Goal: Transaction & Acquisition: Purchase product/service

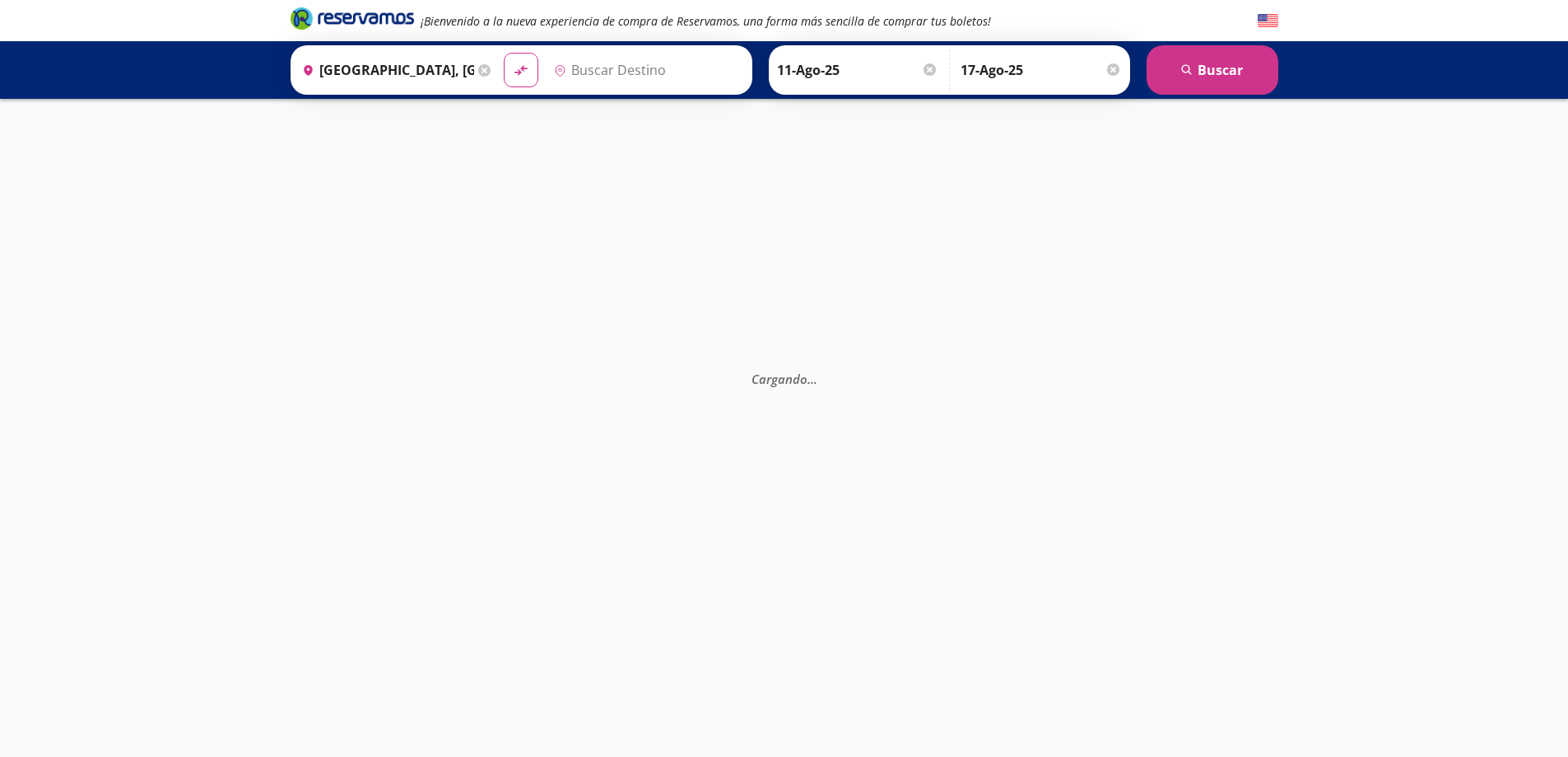
type input "[GEOGRAPHIC_DATA], [GEOGRAPHIC_DATA]"
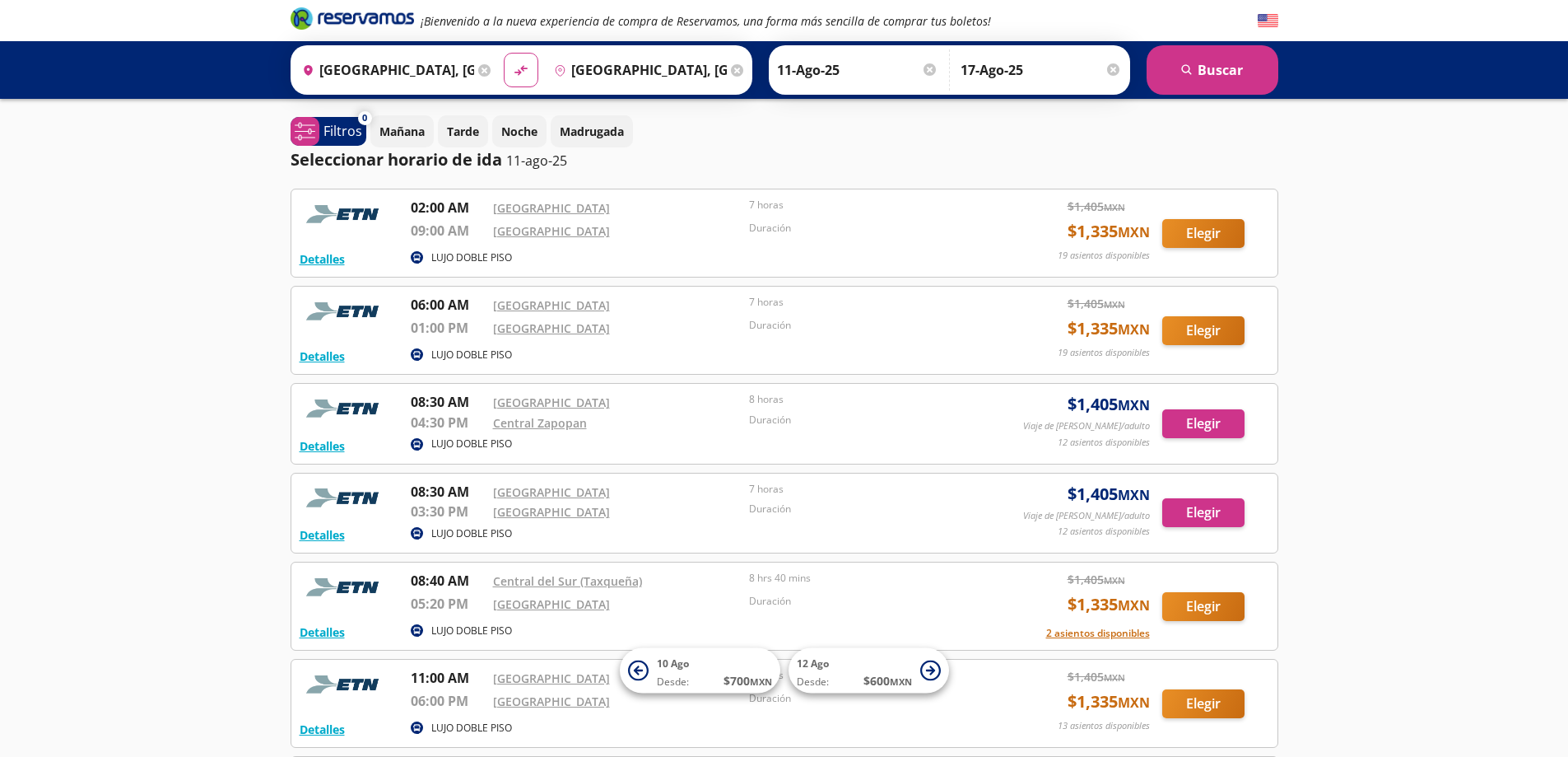
click at [869, 224] on p "Duración" at bounding box center [873, 228] width 249 height 15
click at [1205, 240] on button "Elegir" at bounding box center [1203, 233] width 82 height 28
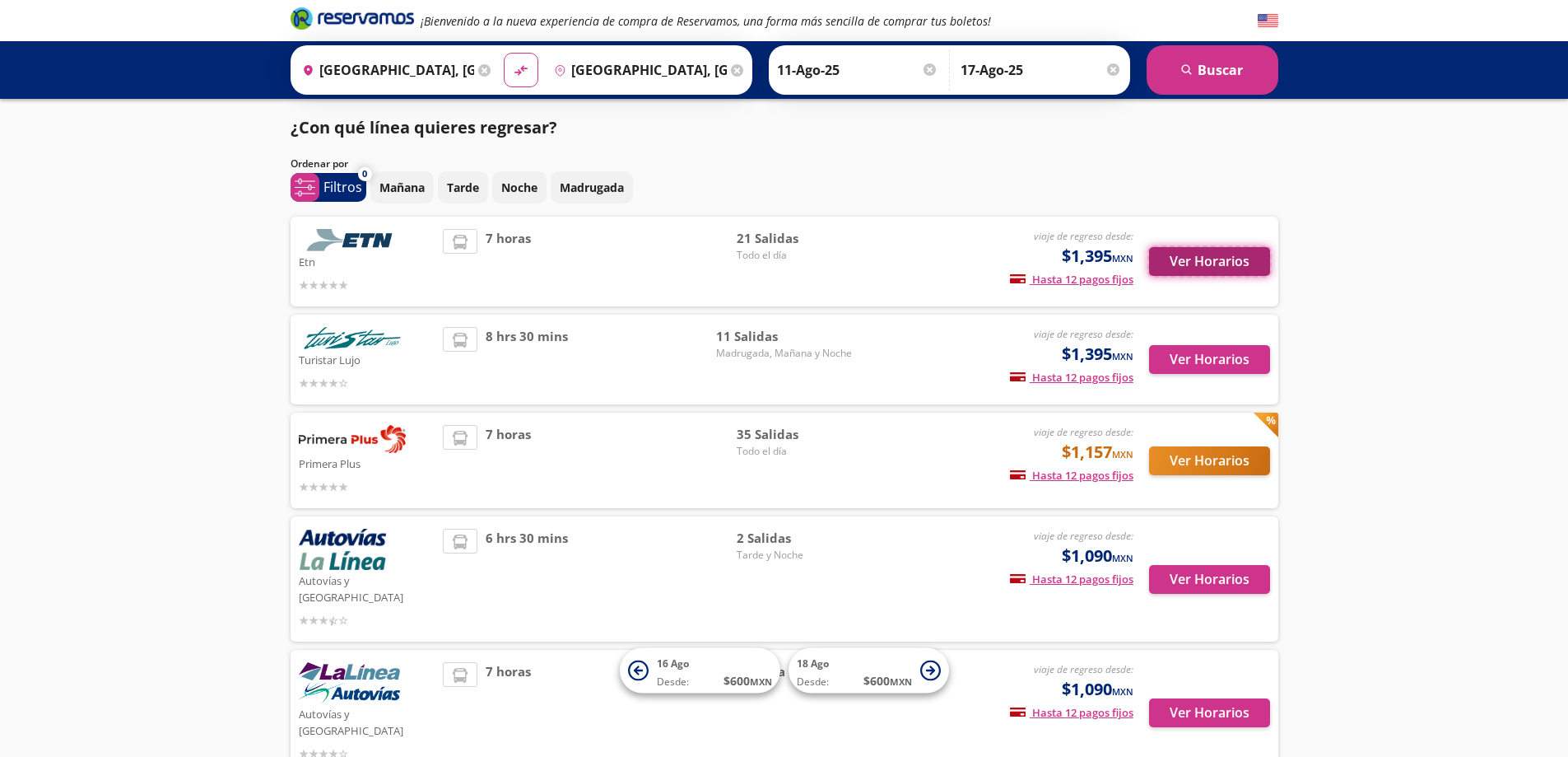
click at [1227, 259] on button "Ver Horarios" at bounding box center [1209, 261] width 121 height 28
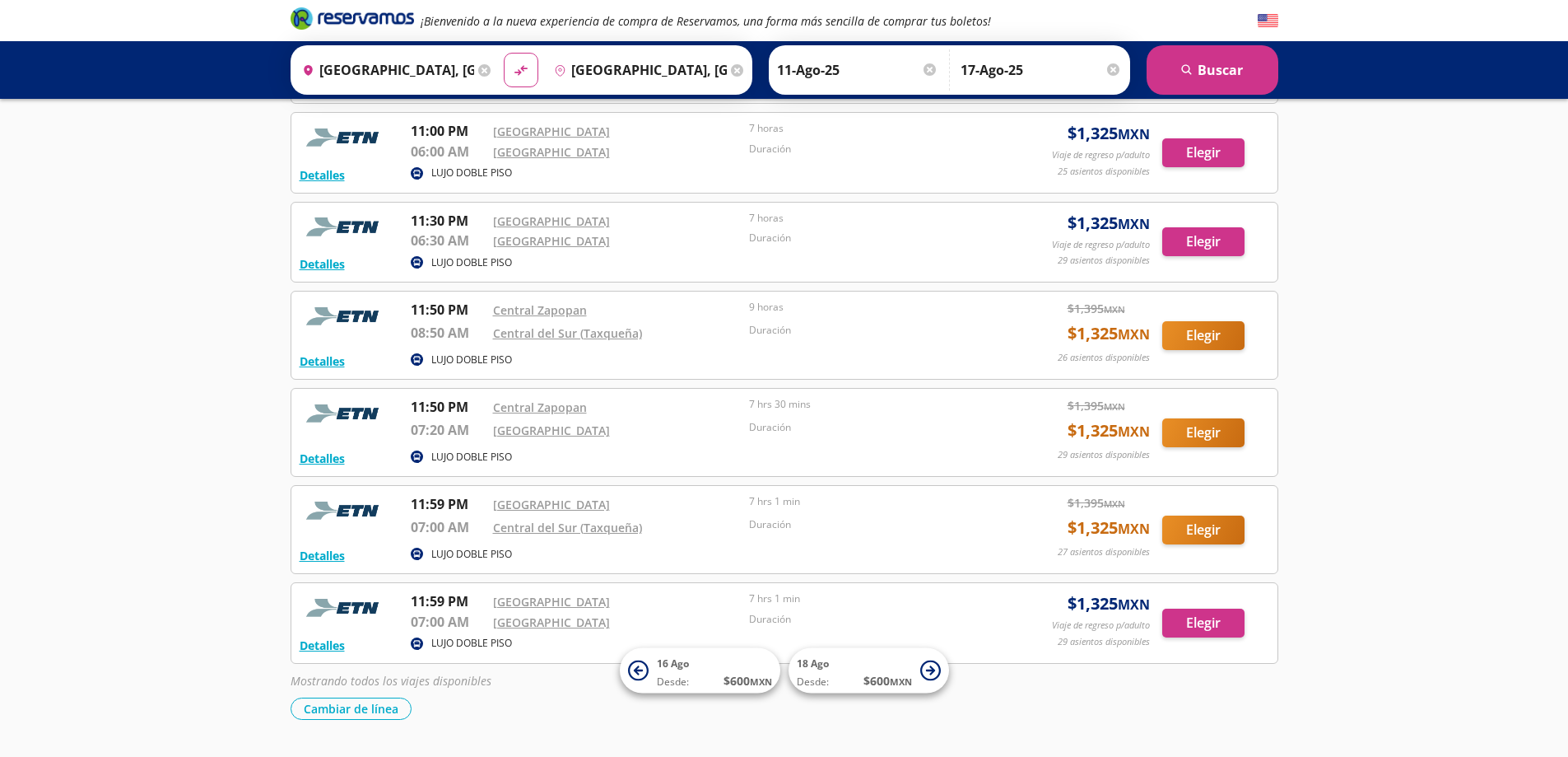
scroll to position [1634, 0]
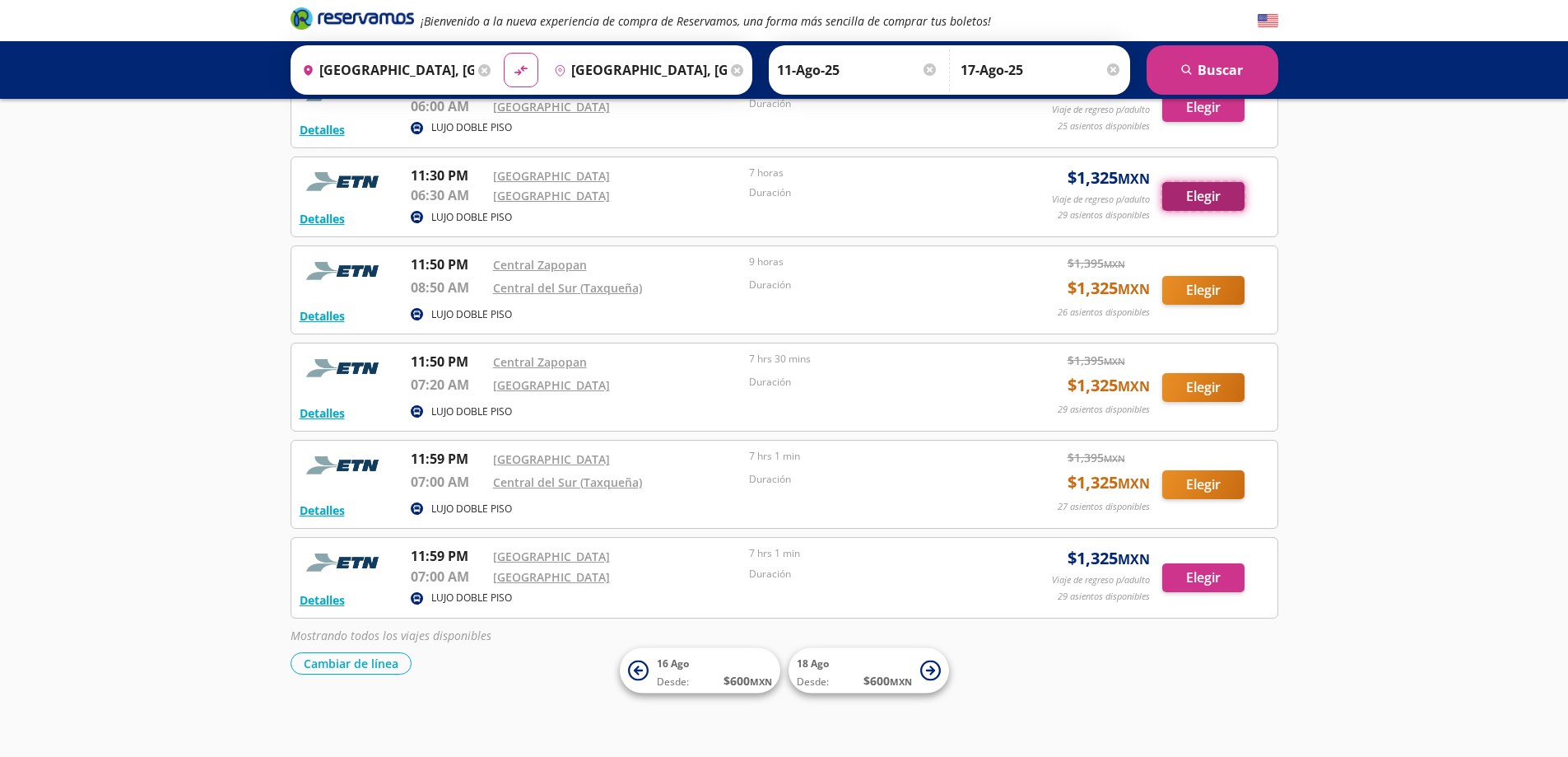
click at [1198, 198] on button "Elegir" at bounding box center [1203, 196] width 82 height 28
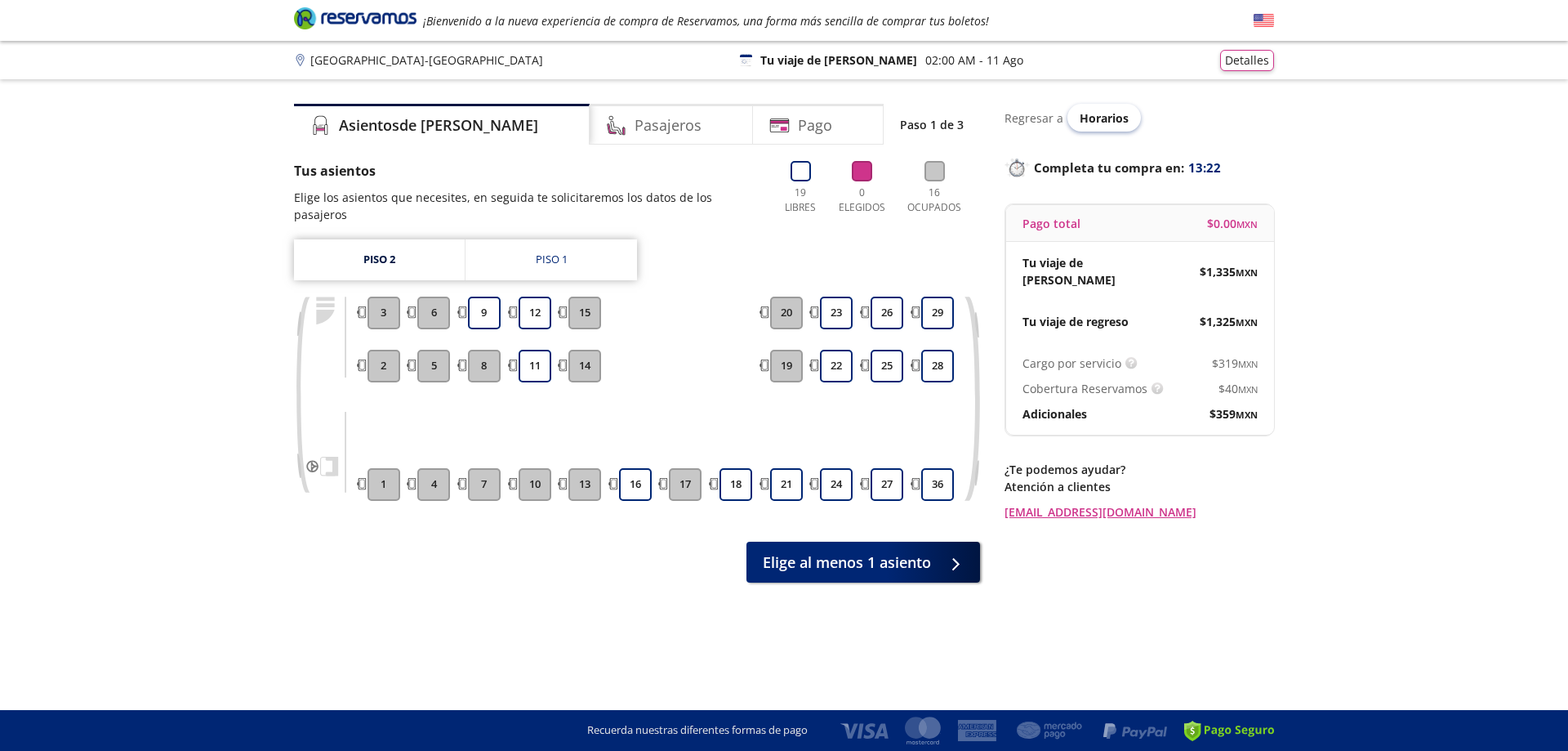
click at [1102, 120] on span "Horarios" at bounding box center [1104, 117] width 49 height 16
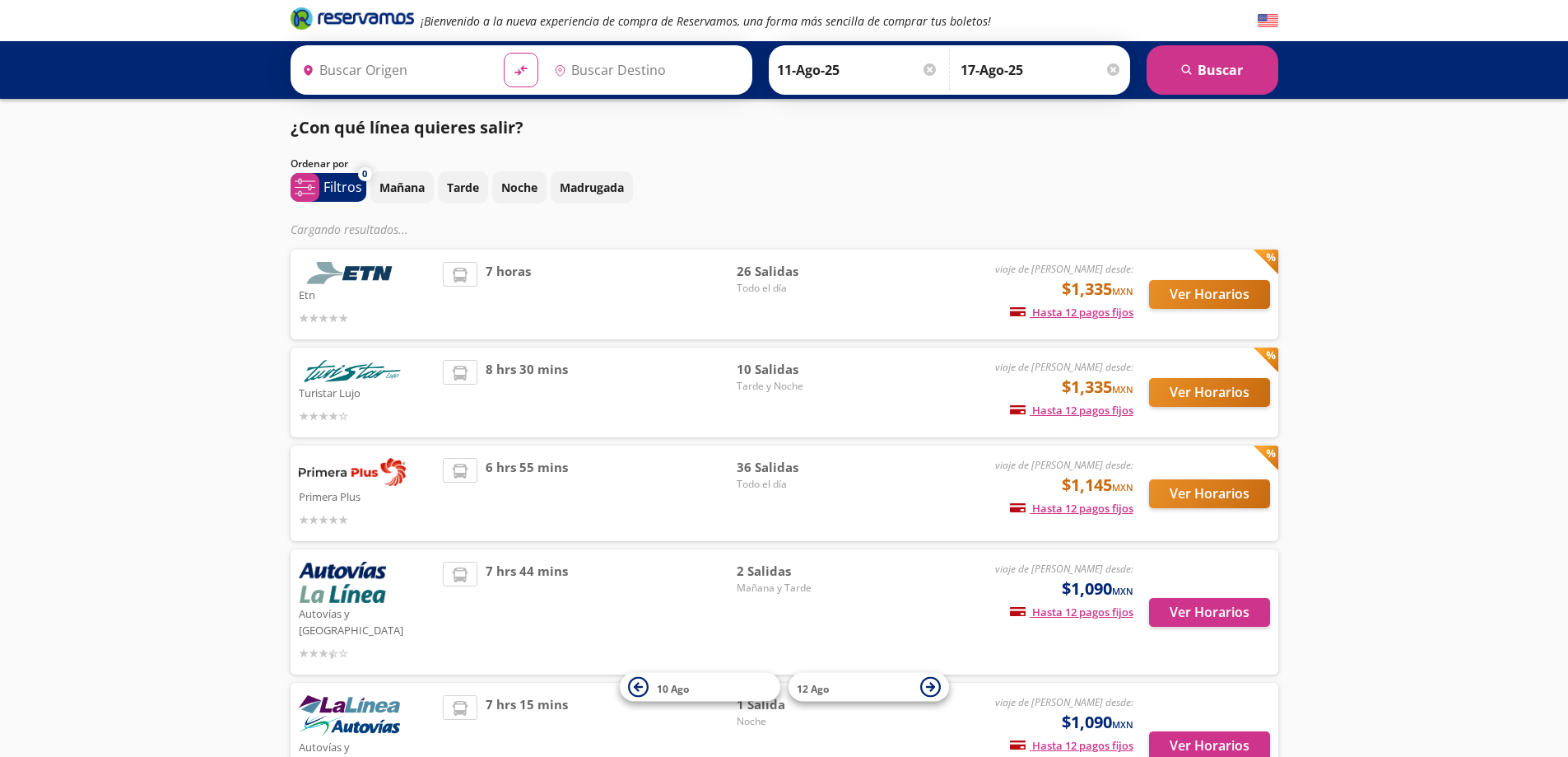
type input "[GEOGRAPHIC_DATA], [GEOGRAPHIC_DATA]"
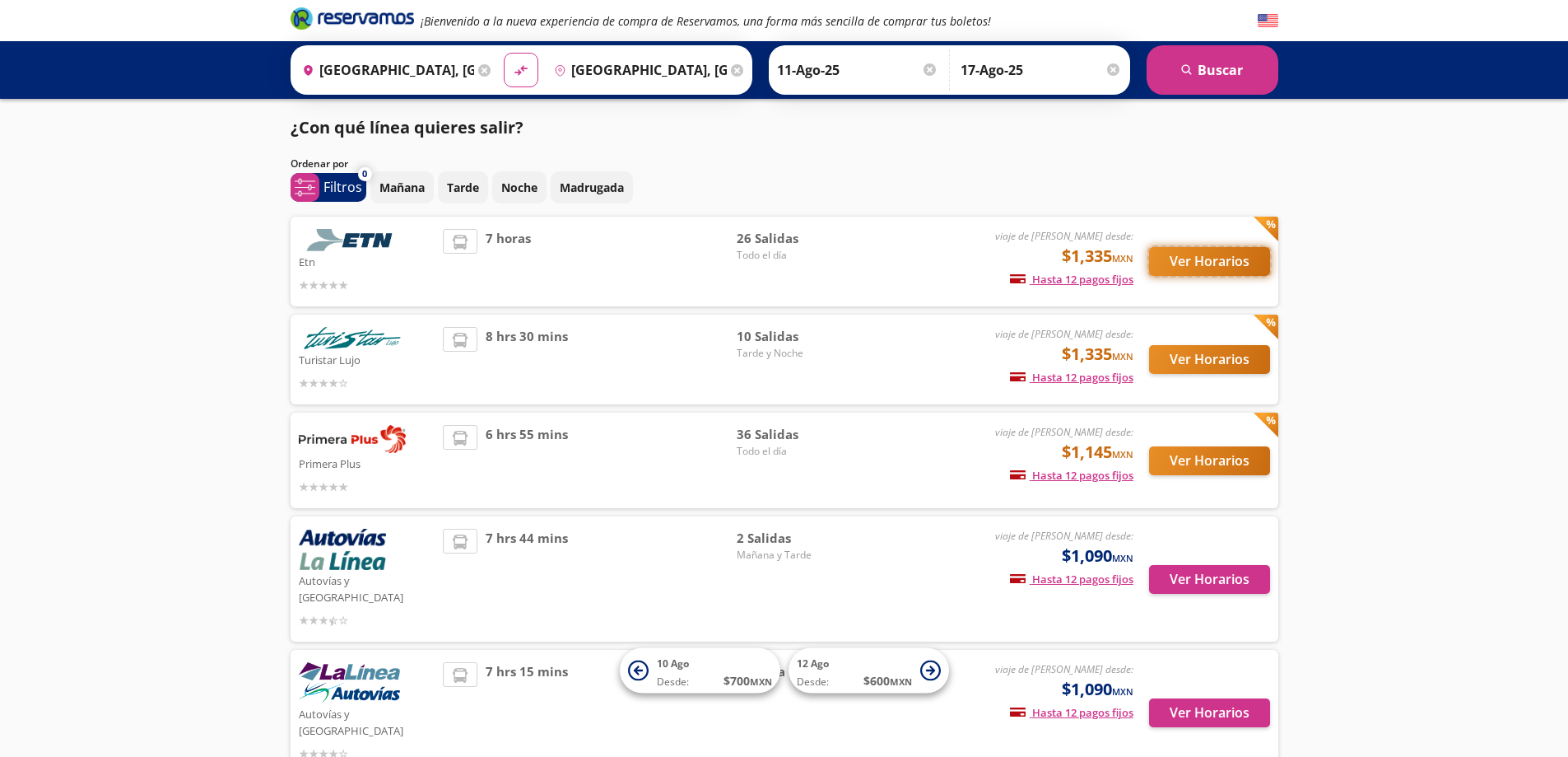
click at [1212, 254] on button "Ver Horarios" at bounding box center [1209, 261] width 121 height 28
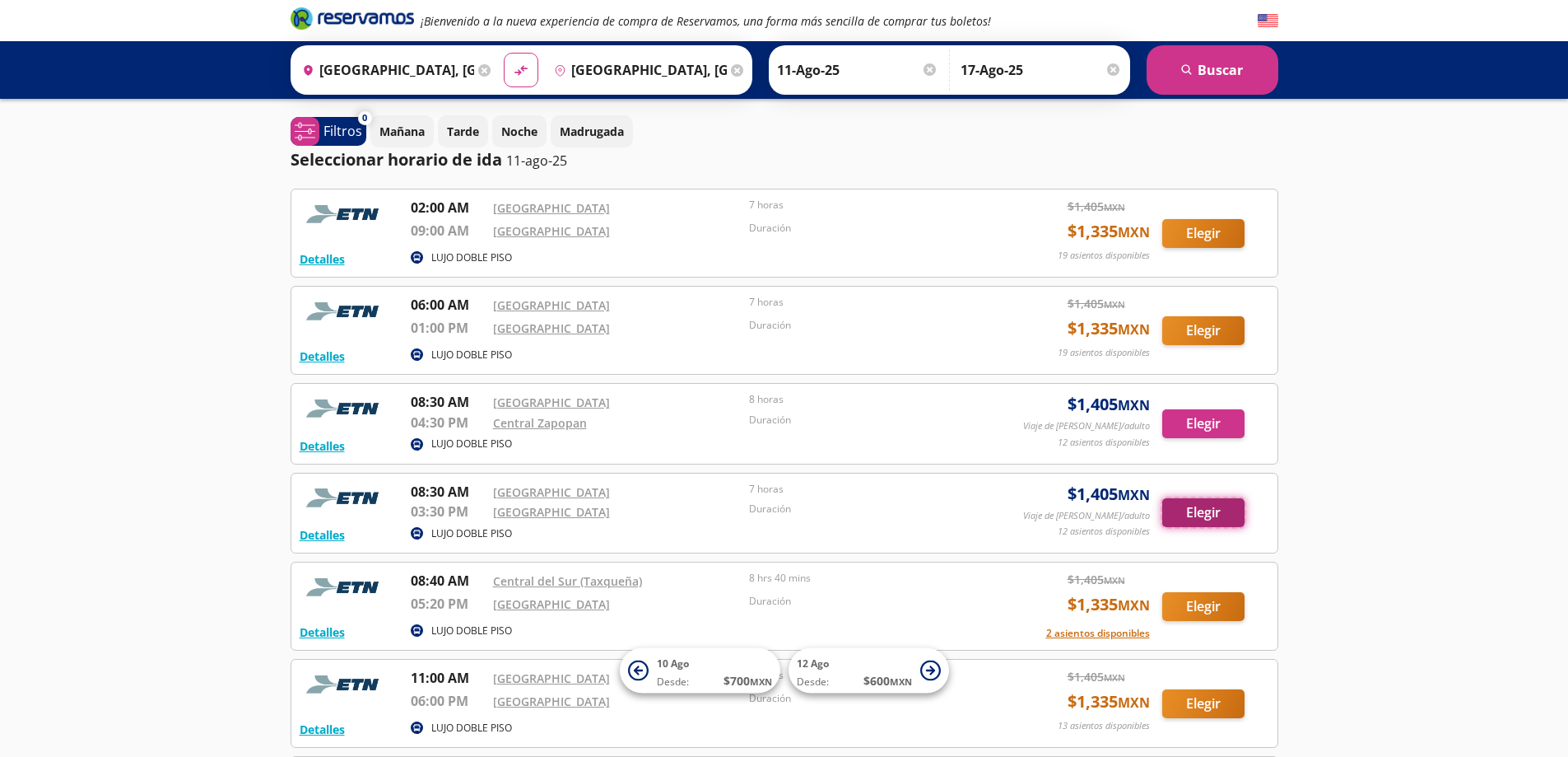
click at [1199, 514] on button "Elegir" at bounding box center [1203, 513] width 82 height 28
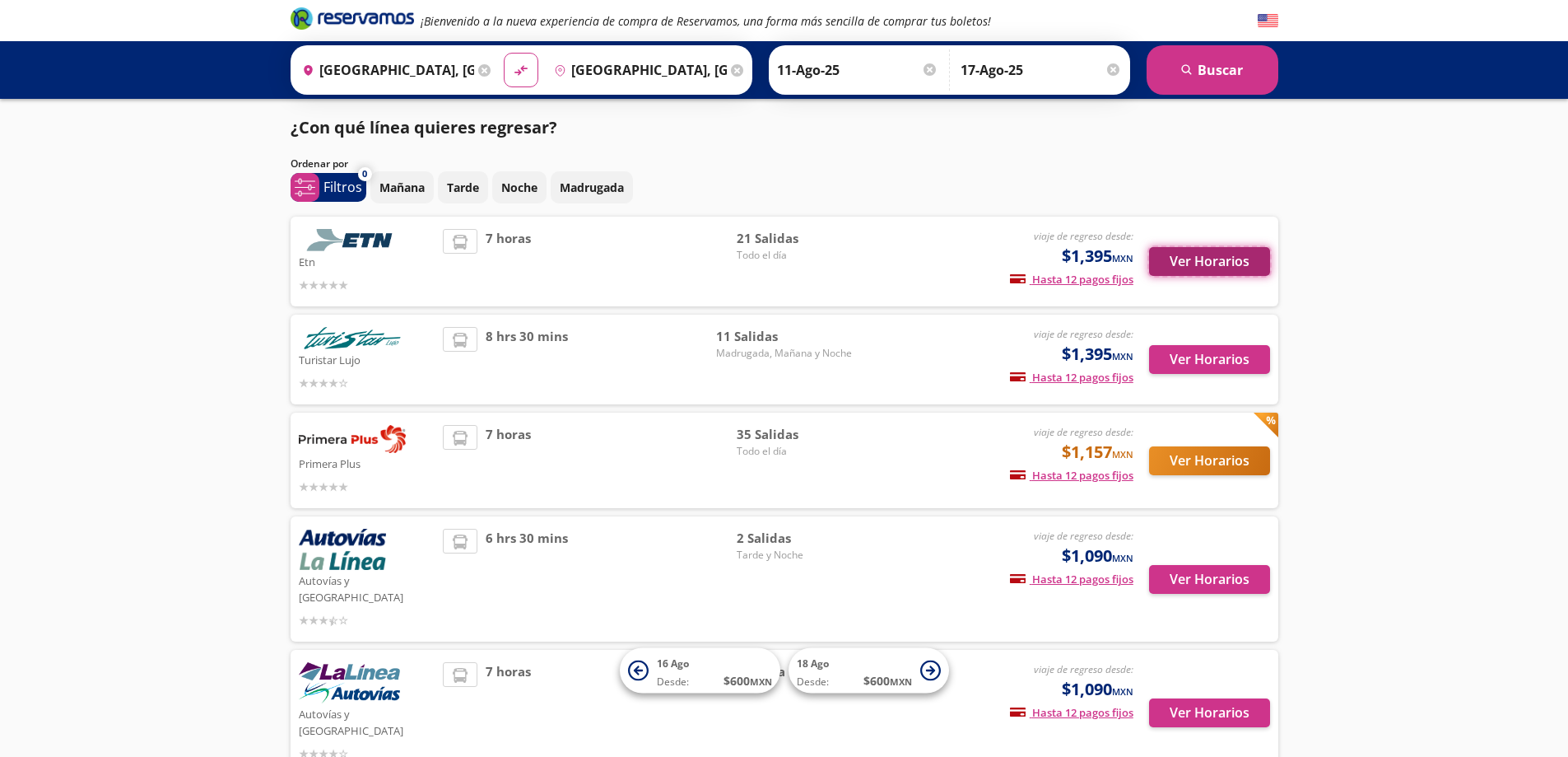
click at [1218, 268] on button "Ver Horarios" at bounding box center [1209, 261] width 121 height 28
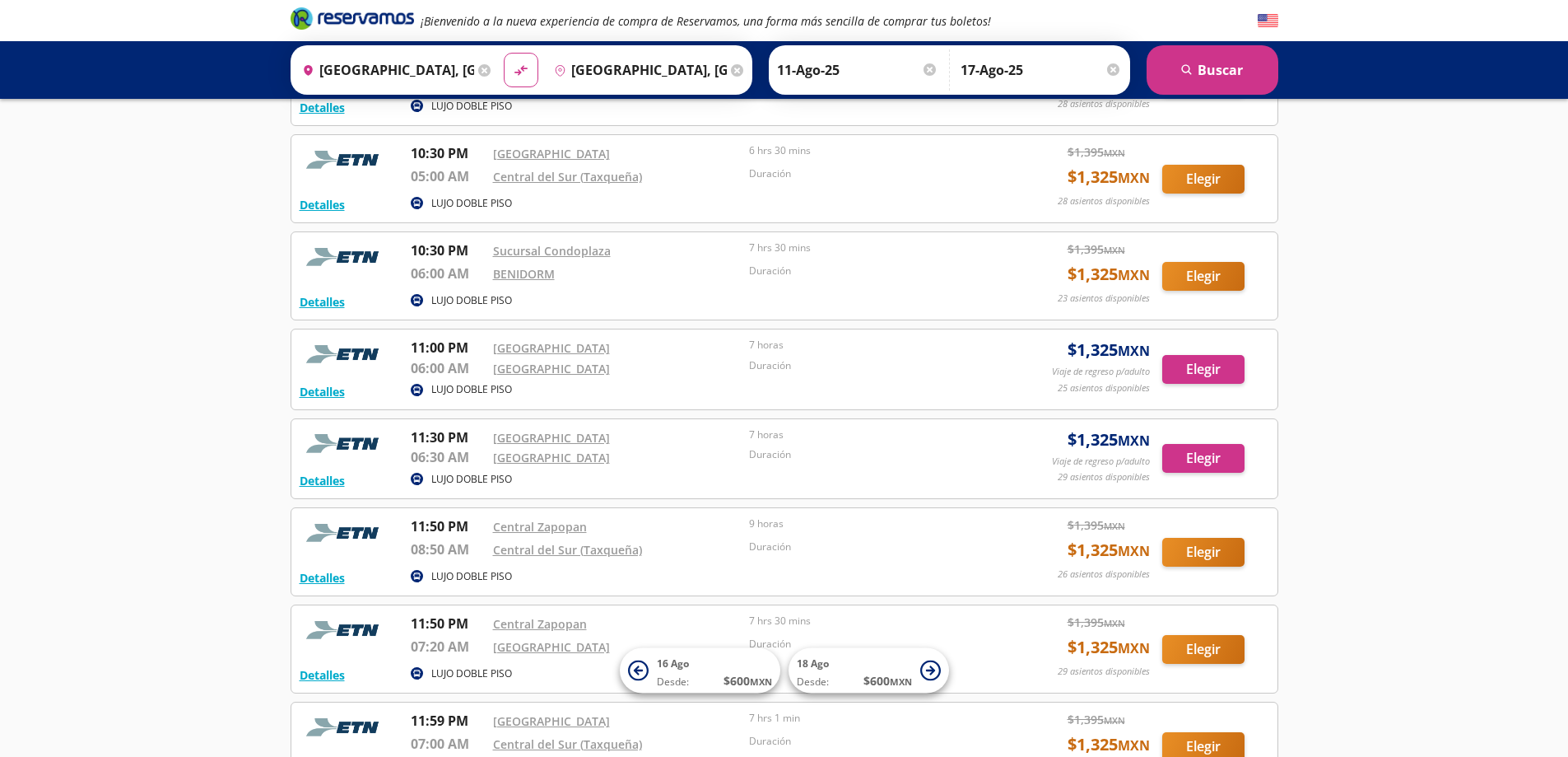
scroll to position [1375, 0]
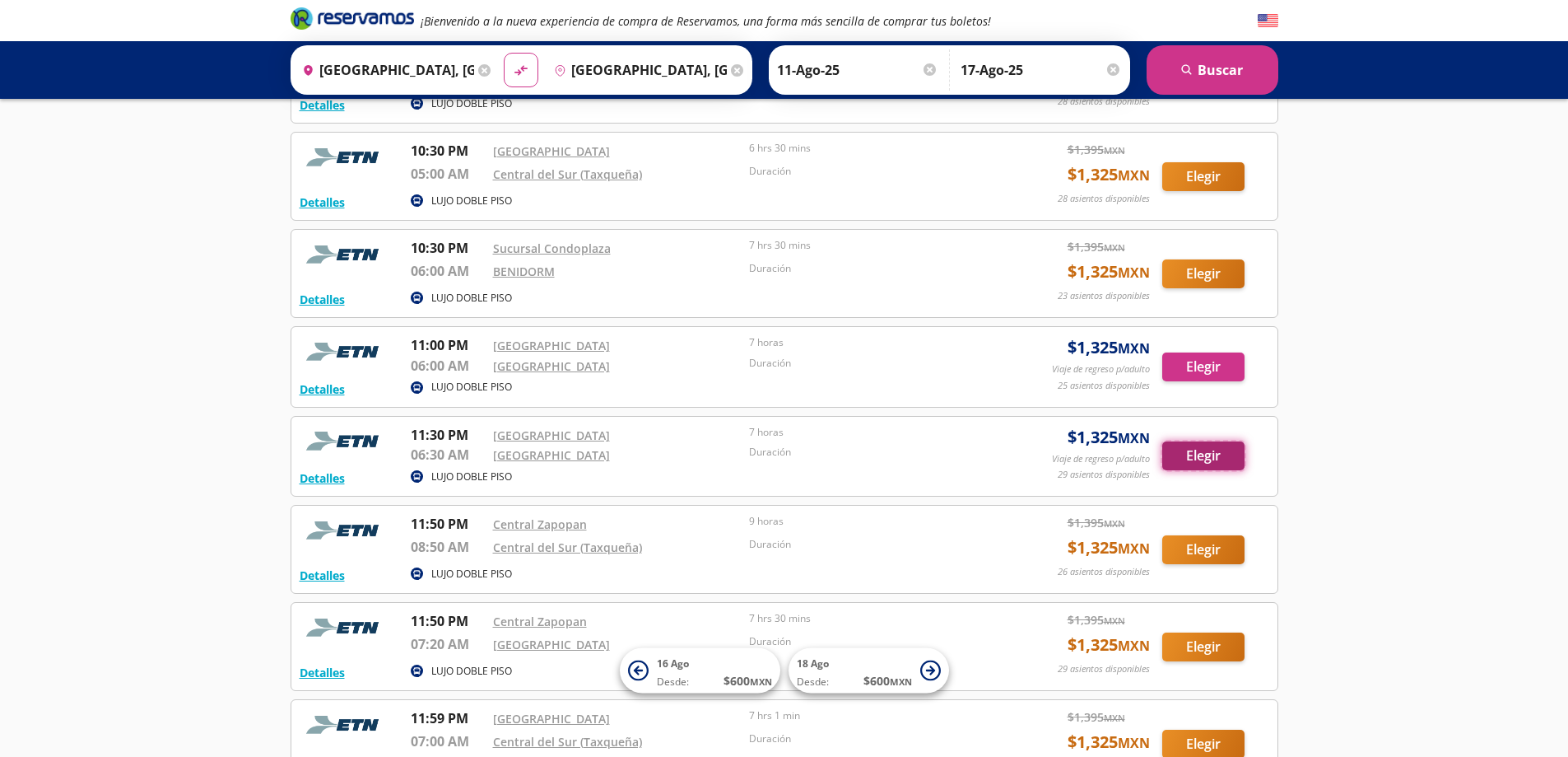
click at [1218, 452] on button "Elegir" at bounding box center [1203, 456] width 82 height 28
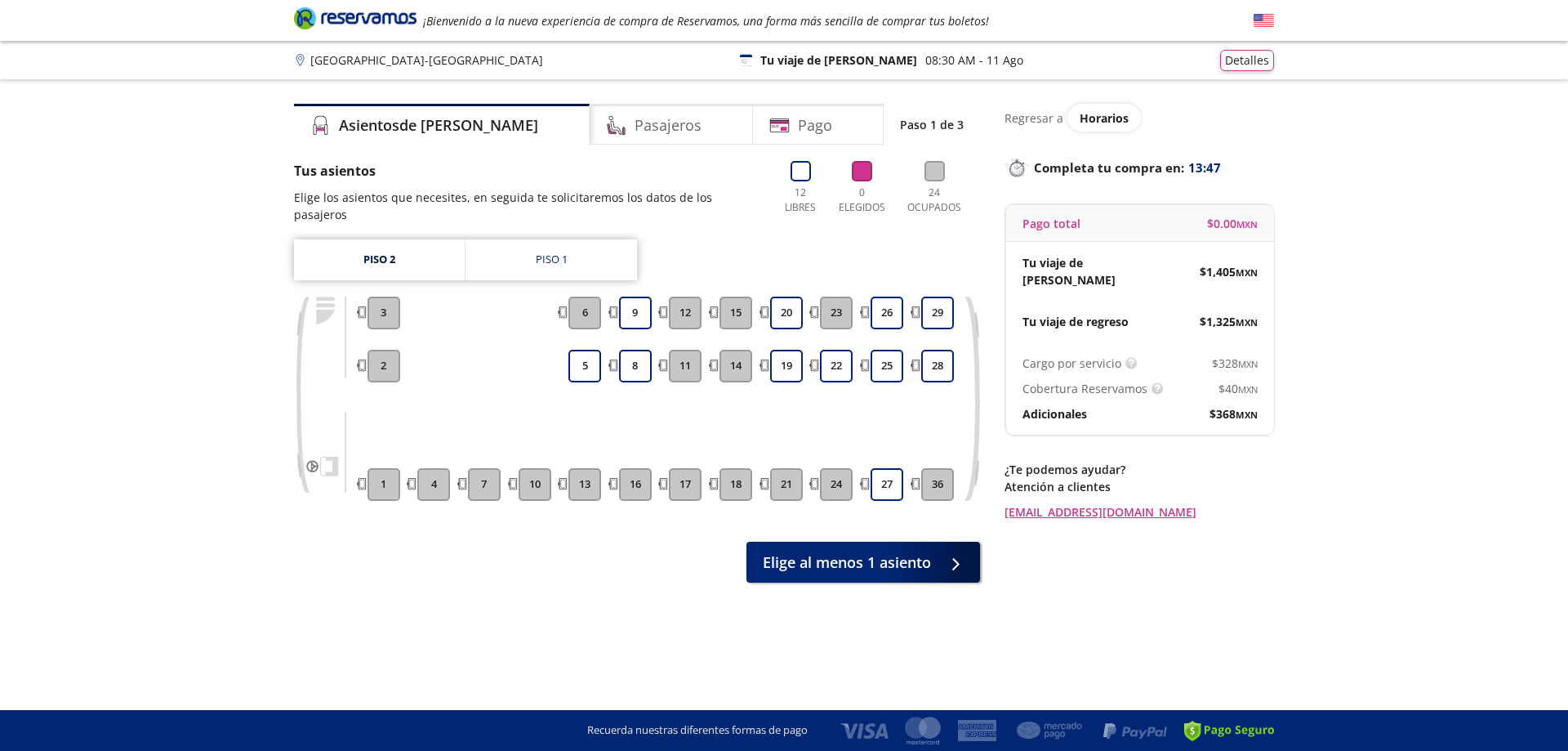
click at [392, 368] on div "1 2 3" at bounding box center [383, 399] width 39 height 204
click at [828, 63] on p "Tu viaje de ida" at bounding box center [838, 60] width 157 height 17
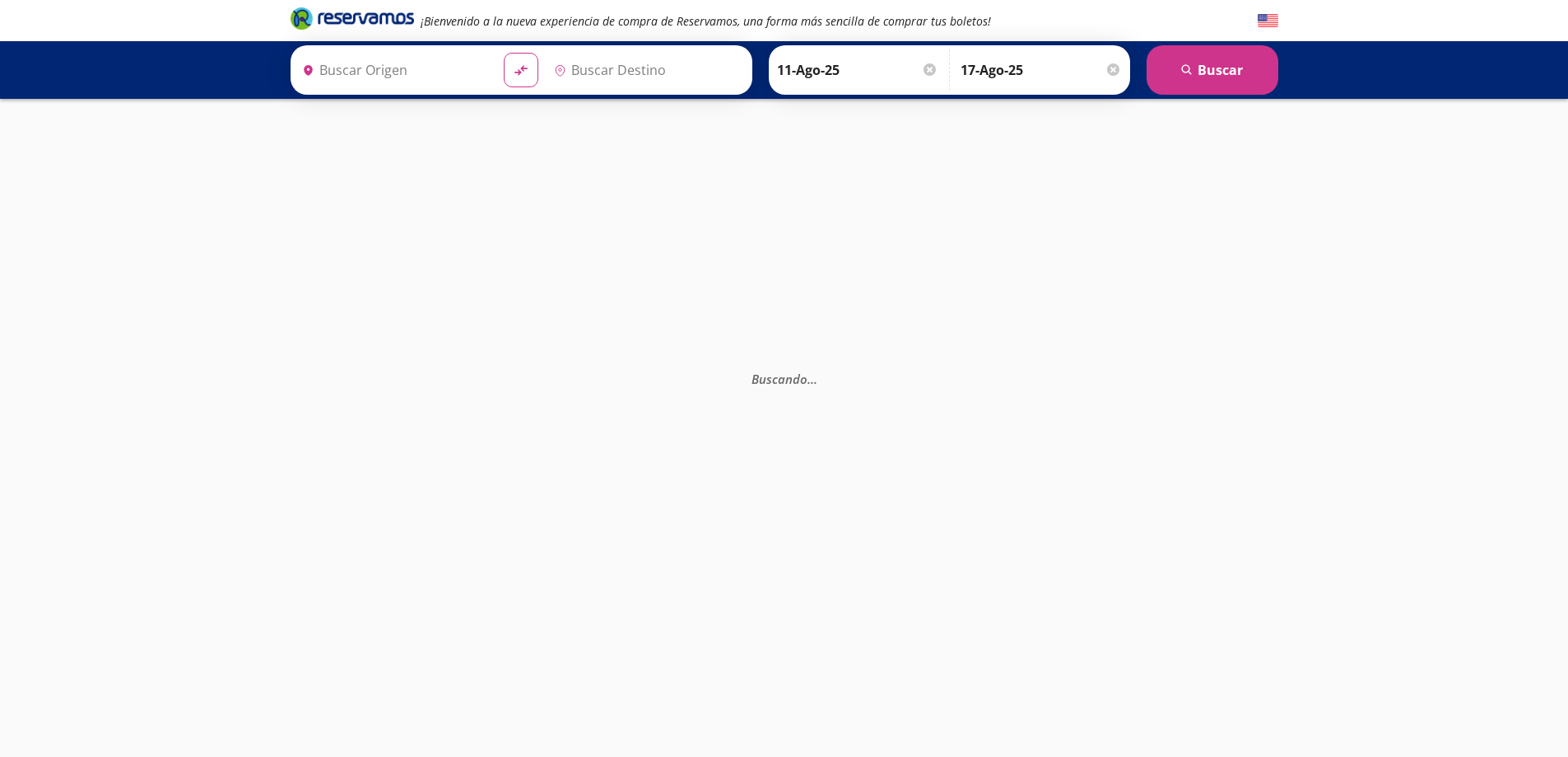
type input "[GEOGRAPHIC_DATA], [GEOGRAPHIC_DATA]"
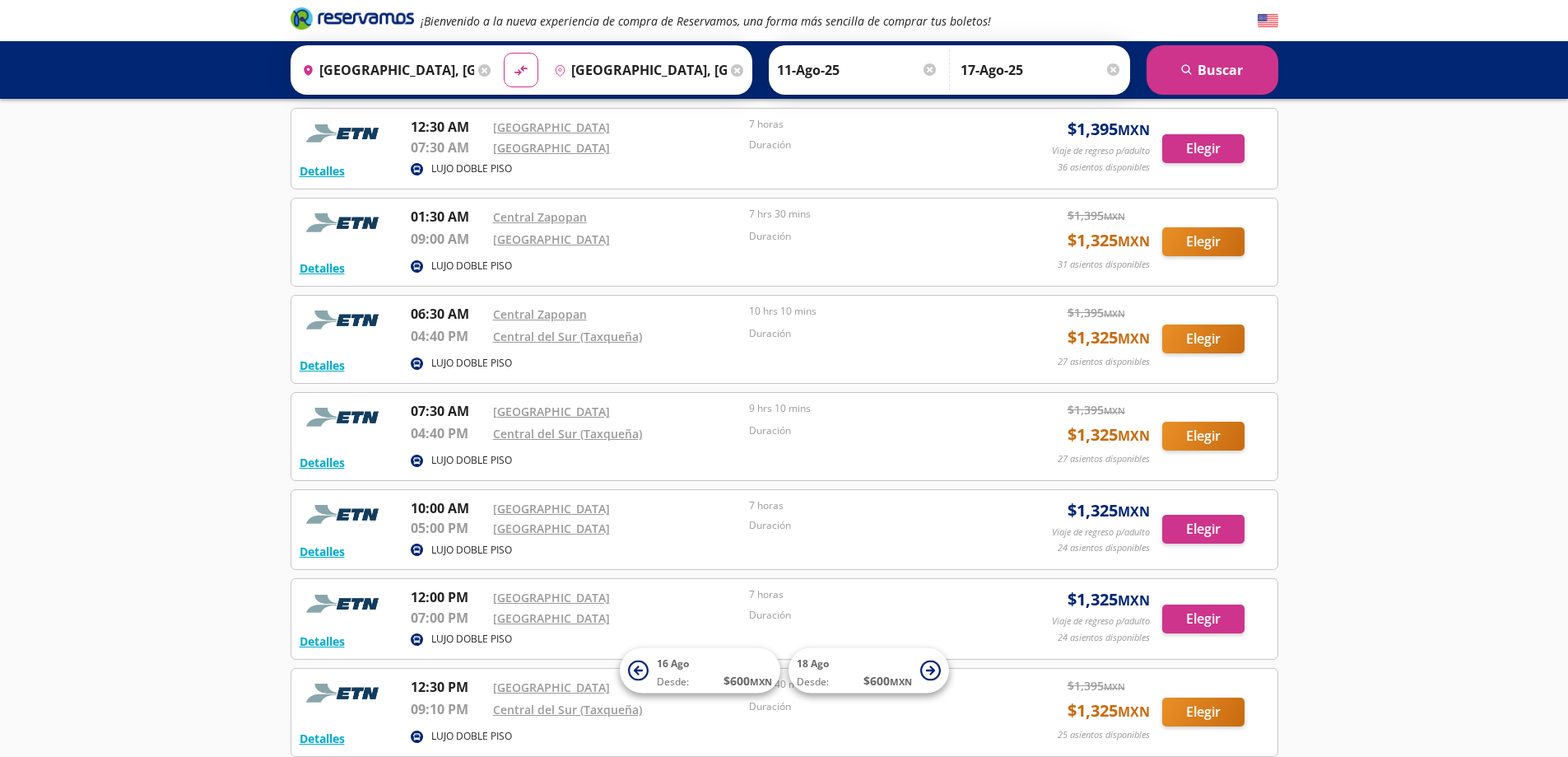
scroll to position [192, 0]
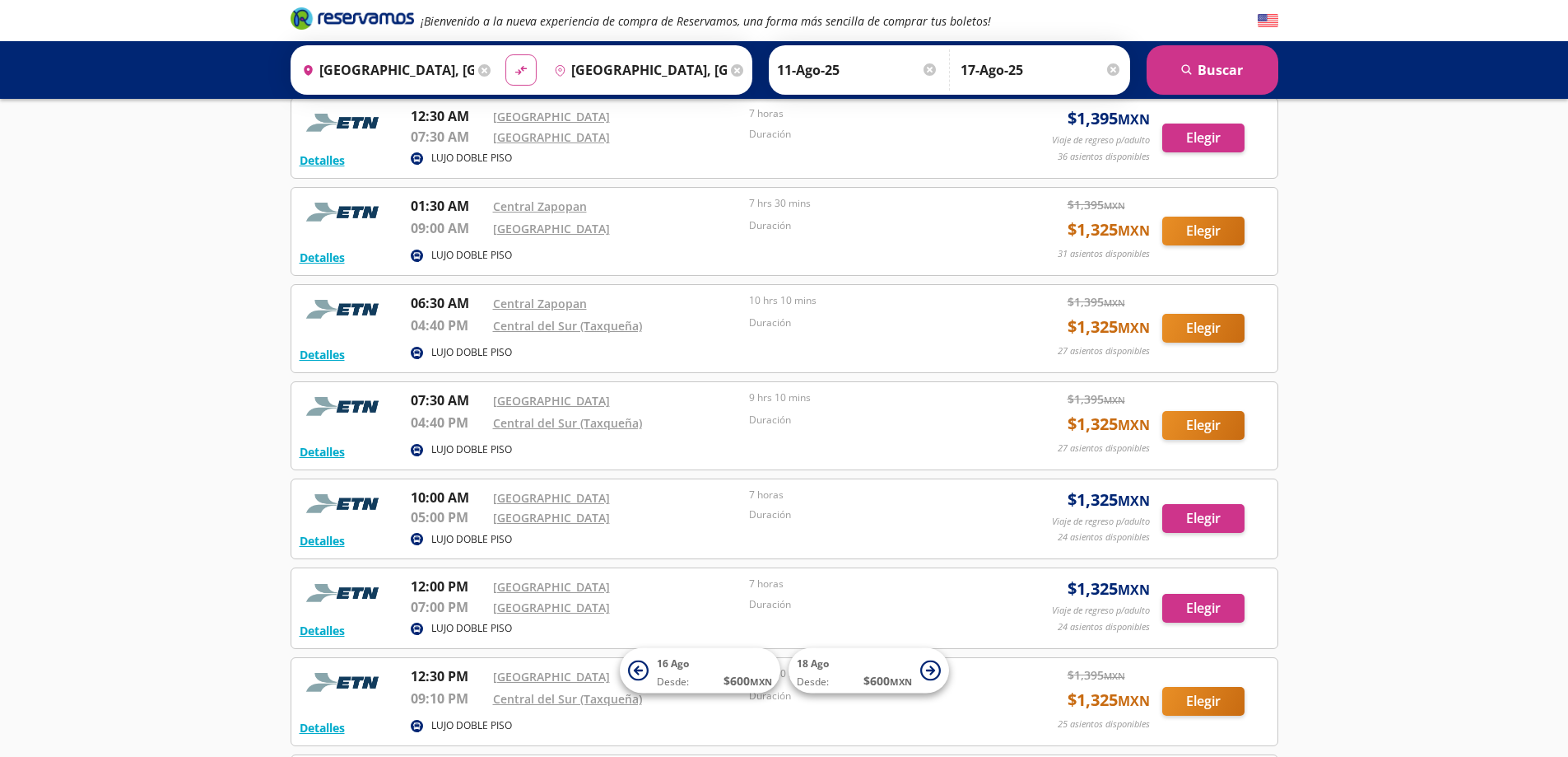
click at [518, 65] on icon "material-symbols:compare-arrows-rounded" at bounding box center [521, 70] width 15 height 16
type input "[GEOGRAPHIC_DATA], [GEOGRAPHIC_DATA]"
click at [518, 65] on icon "material-symbols:compare-arrows-rounded" at bounding box center [521, 70] width 15 height 16
type input "[GEOGRAPHIC_DATA], [GEOGRAPHIC_DATA]"
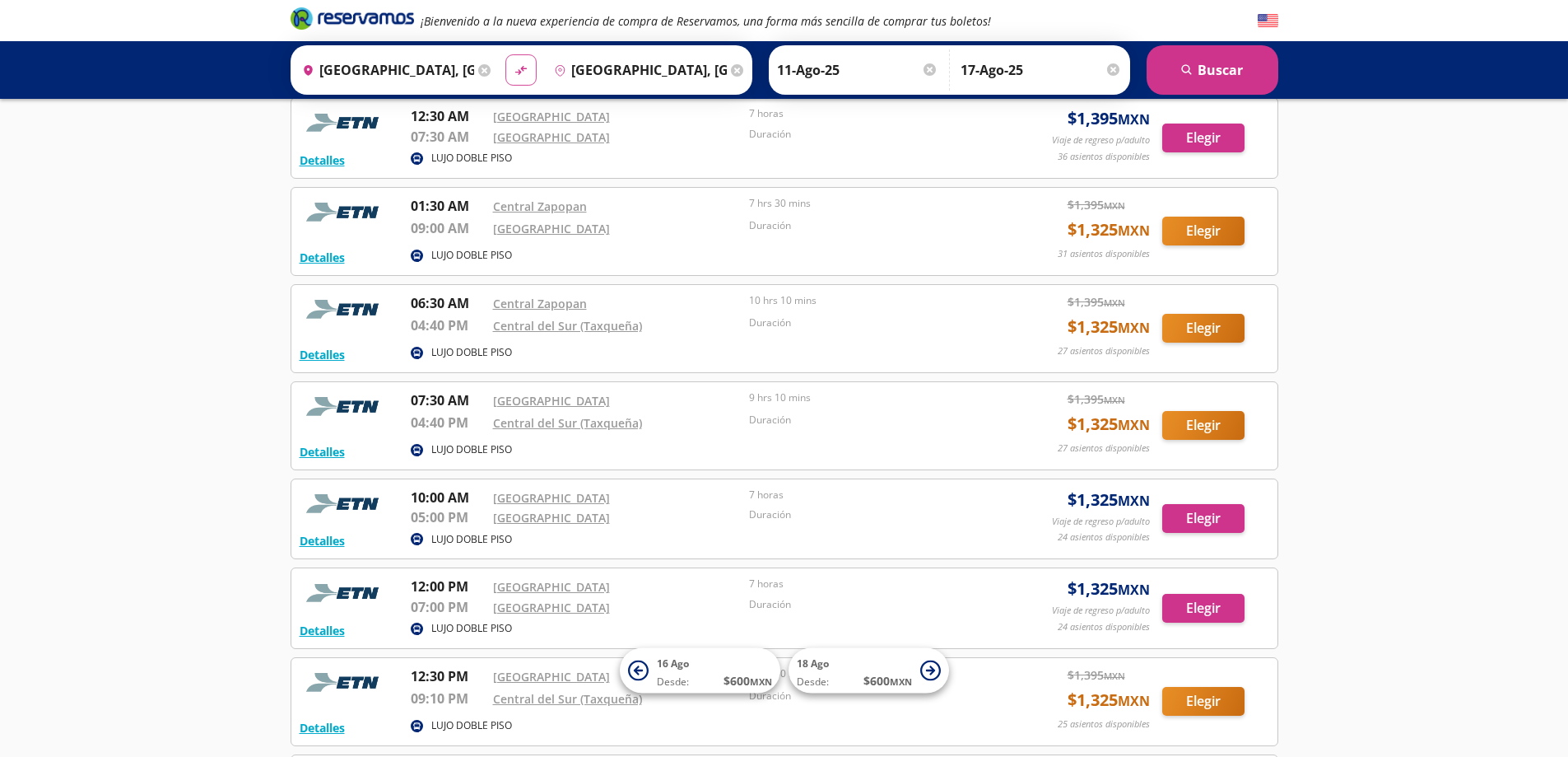
type input "[GEOGRAPHIC_DATA], [GEOGRAPHIC_DATA]"
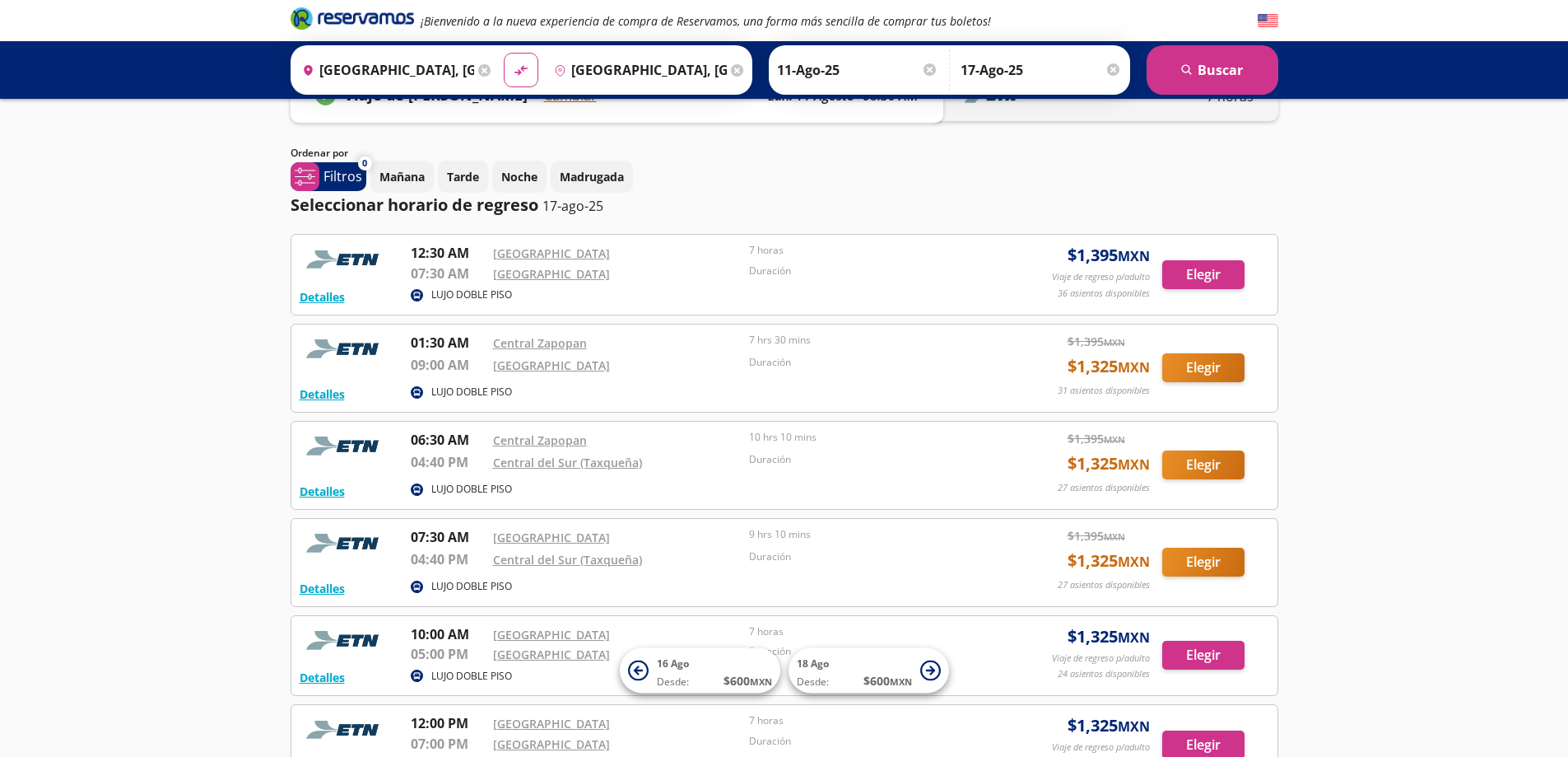
scroll to position [0, 0]
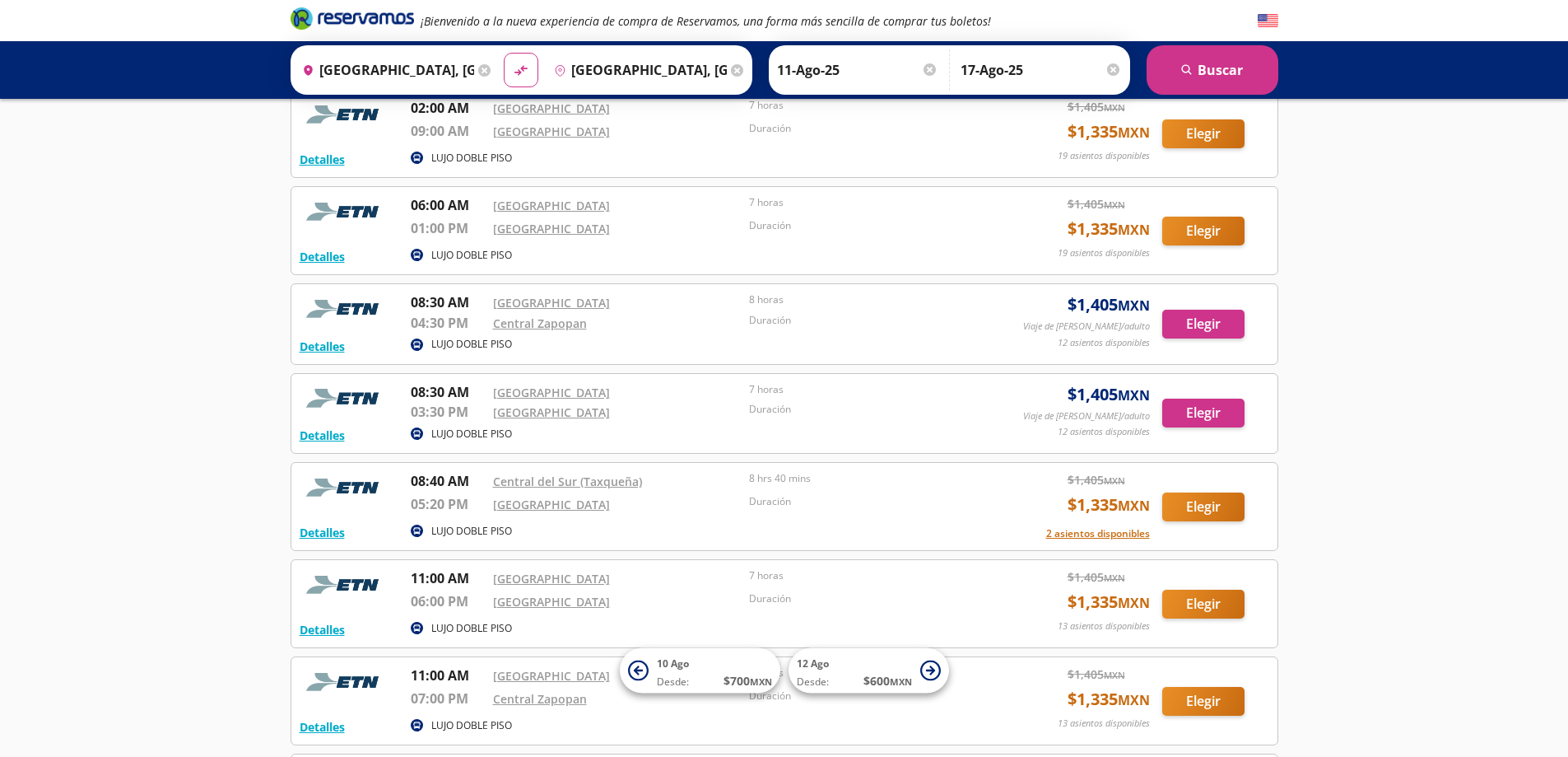
scroll to position [75, 0]
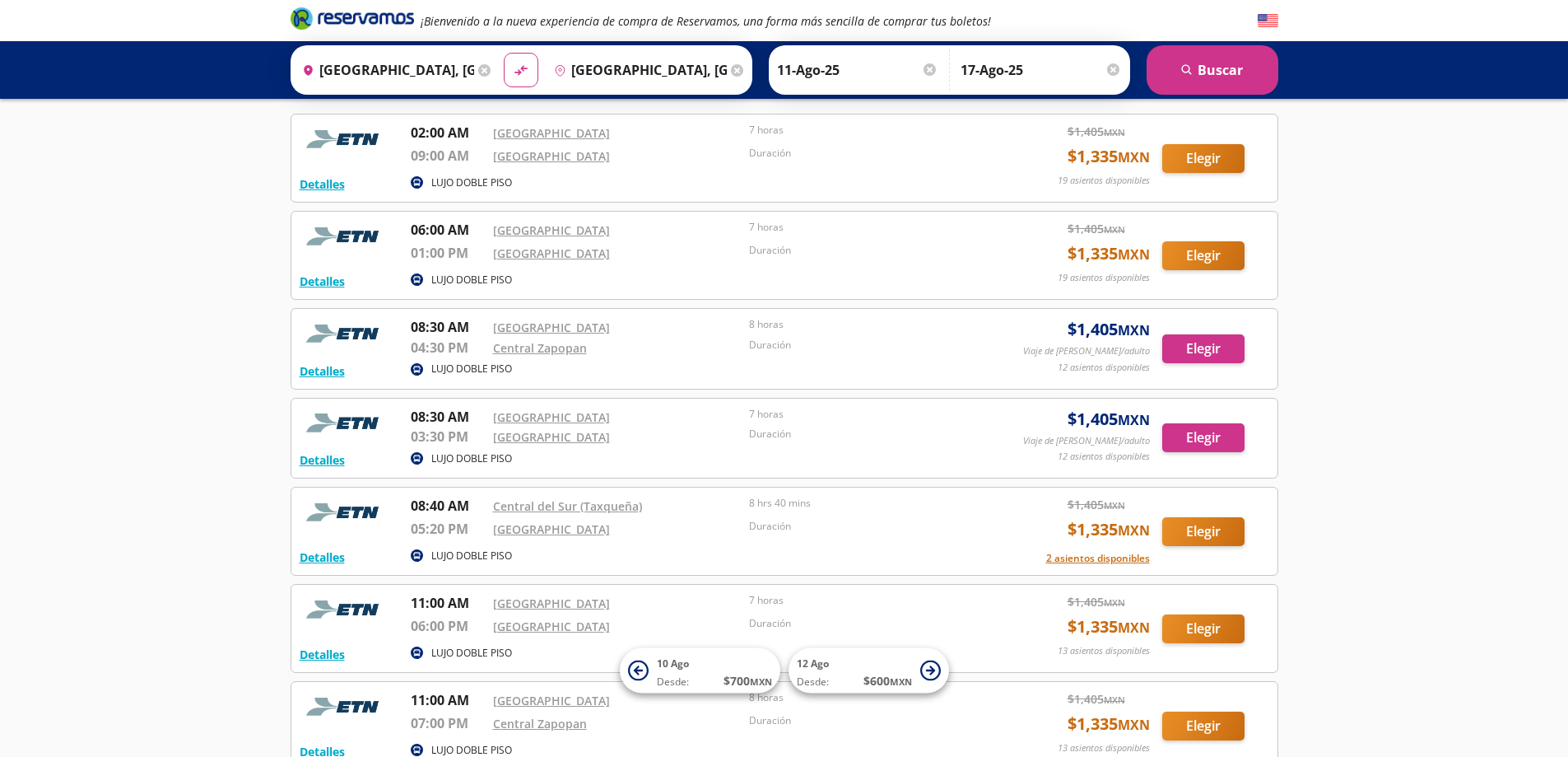
click at [722, 340] on div "Central Zapopan" at bounding box center [617, 347] width 249 height 20
click at [1204, 438] on button "Elegir" at bounding box center [1203, 438] width 82 height 28
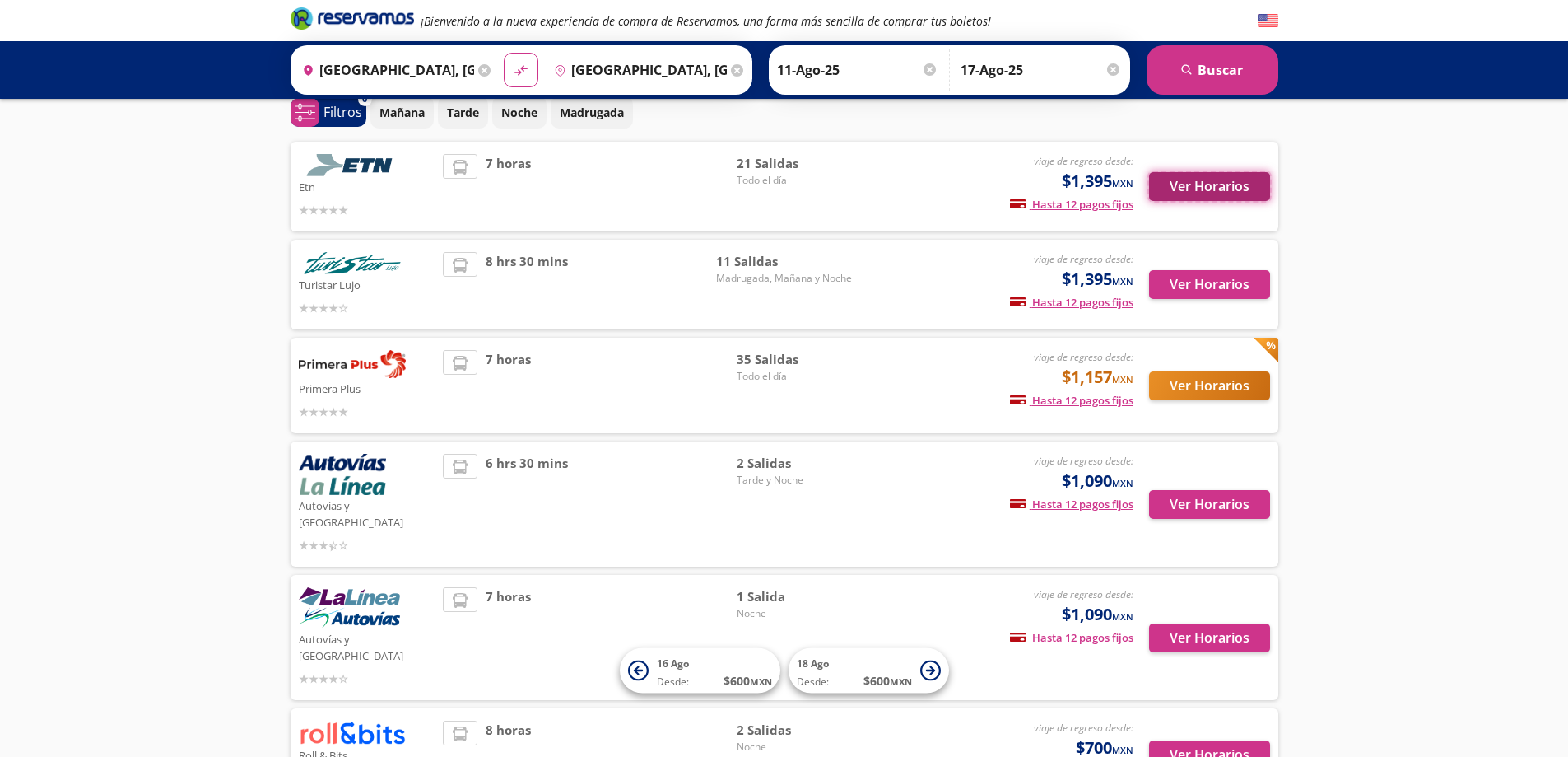
click at [1235, 173] on button "Ver Horarios" at bounding box center [1209, 187] width 121 height 28
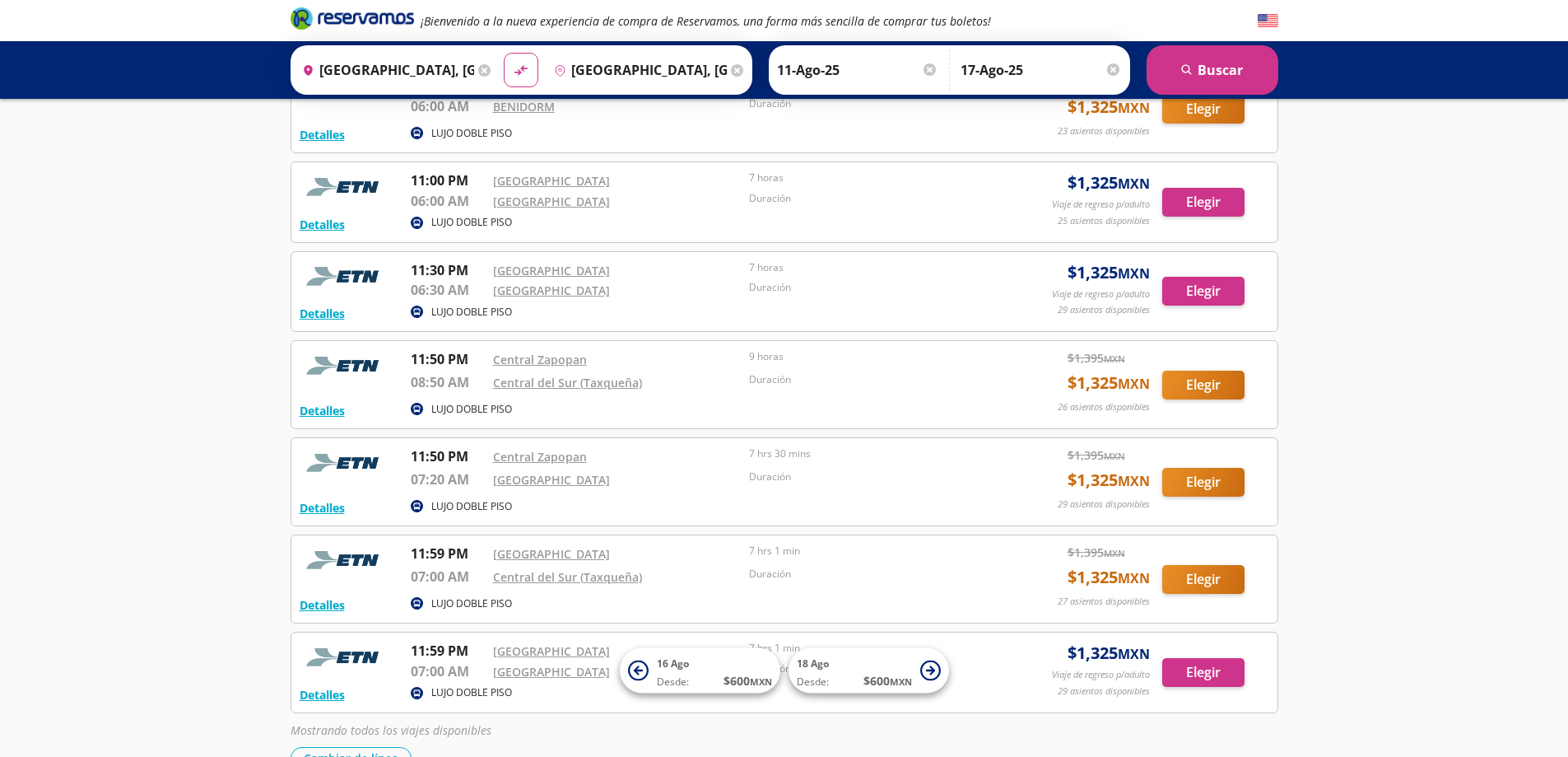
scroll to position [1541, 0]
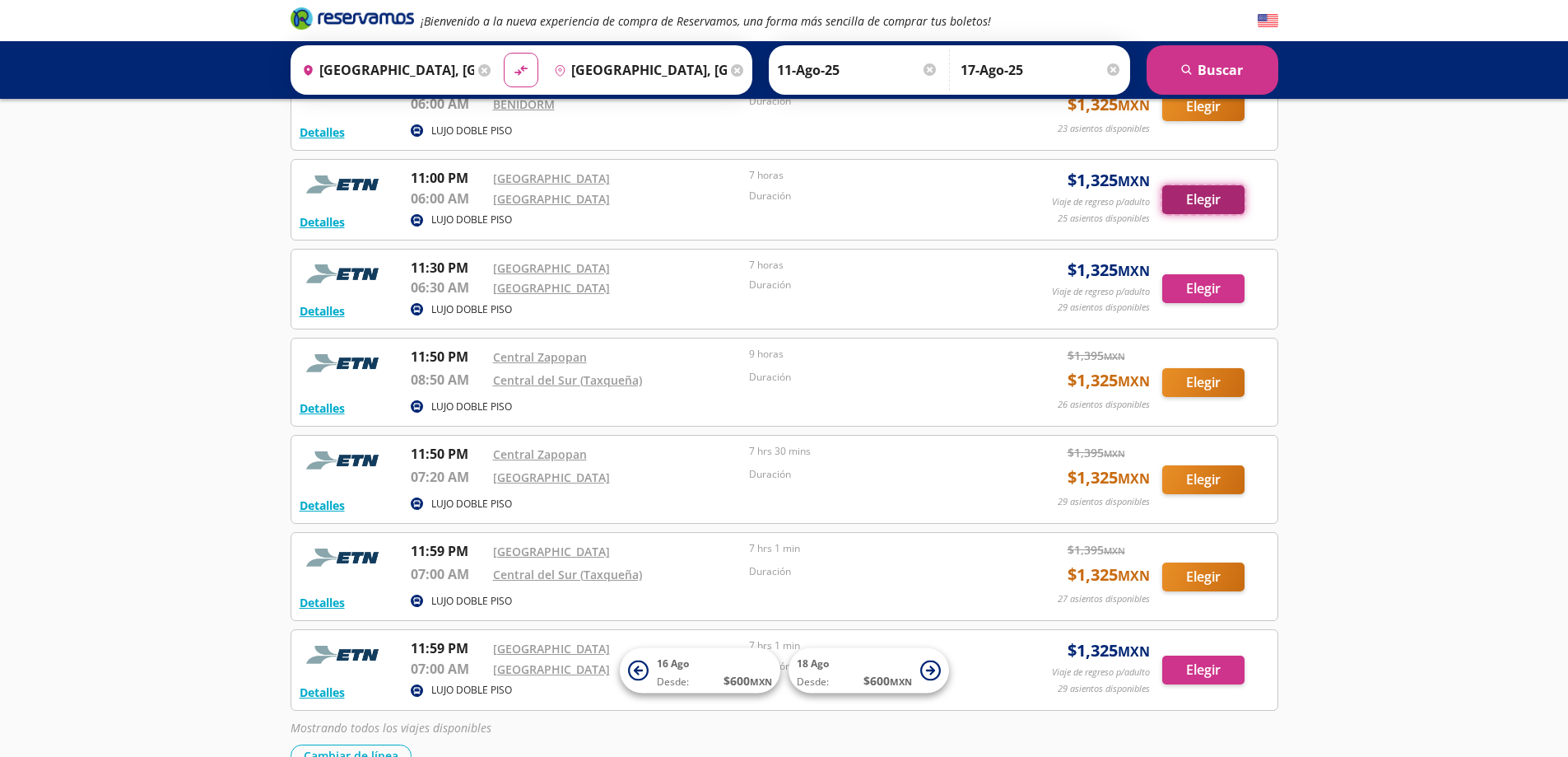
click at [1224, 193] on button "Elegir" at bounding box center [1203, 200] width 82 height 28
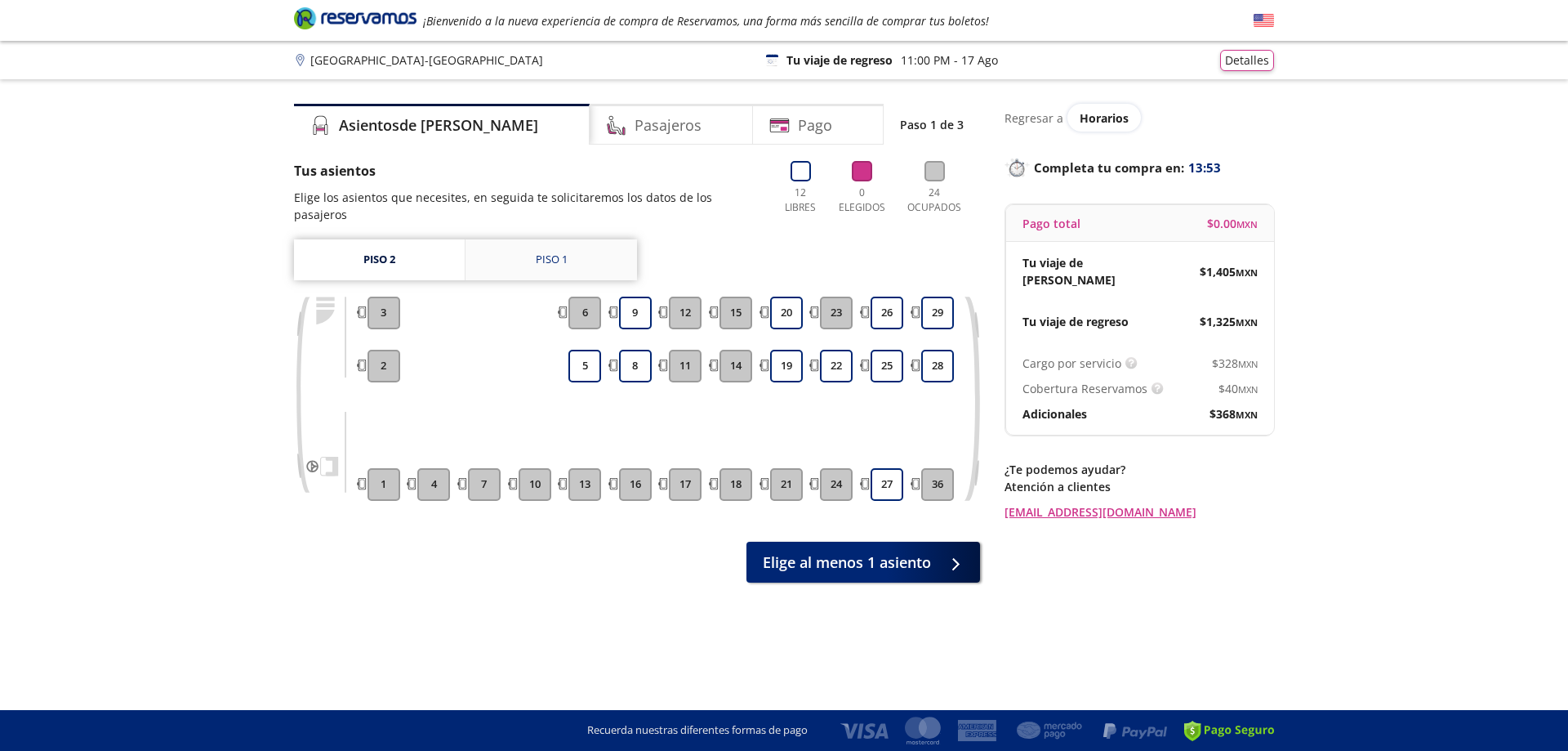
drag, startPoint x: 522, startPoint y: 232, endPoint x: 556, endPoint y: 250, distance: 38.5
click at [524, 240] on link "Piso 1" at bounding box center [551, 259] width 172 height 40
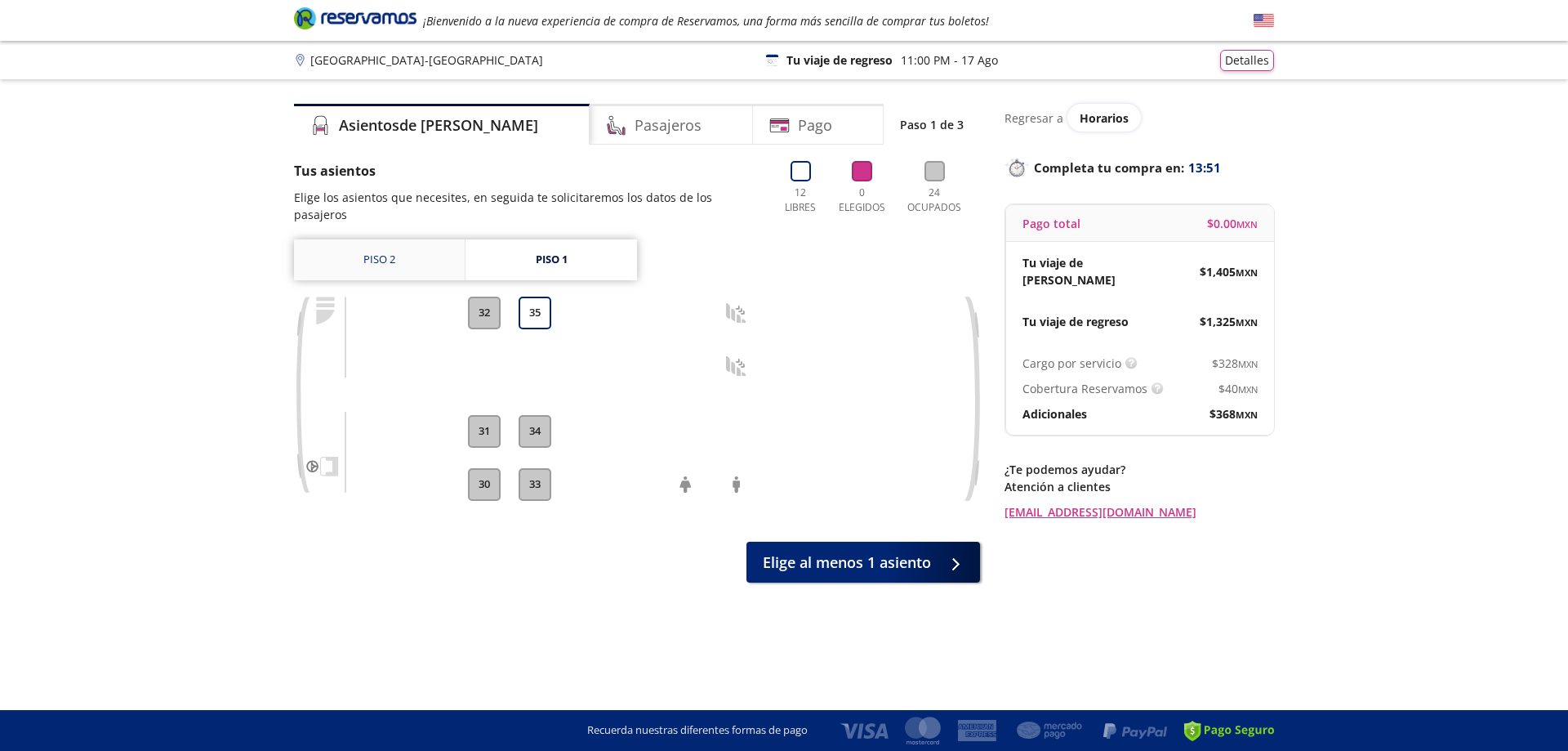
click at [386, 243] on link "Piso 2" at bounding box center [380, 259] width 171 height 40
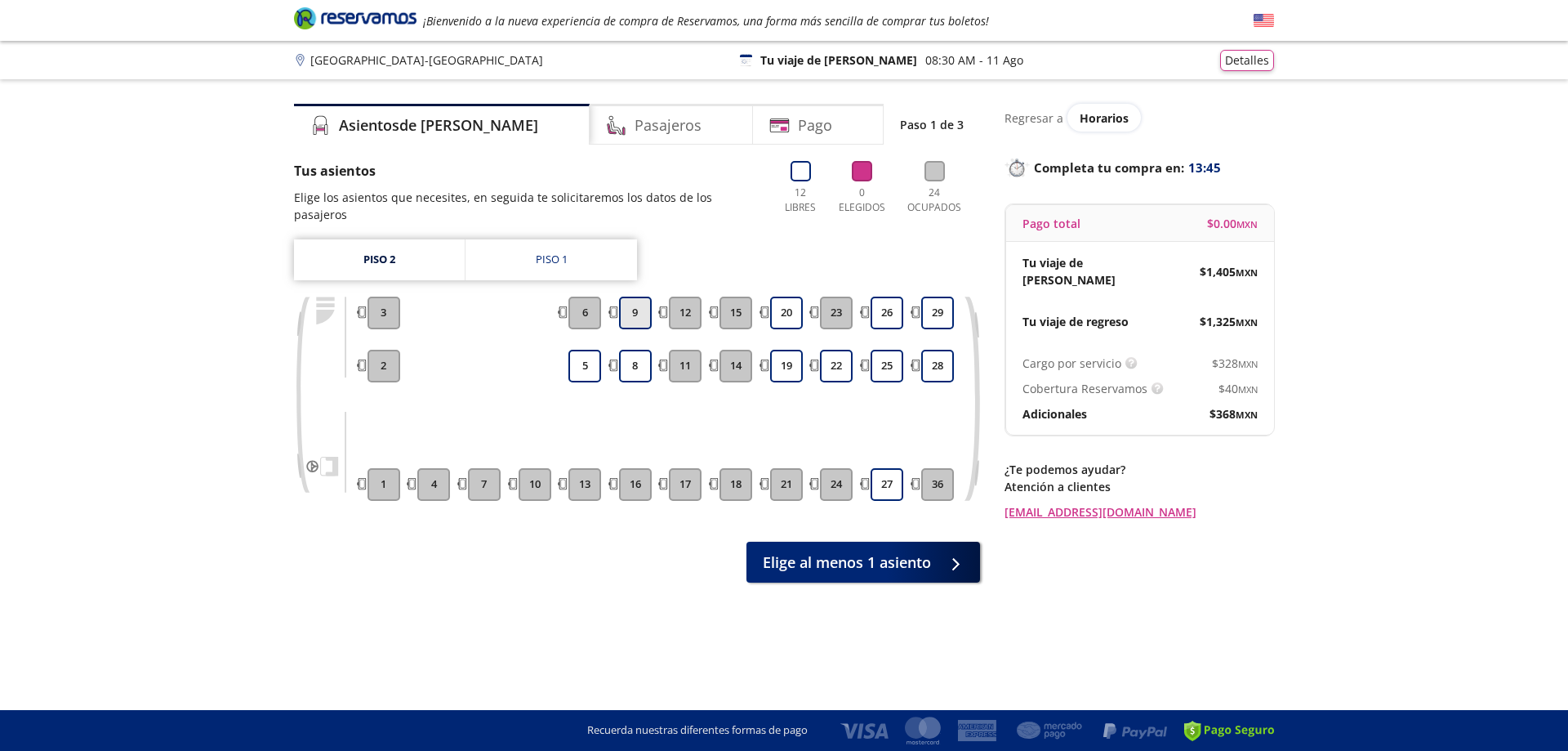
click at [642, 297] on button "9" at bounding box center [635, 313] width 33 height 33
click at [629, 358] on button "8" at bounding box center [635, 366] width 33 height 33
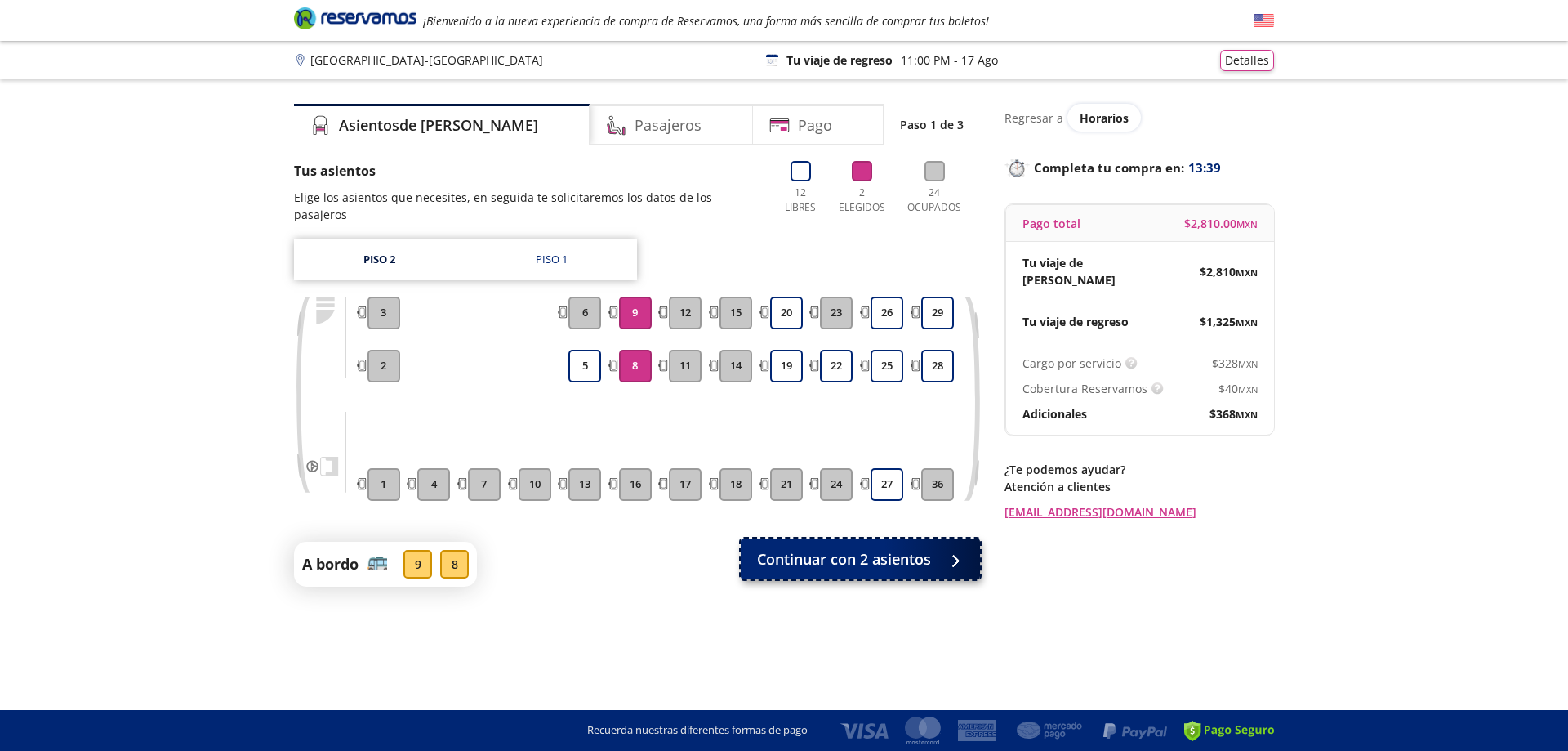
click at [903, 548] on span "Continuar con 2 asientos" at bounding box center [844, 558] width 174 height 22
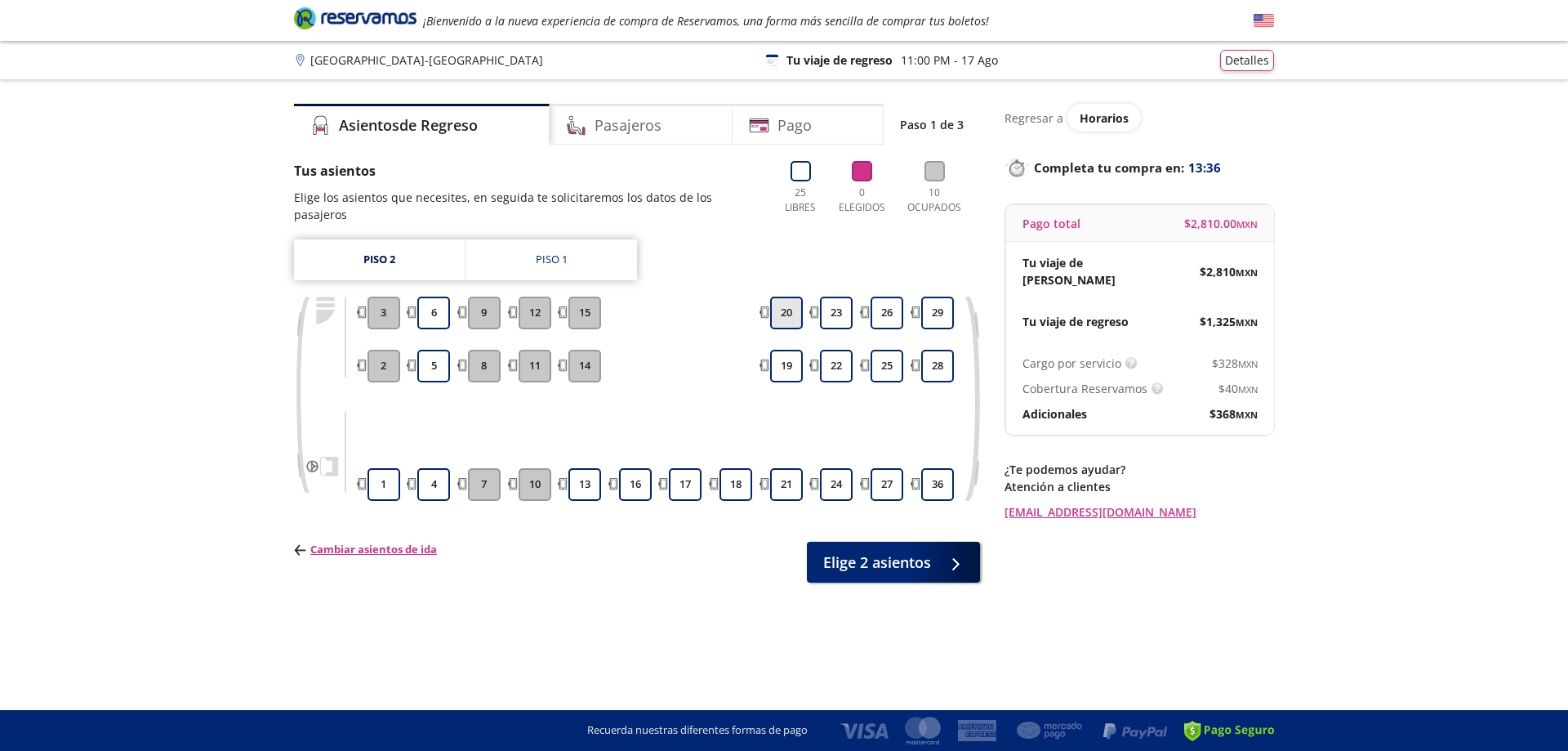
click at [789, 302] on button "20" at bounding box center [786, 313] width 33 height 33
click at [780, 353] on button "19" at bounding box center [786, 366] width 33 height 33
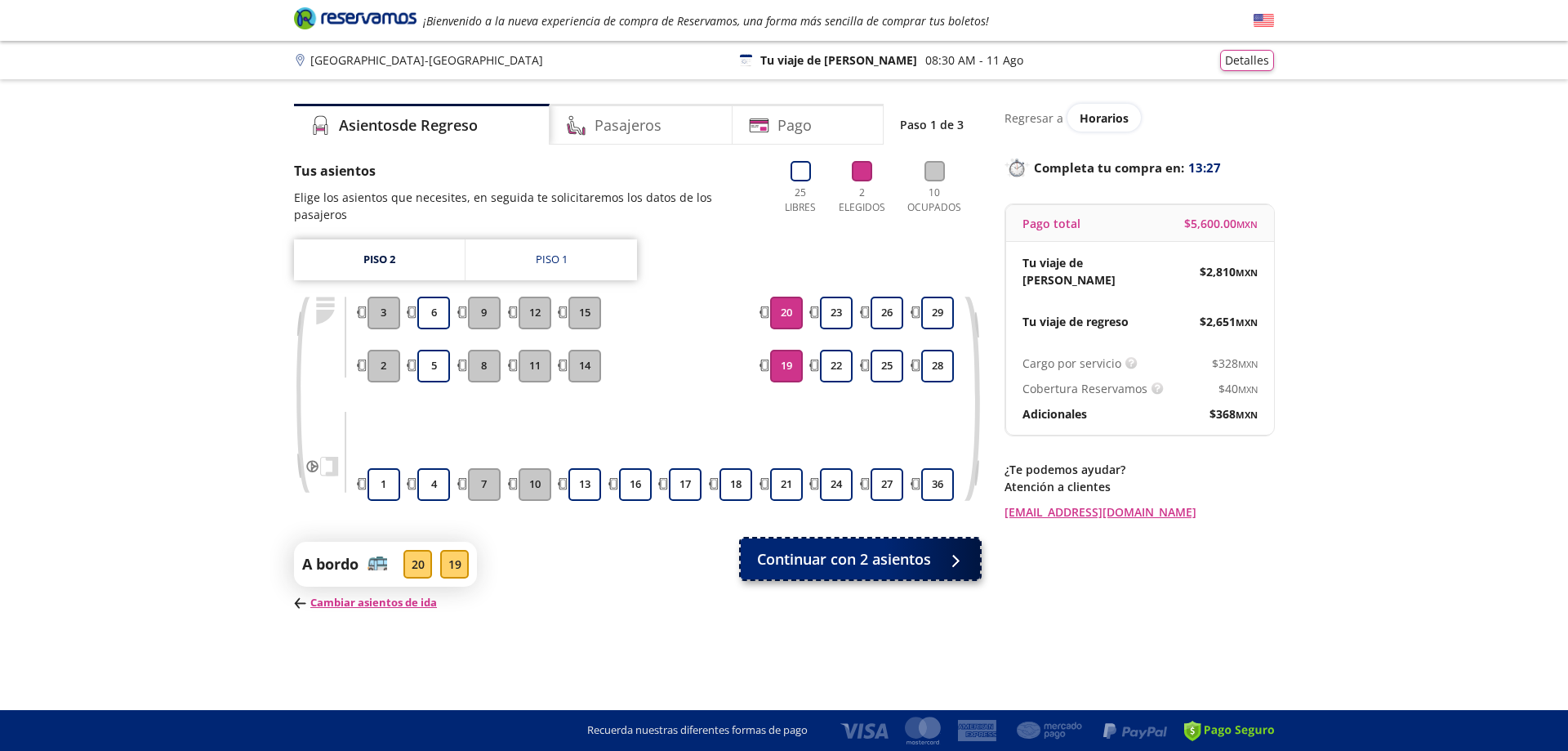
click at [859, 550] on span "Continuar con 2 asientos" at bounding box center [844, 558] width 174 height 22
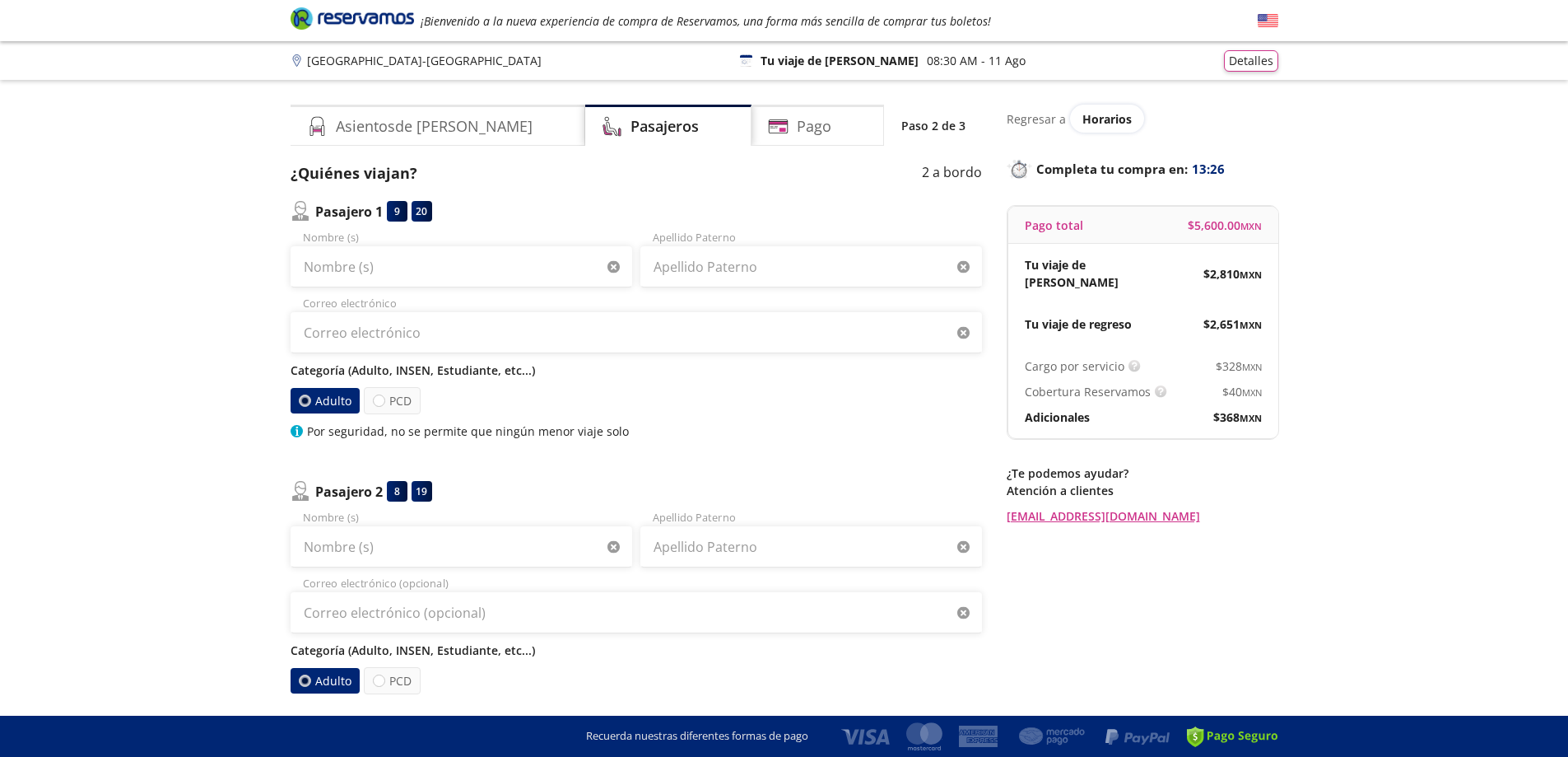
click at [865, 554] on input "Apellido Paterno" at bounding box center [811, 546] width 342 height 41
click at [383, 410] on label "PCD" at bounding box center [392, 401] width 57 height 27
click at [383, 406] on input "PCD" at bounding box center [379, 400] width 10 height 10
radio input "true"
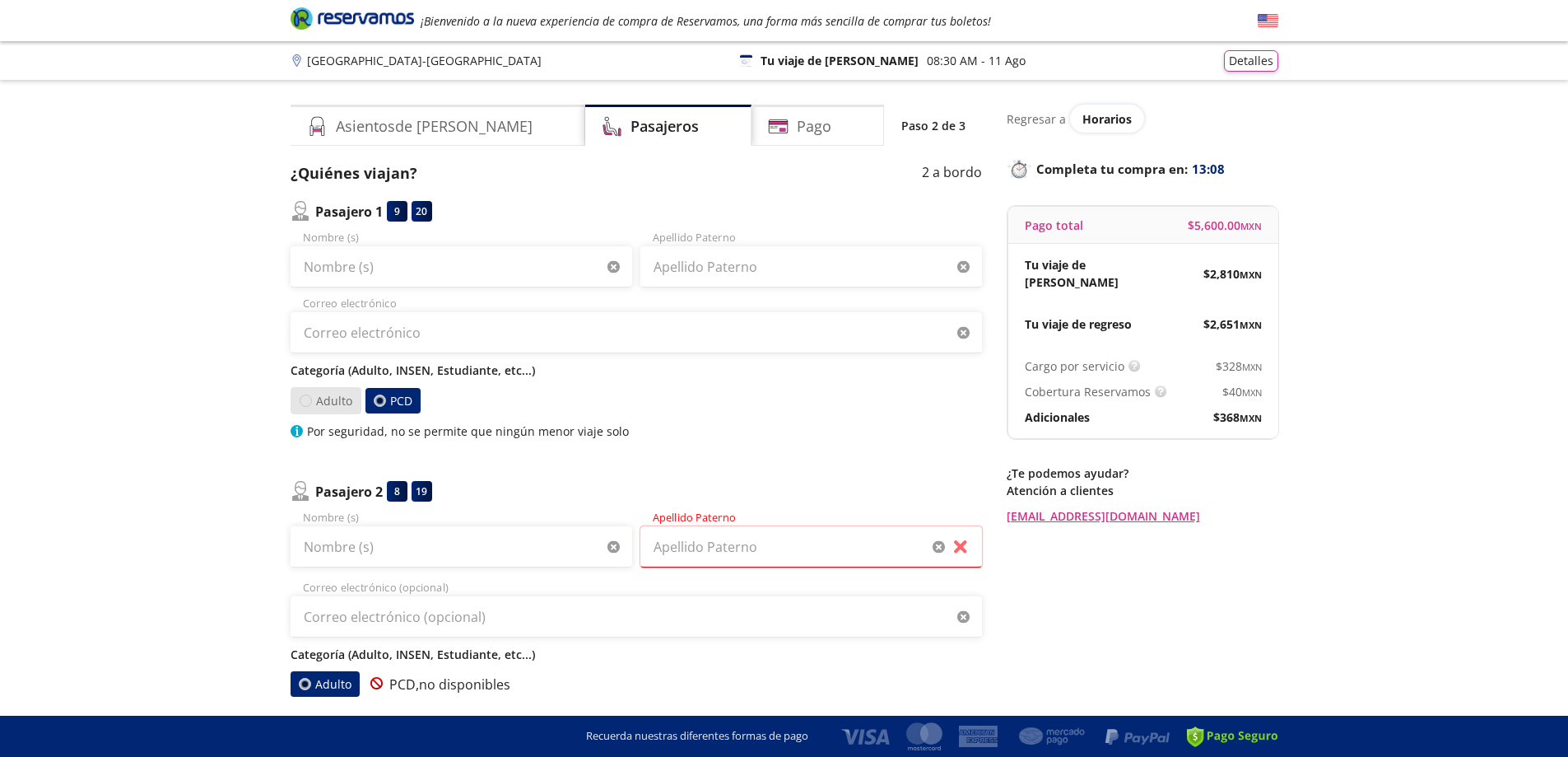
click at [306, 398] on div at bounding box center [305, 400] width 12 height 12
click at [306, 398] on input "Adulto" at bounding box center [305, 400] width 10 height 10
radio input "true"
radio input "false"
click at [1103, 117] on span "Horarios" at bounding box center [1107, 118] width 49 height 16
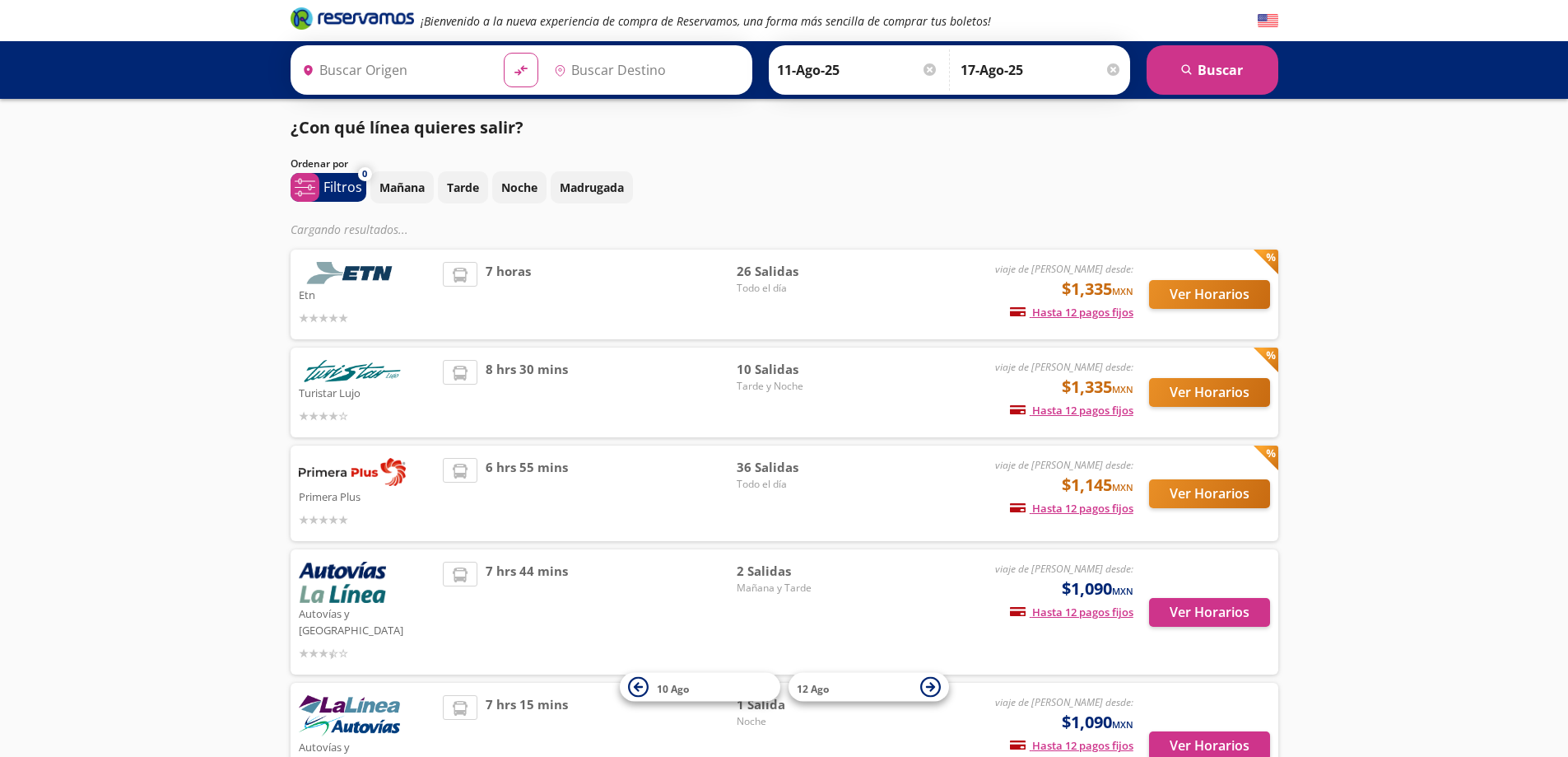
type input "[GEOGRAPHIC_DATA], [GEOGRAPHIC_DATA]"
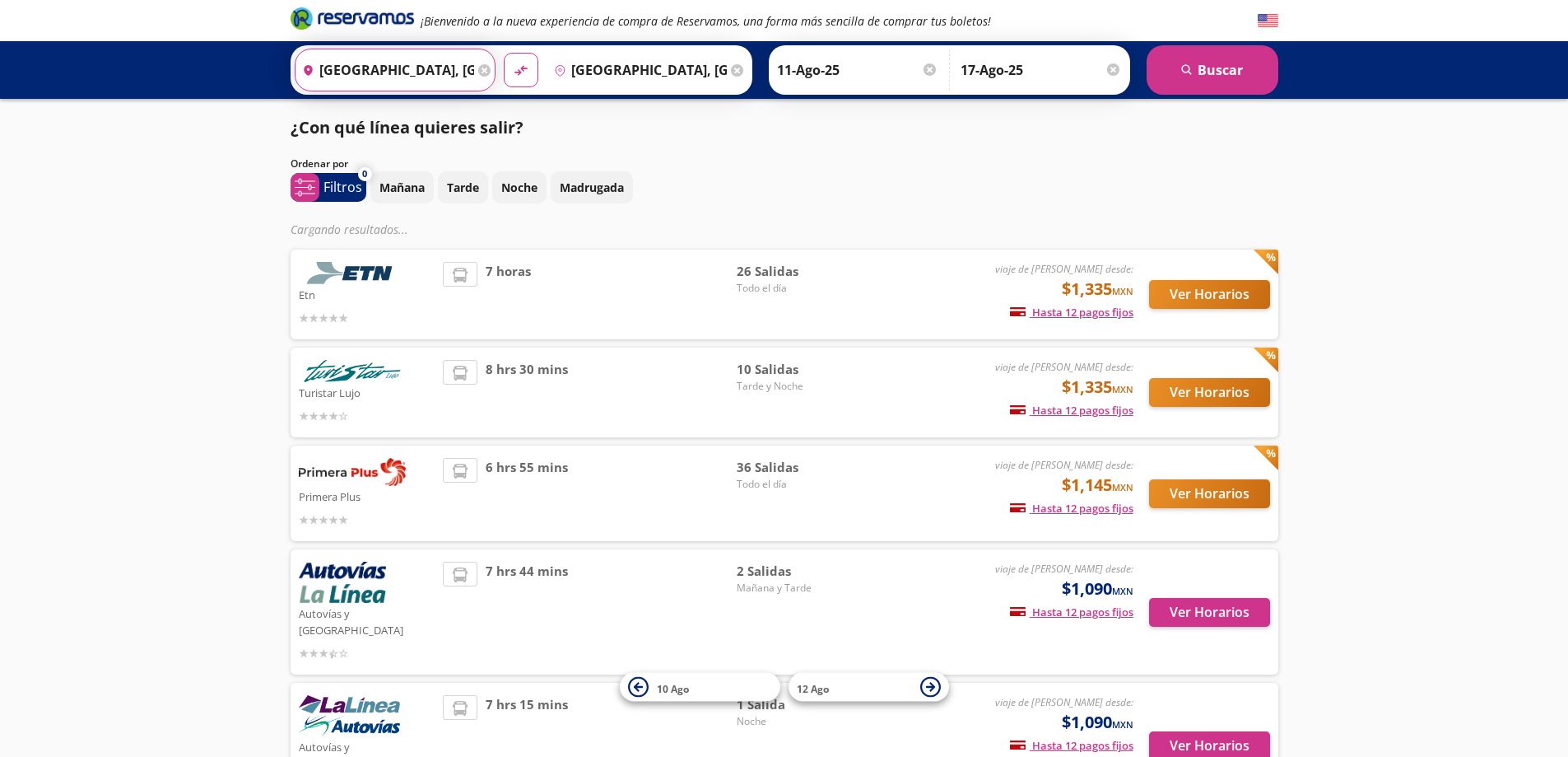
click at [409, 72] on input "[GEOGRAPHIC_DATA], [GEOGRAPHIC_DATA]" at bounding box center [384, 69] width 179 height 41
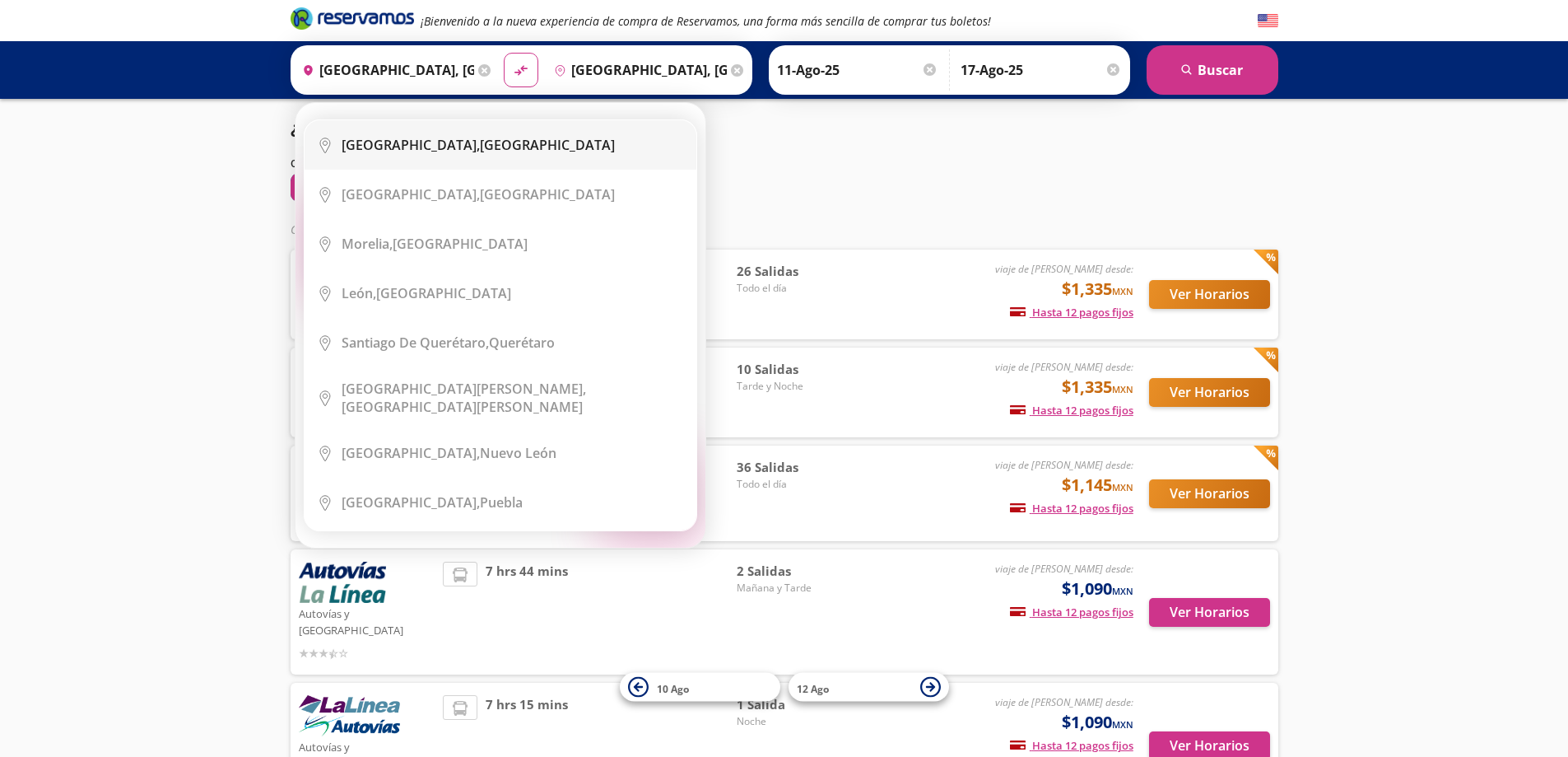
click at [417, 146] on b "Ciudad de México," at bounding box center [411, 144] width 138 height 18
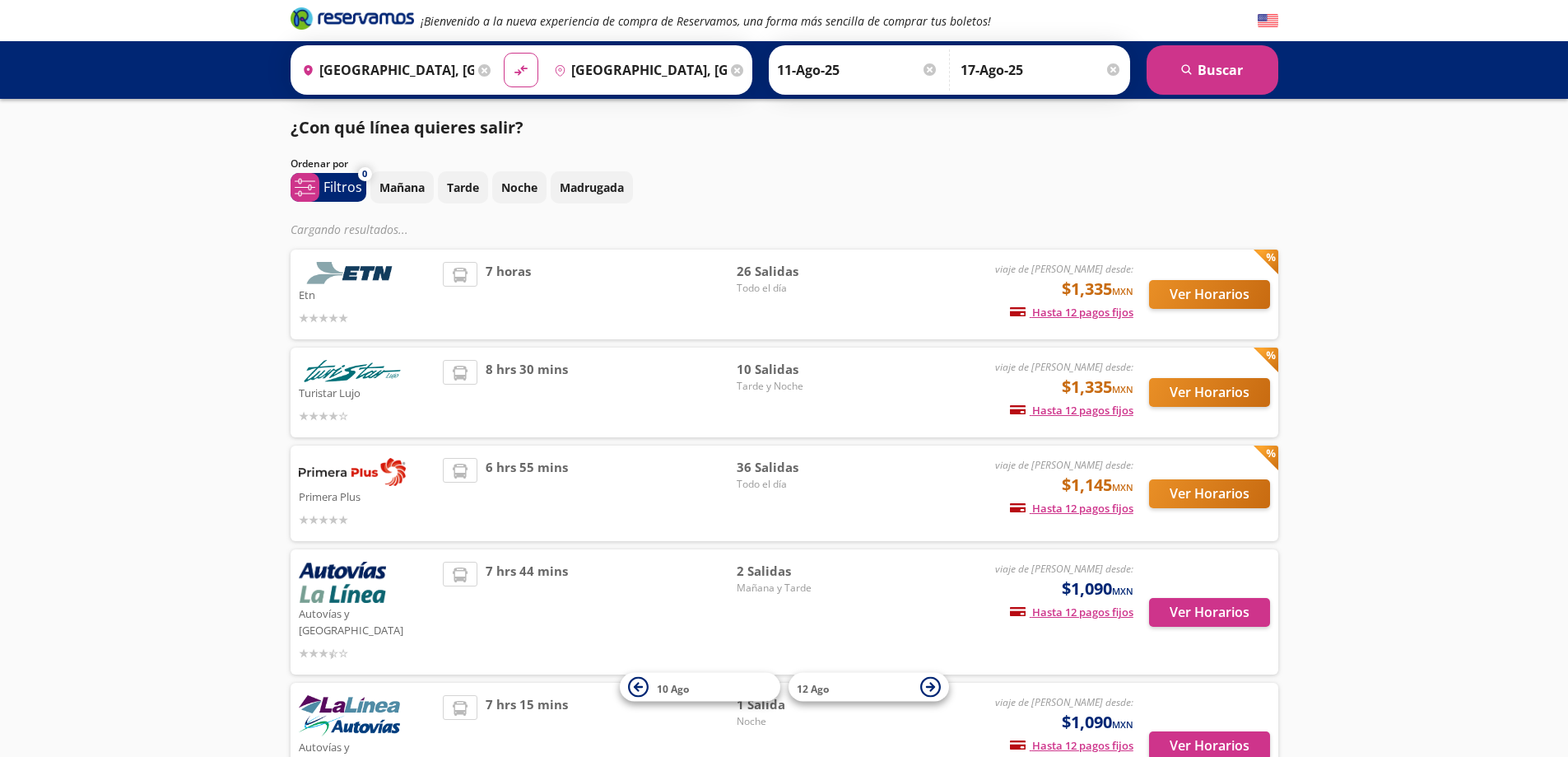
click at [644, 74] on input "[GEOGRAPHIC_DATA], [GEOGRAPHIC_DATA]" at bounding box center [636, 69] width 179 height 41
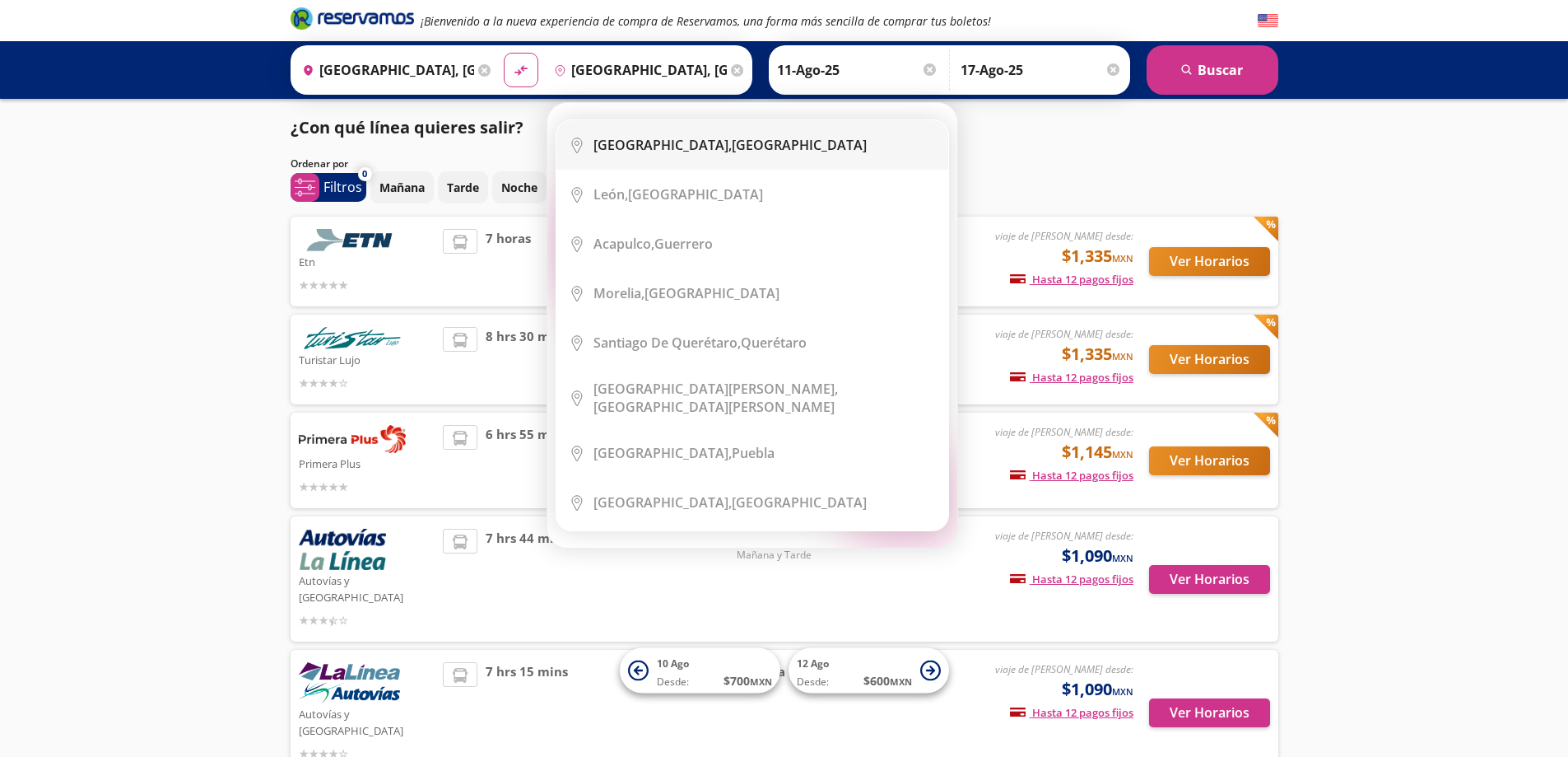
click at [651, 148] on b "Guadalajara," at bounding box center [663, 144] width 138 height 18
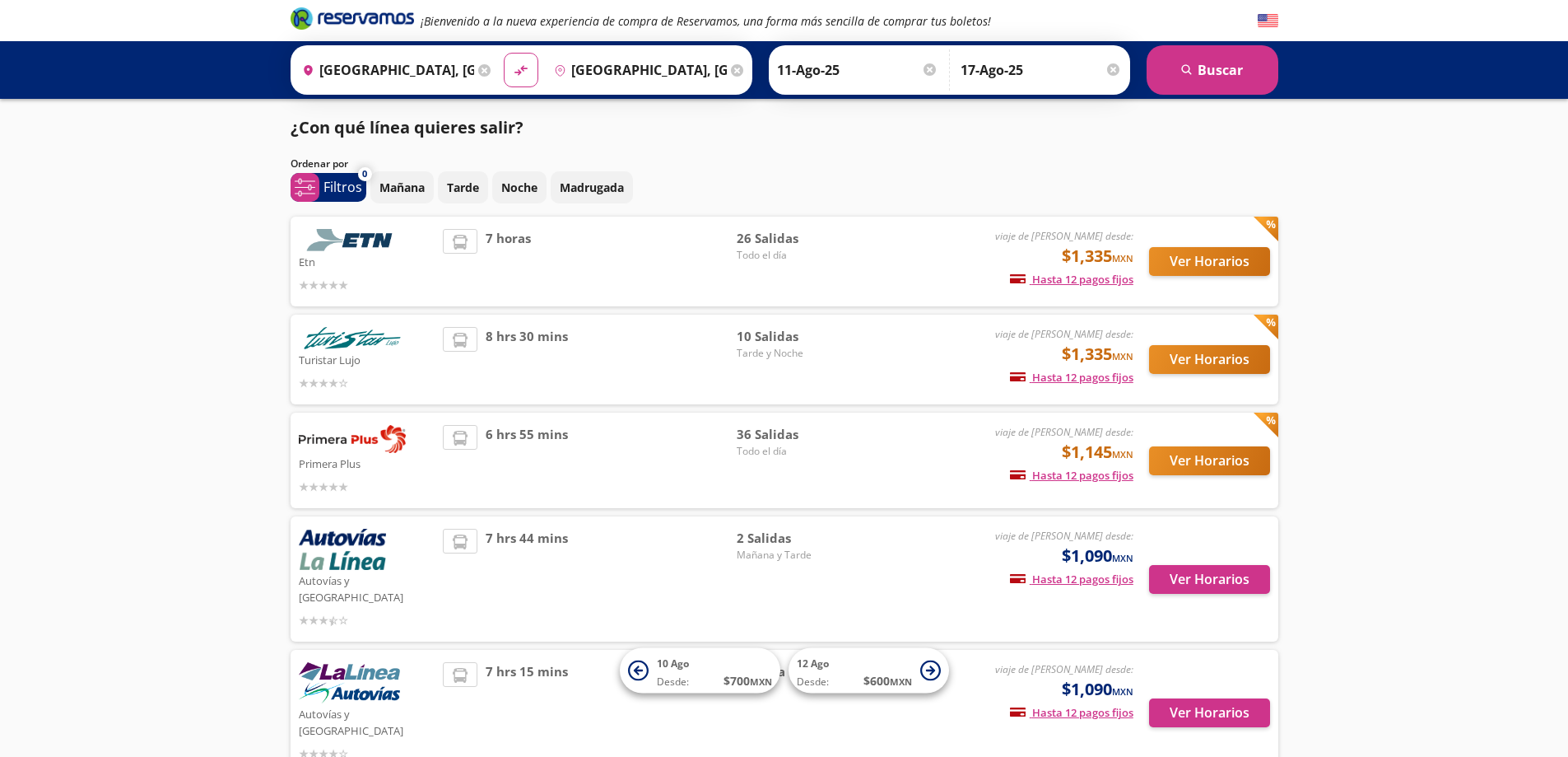
click at [872, 53] on input "11-Ago-25" at bounding box center [858, 69] width 161 height 41
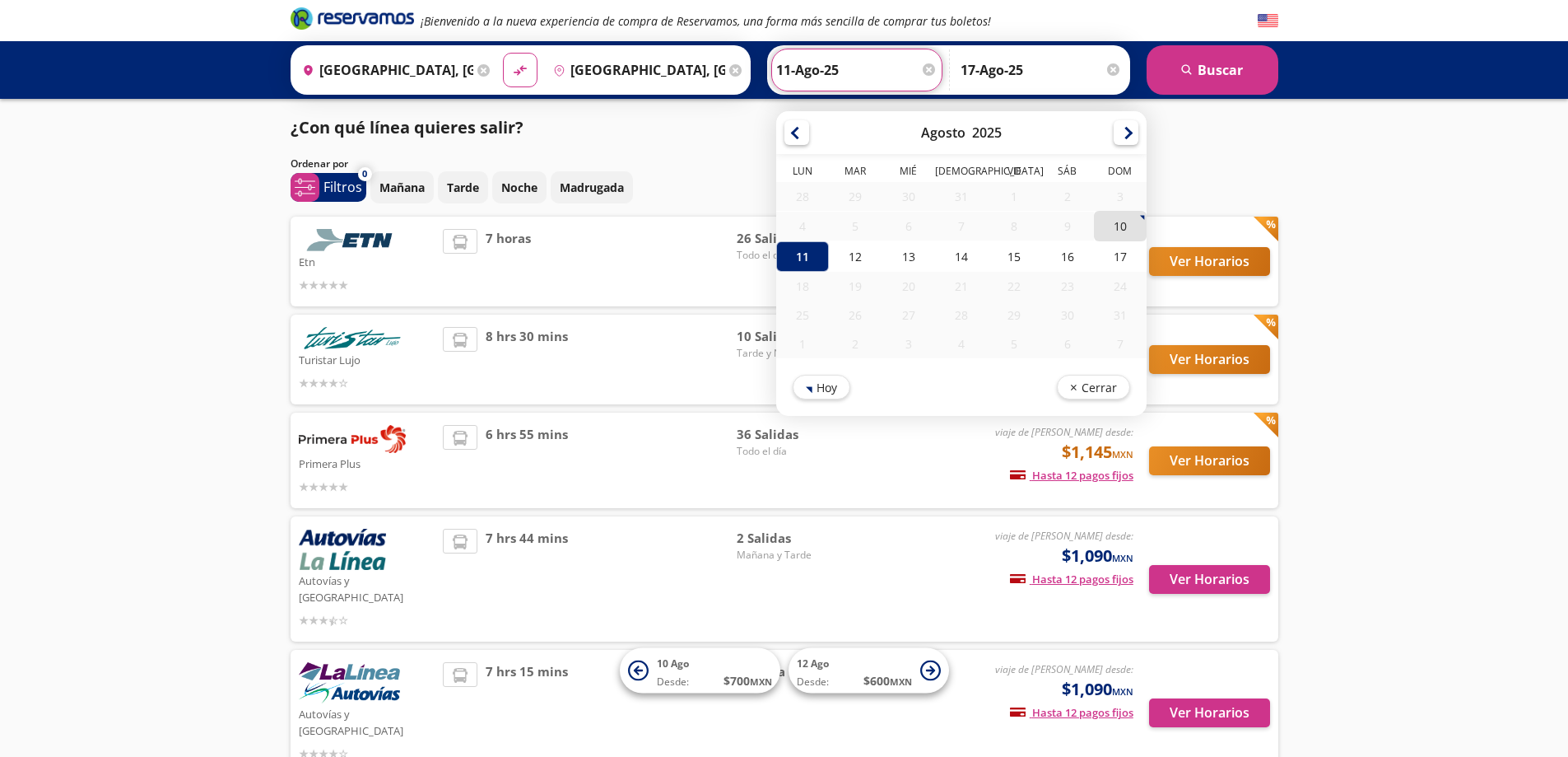
click at [1116, 217] on div "10" at bounding box center [1119, 226] width 53 height 30
type input "10-Ago-25"
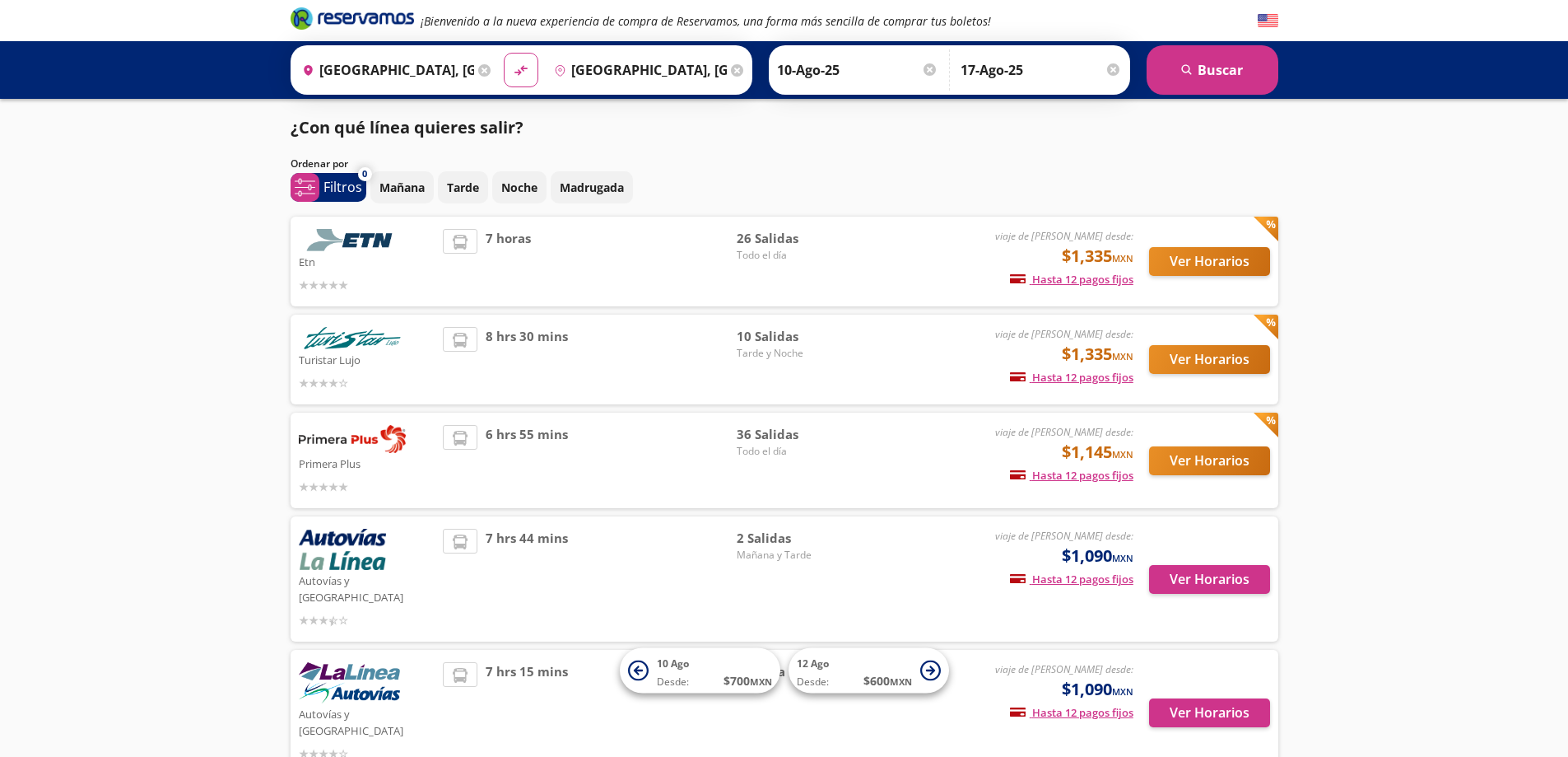
click at [1002, 64] on input "17-Ago-25" at bounding box center [1041, 69] width 161 height 41
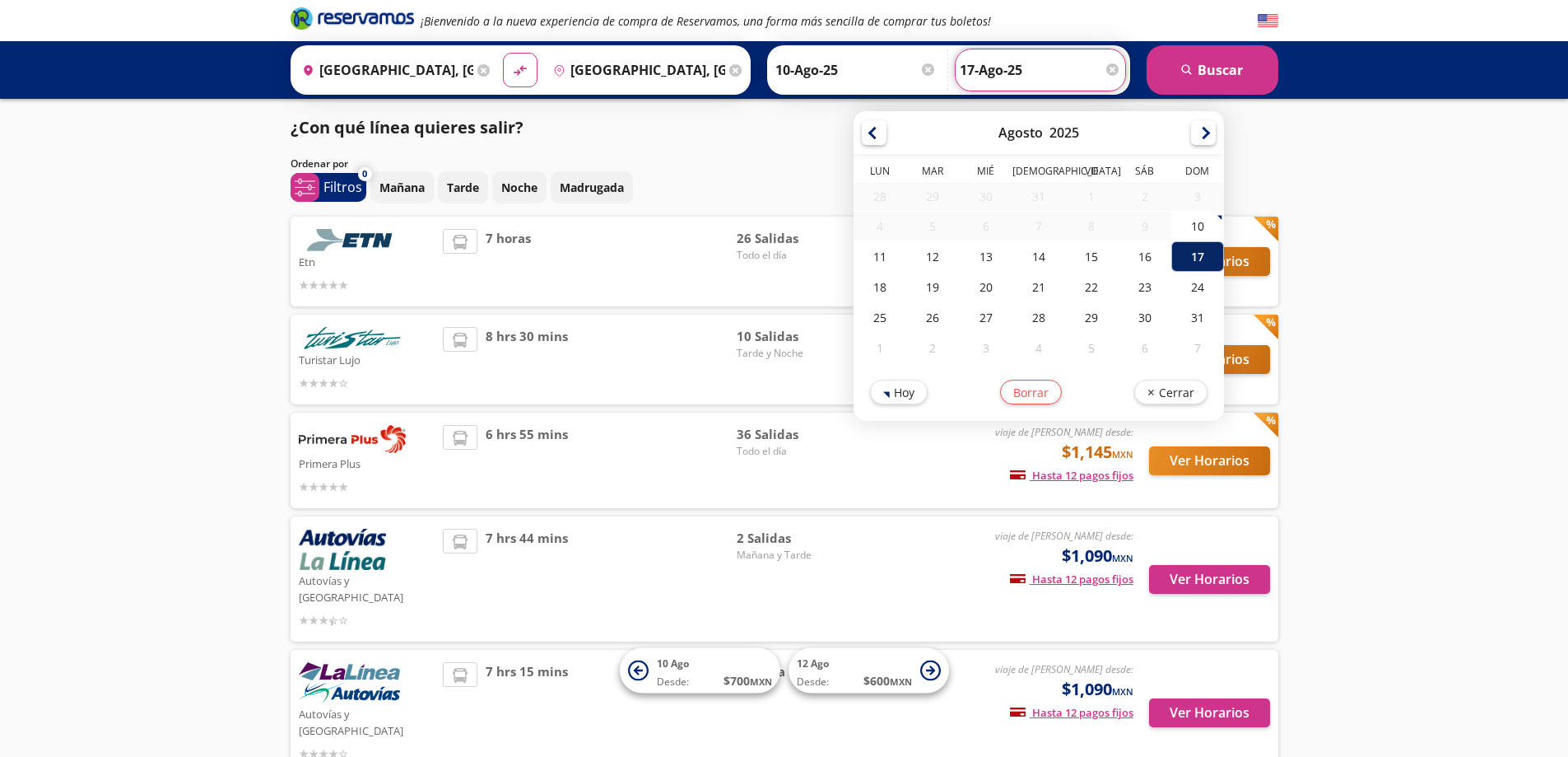
click at [1196, 260] on div "17" at bounding box center [1198, 257] width 53 height 30
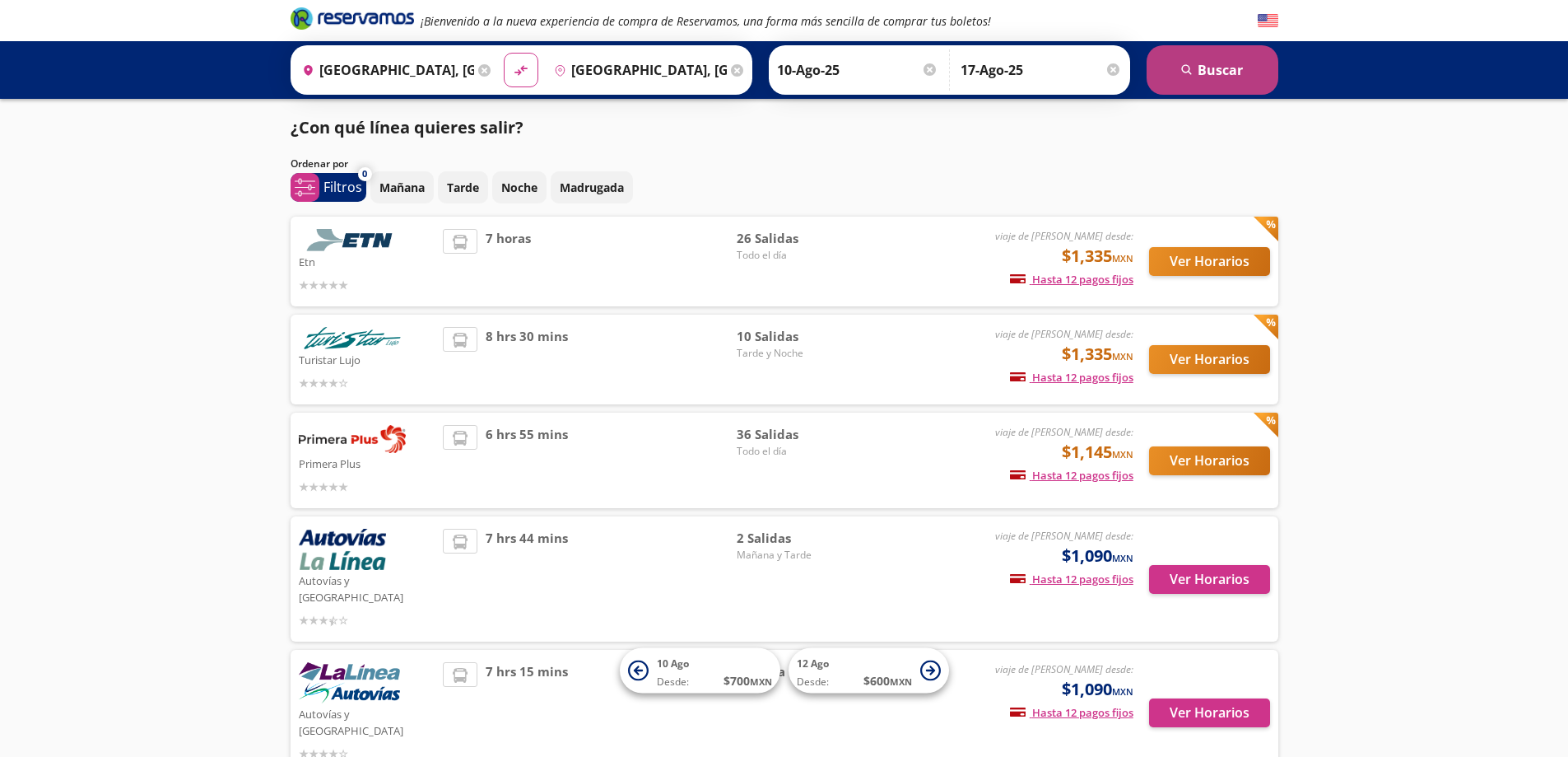
click at [1208, 75] on button "search Buscar" at bounding box center [1212, 70] width 132 height 49
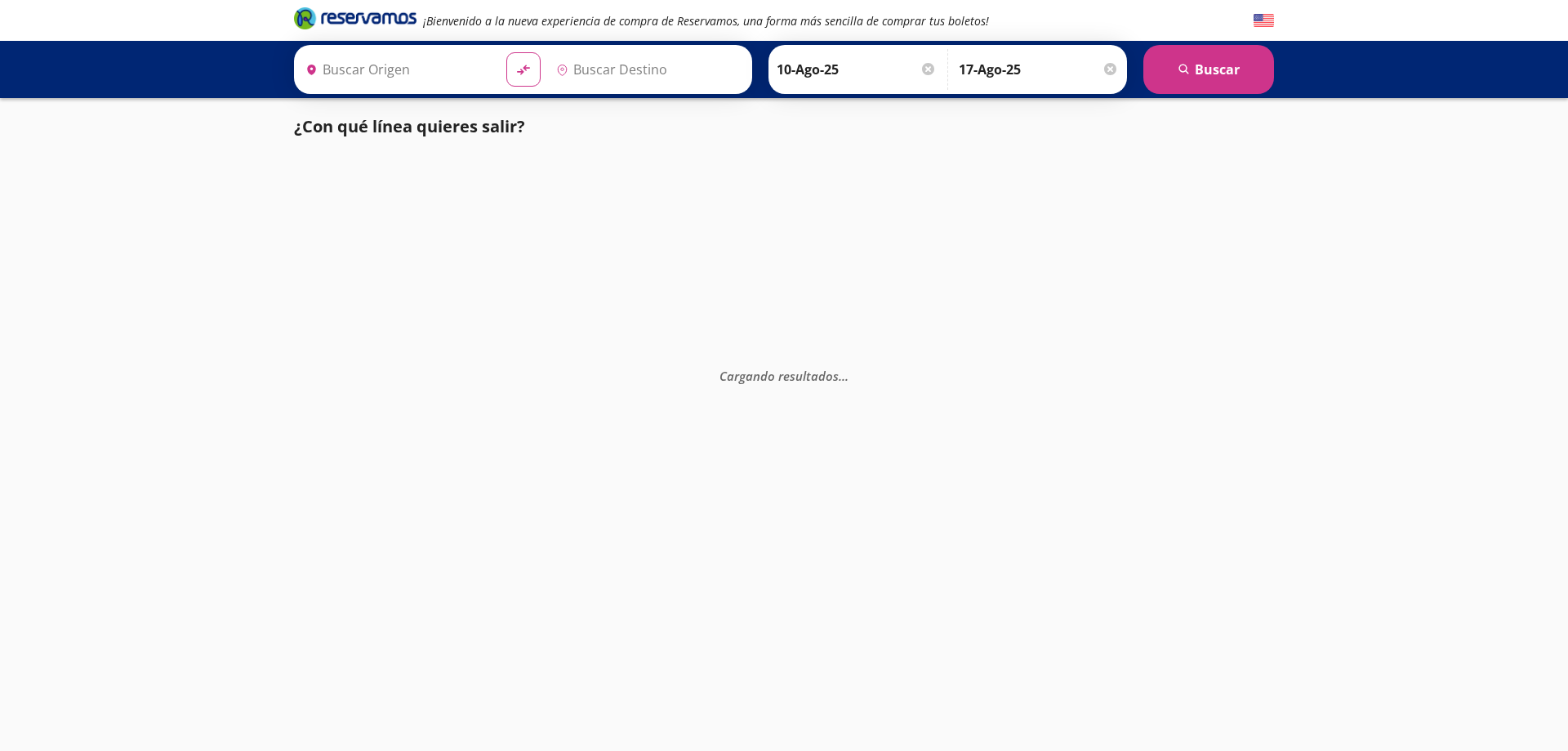
type input "[GEOGRAPHIC_DATA], [GEOGRAPHIC_DATA]"
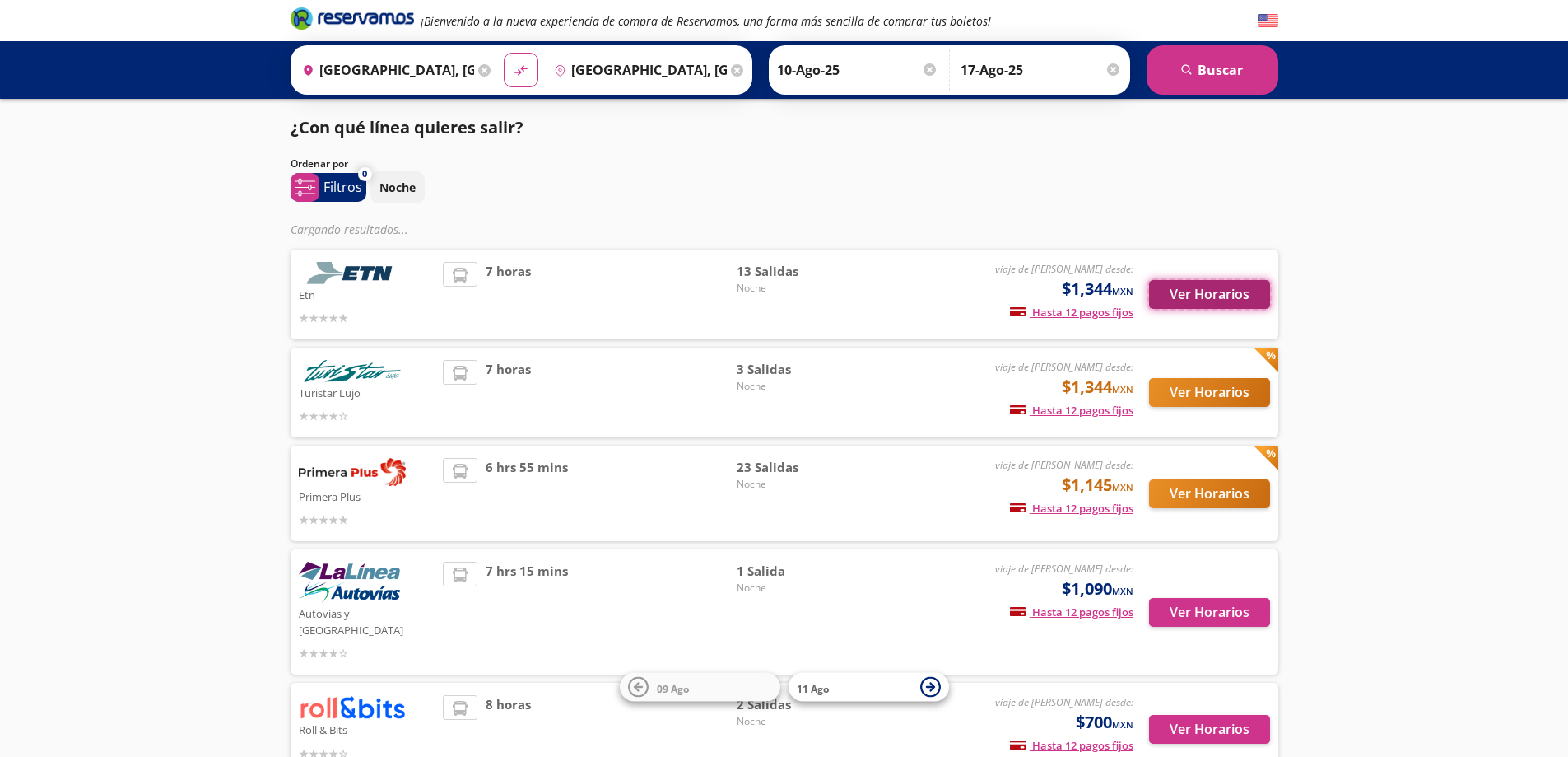
click at [1219, 296] on button "Ver Horarios" at bounding box center [1209, 295] width 121 height 28
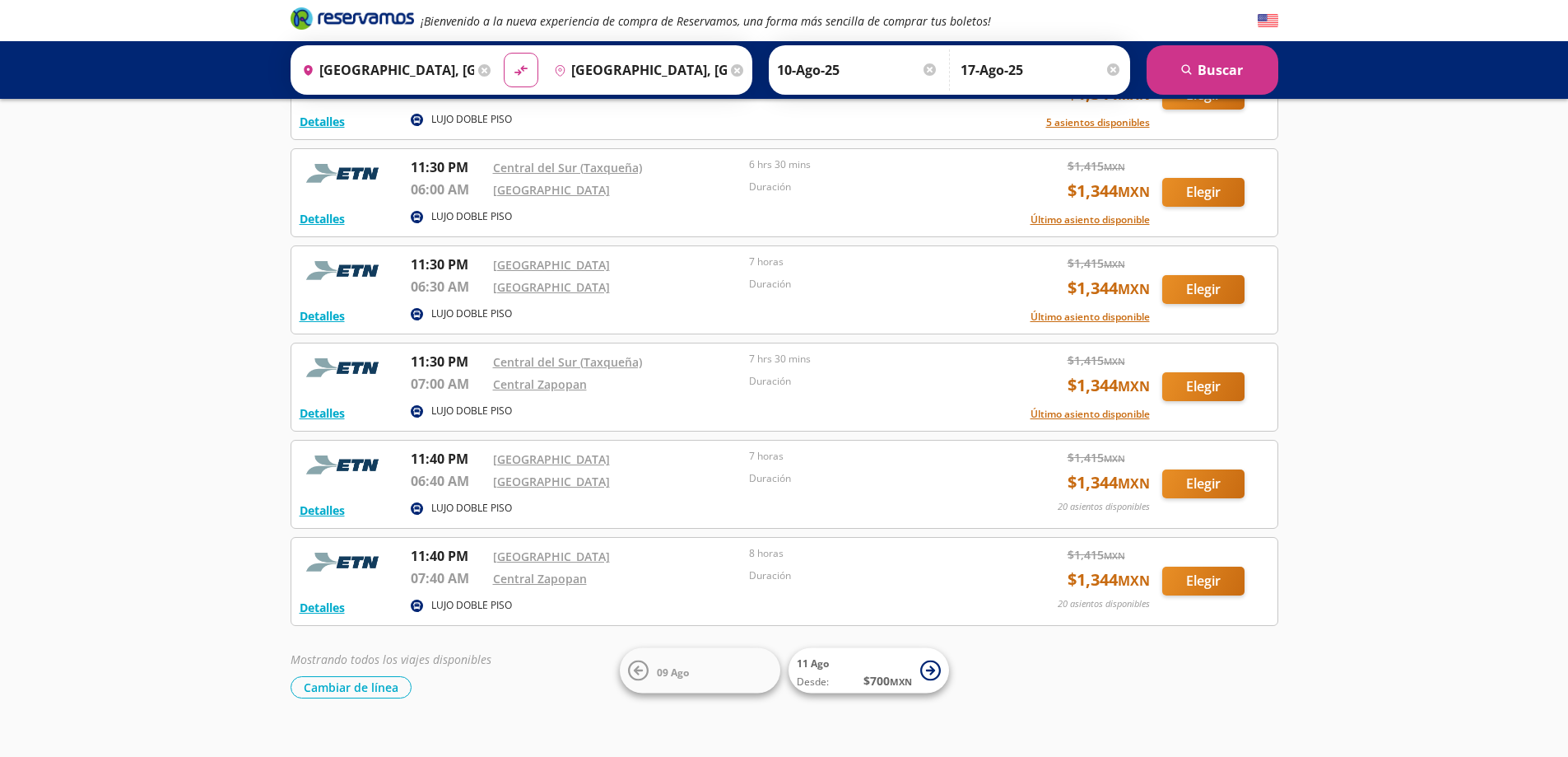
scroll to position [1029, 0]
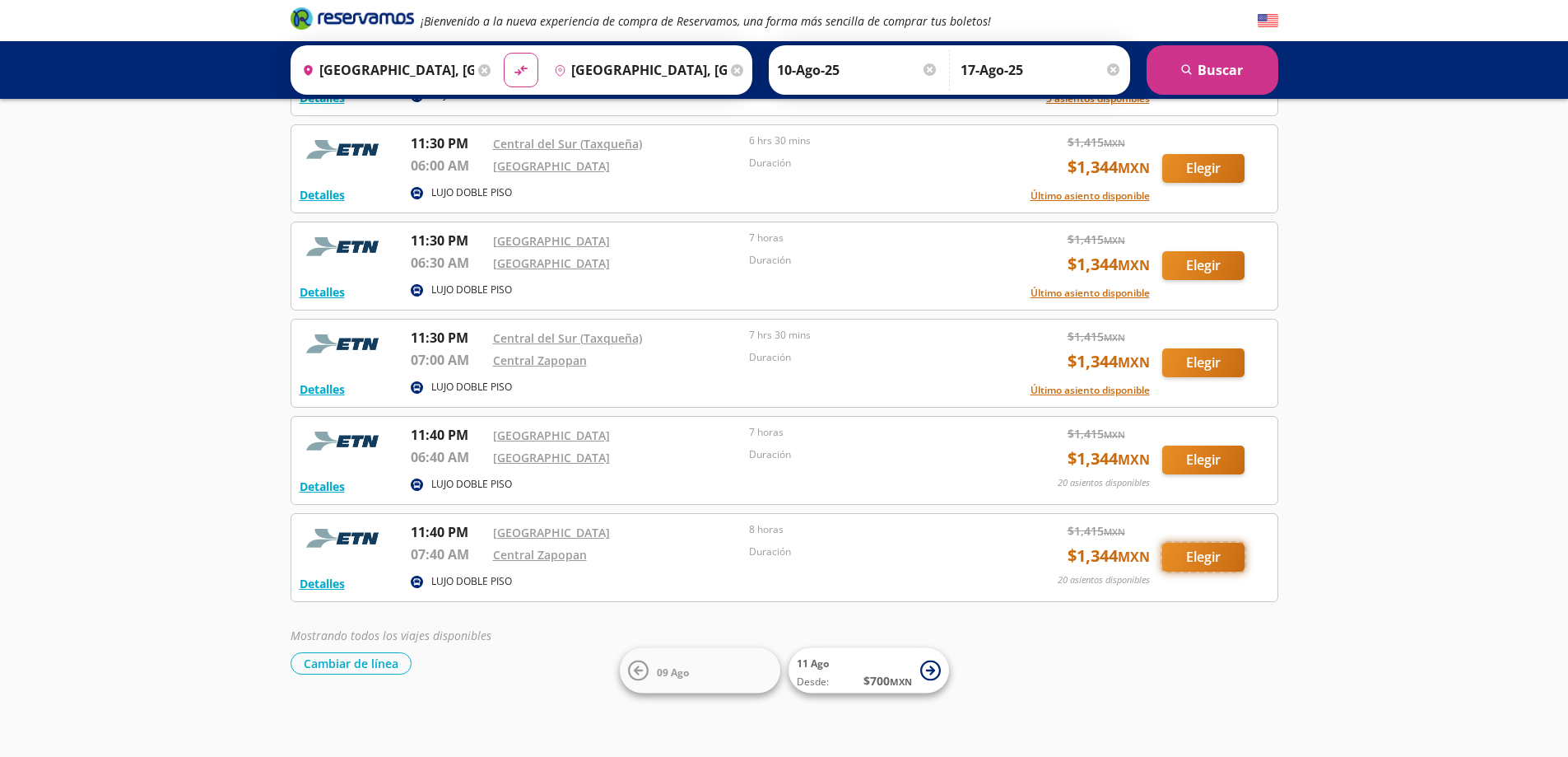
drag, startPoint x: 1212, startPoint y: 553, endPoint x: 979, endPoint y: 531, distance: 234.0
click at [979, 531] on div "Detalles LUJO DOBLE PISO 11:40 PM Central del Norte 07:40 AM Central Zapopan 8 …" at bounding box center [784, 557] width 970 height 71
click at [1208, 462] on button "Elegir" at bounding box center [1203, 460] width 82 height 28
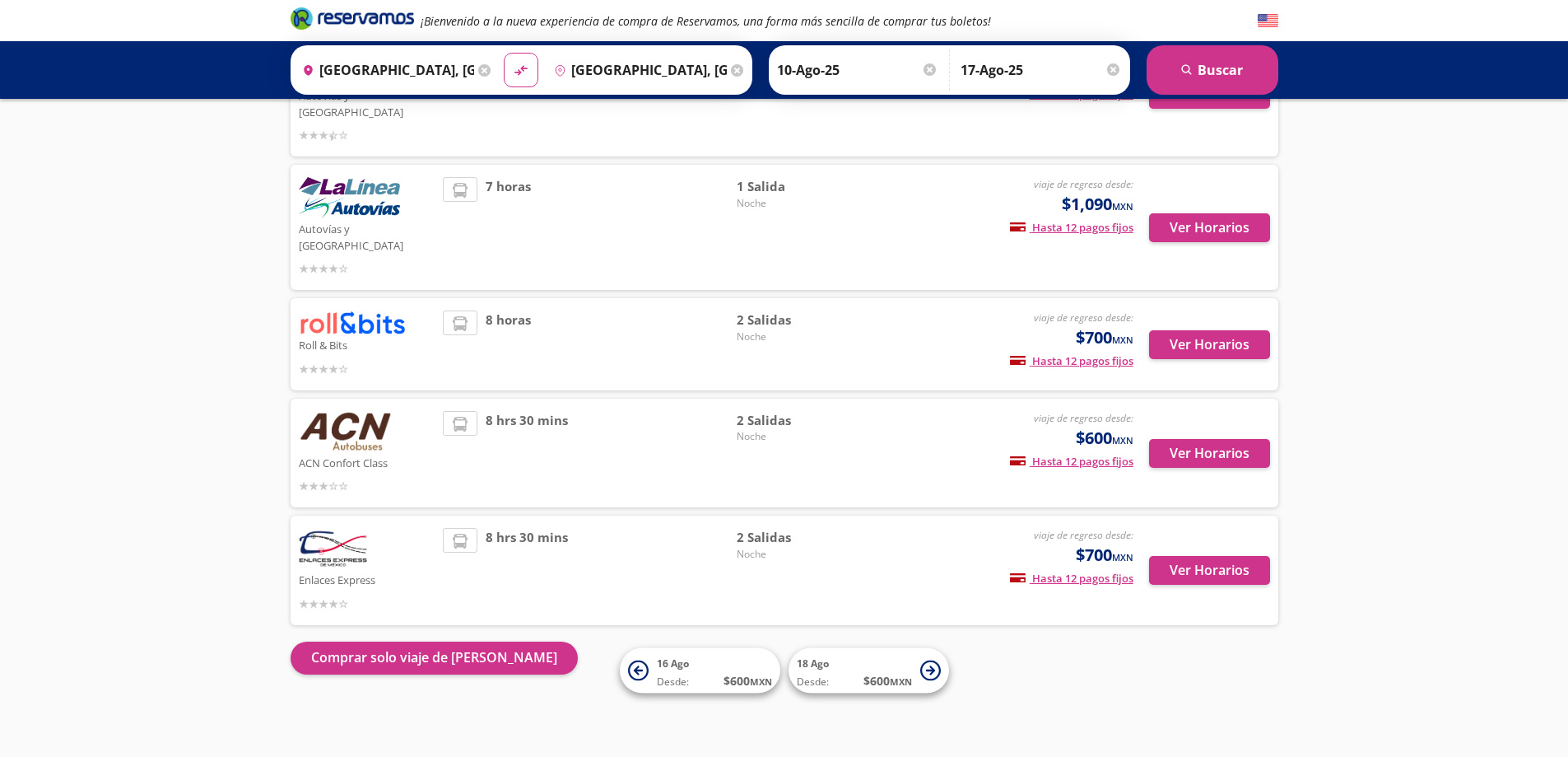
scroll to position [453, 0]
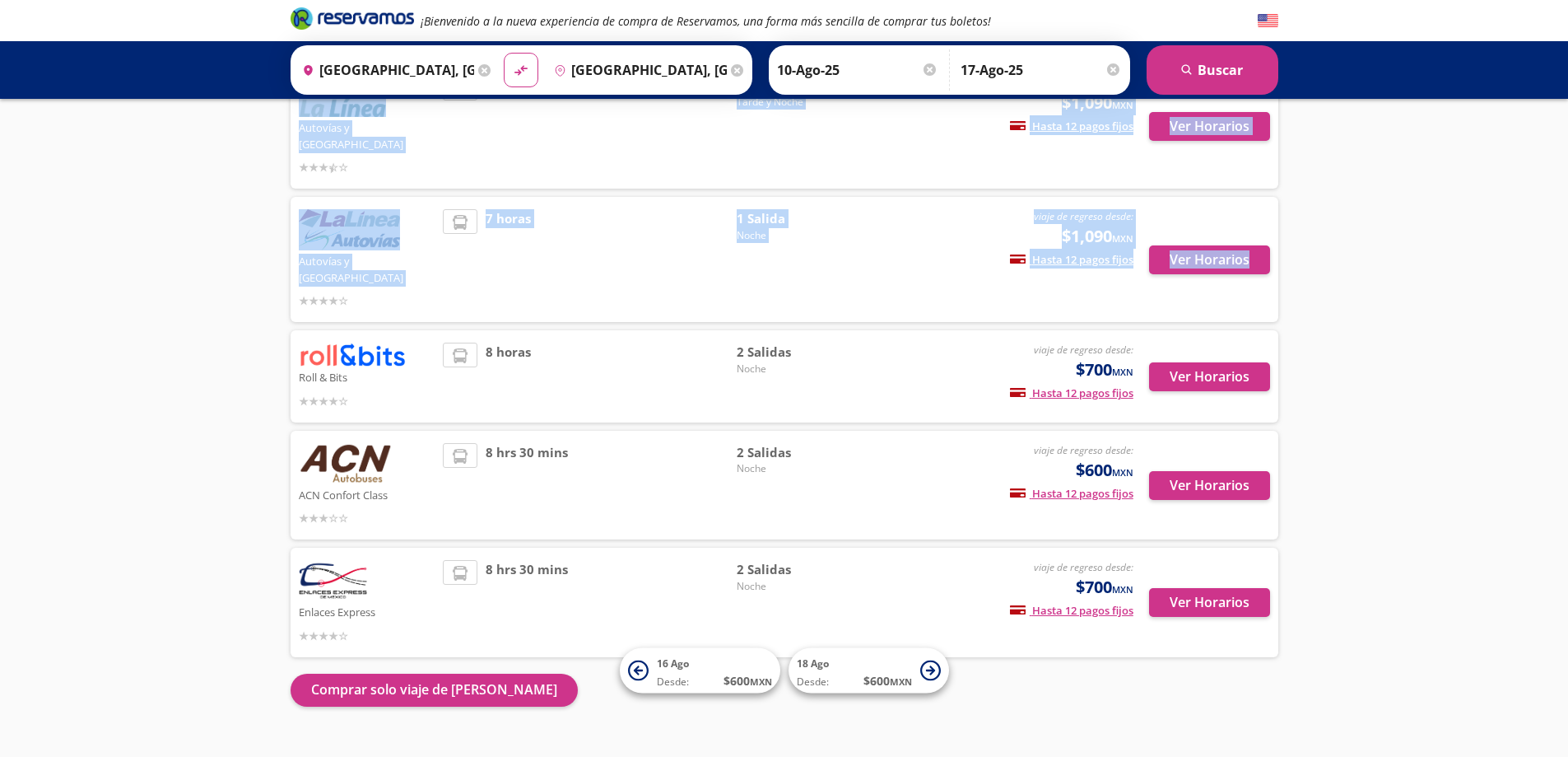
drag, startPoint x: 1548, startPoint y: 179, endPoint x: 1556, endPoint y: 60, distance: 119.3
click at [1556, 60] on div "¡Bienvenido a la nueva experiencia de compra de Reservamos, una forma más senci…" at bounding box center [784, 168] width 1568 height 1242
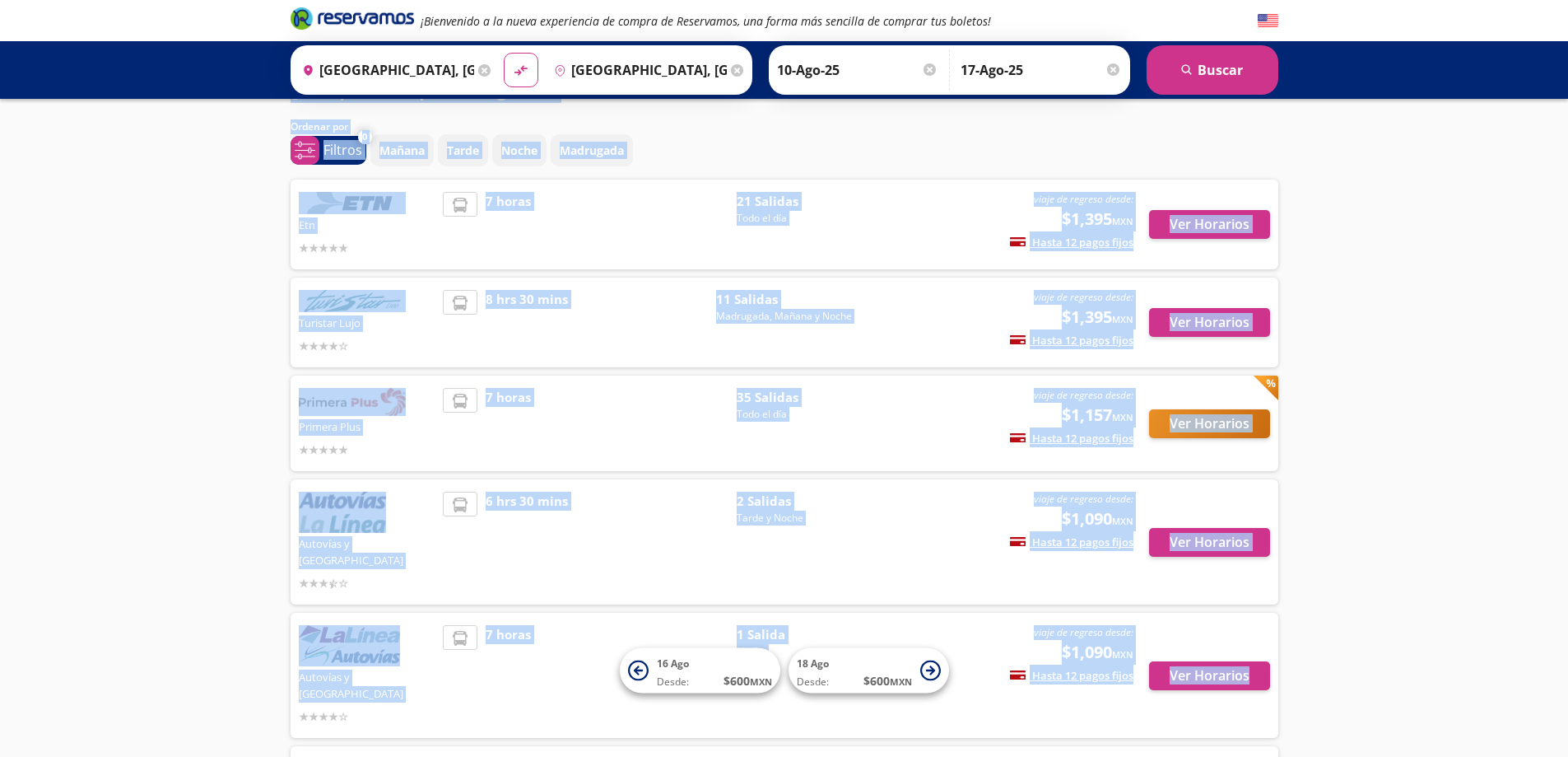
scroll to position [0, 0]
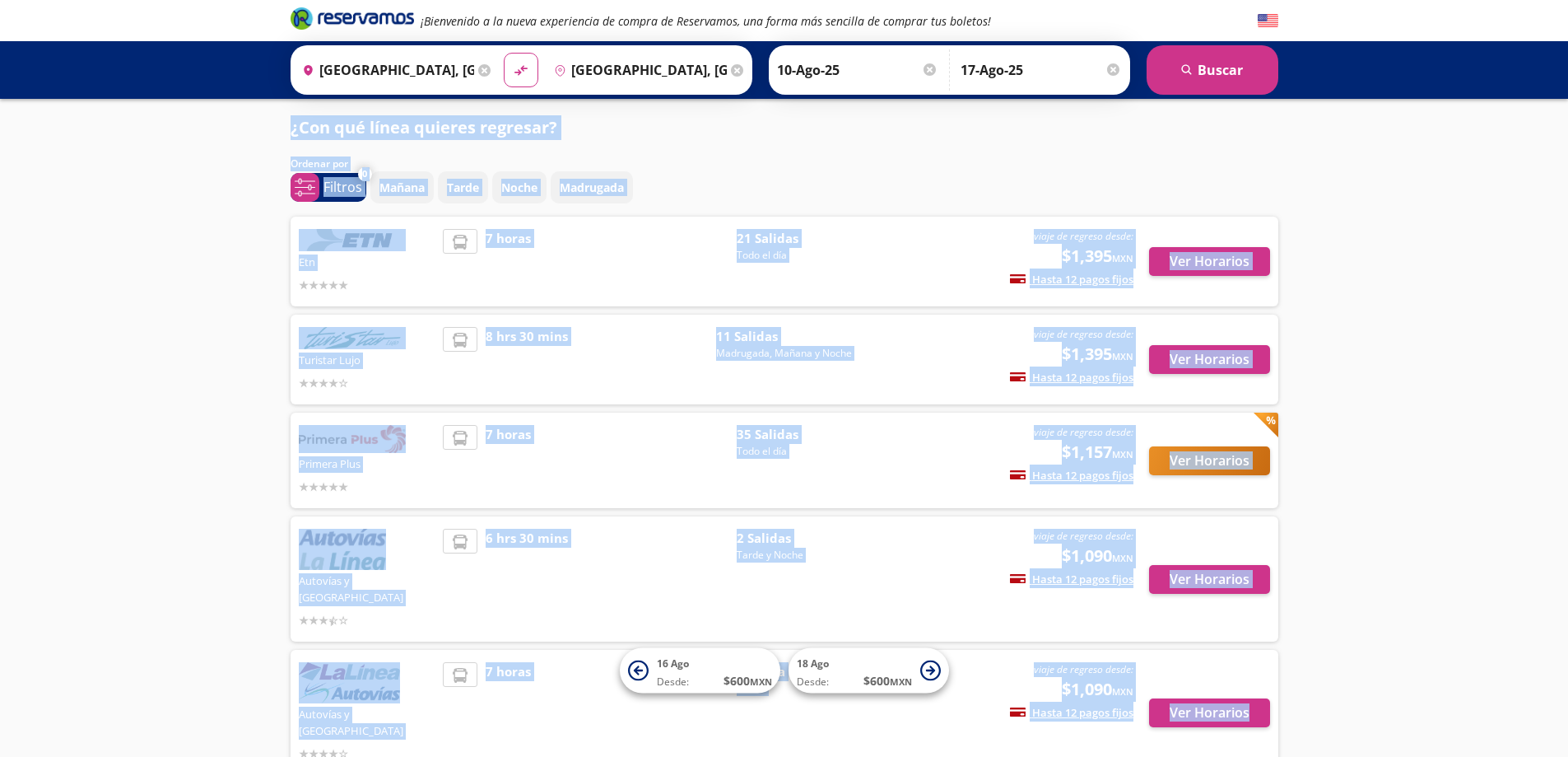
click at [1488, 211] on div "¡Bienvenido a la nueva experiencia de compra de Reservamos, una forma más senci…" at bounding box center [784, 621] width 1568 height 1242
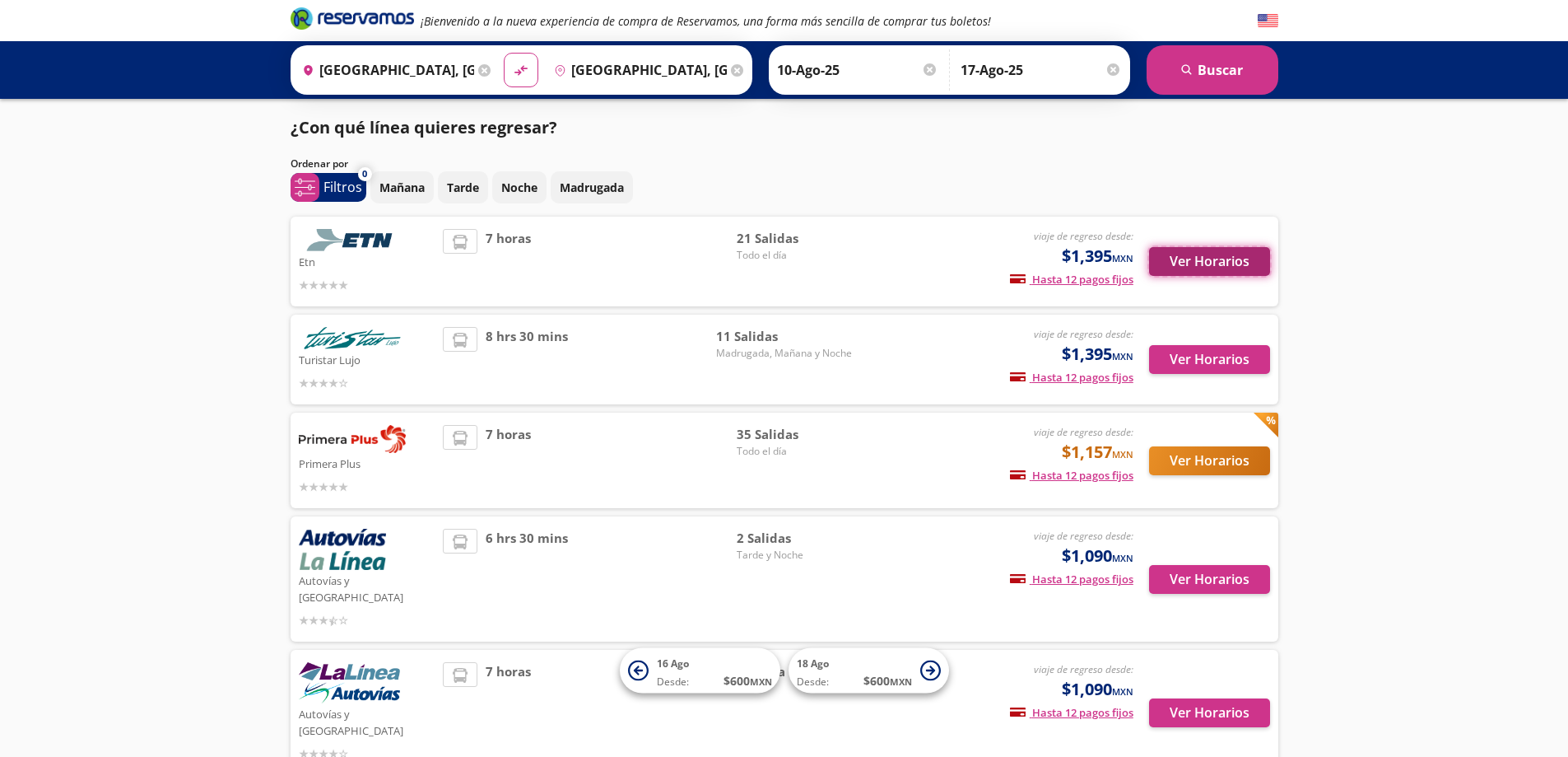
click at [1224, 269] on button "Ver Horarios" at bounding box center [1209, 261] width 121 height 28
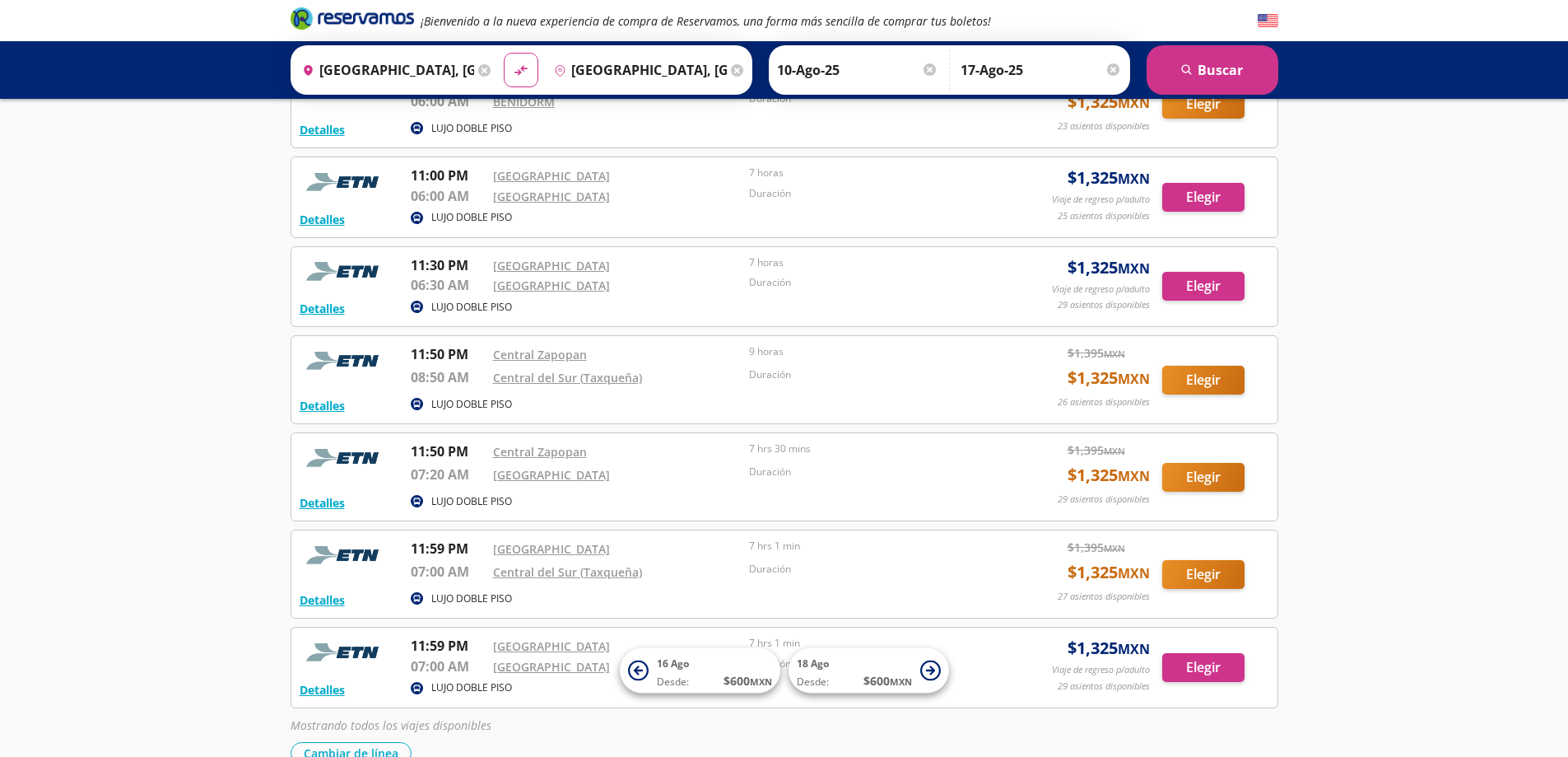
scroll to position [1634, 0]
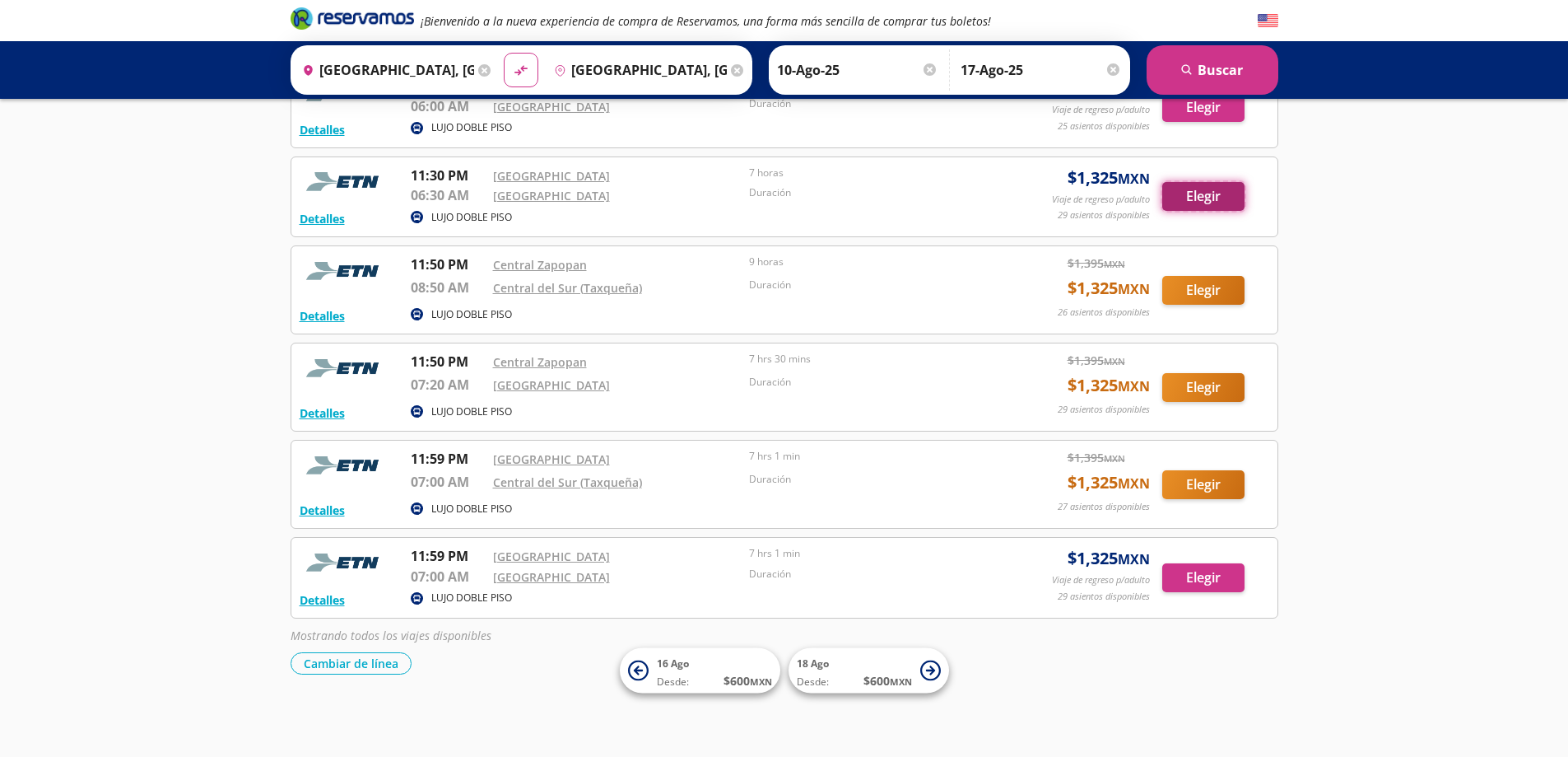
click at [1190, 205] on button "Elegir" at bounding box center [1203, 196] width 82 height 28
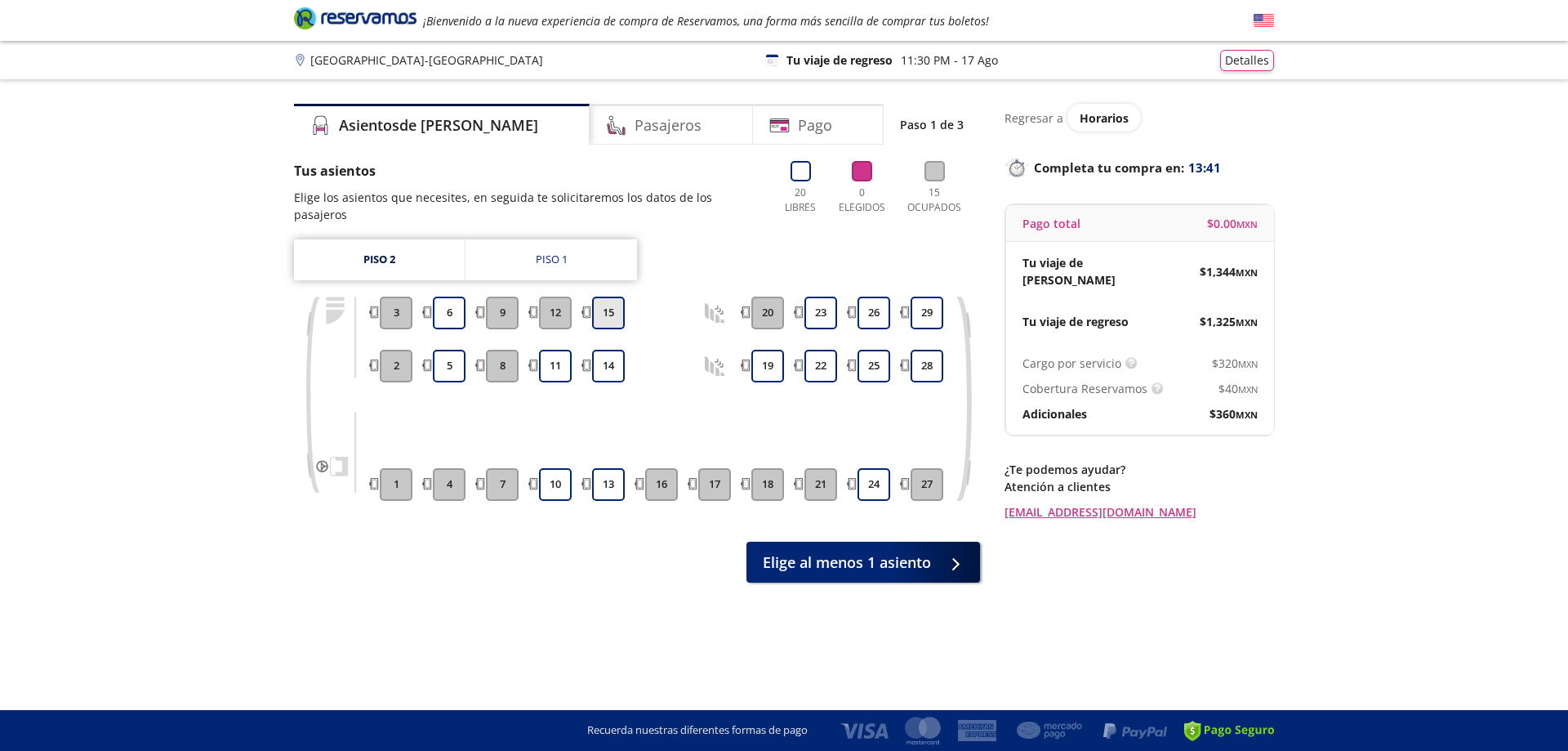
click at [614, 299] on button "15" at bounding box center [608, 313] width 33 height 33
click at [606, 350] on button "14" at bounding box center [608, 366] width 33 height 33
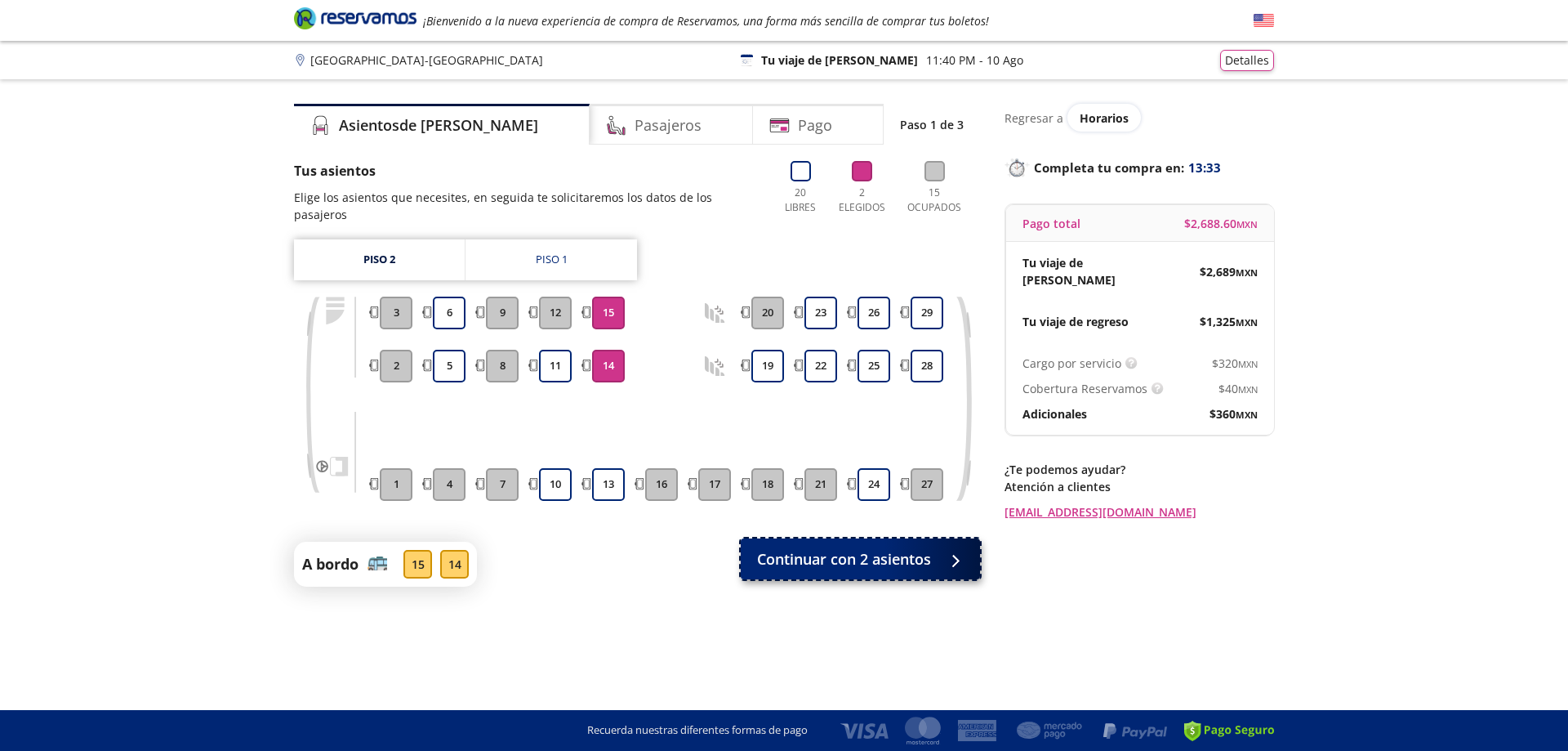
click at [882, 548] on span "Continuar con 2 asientos" at bounding box center [844, 558] width 174 height 22
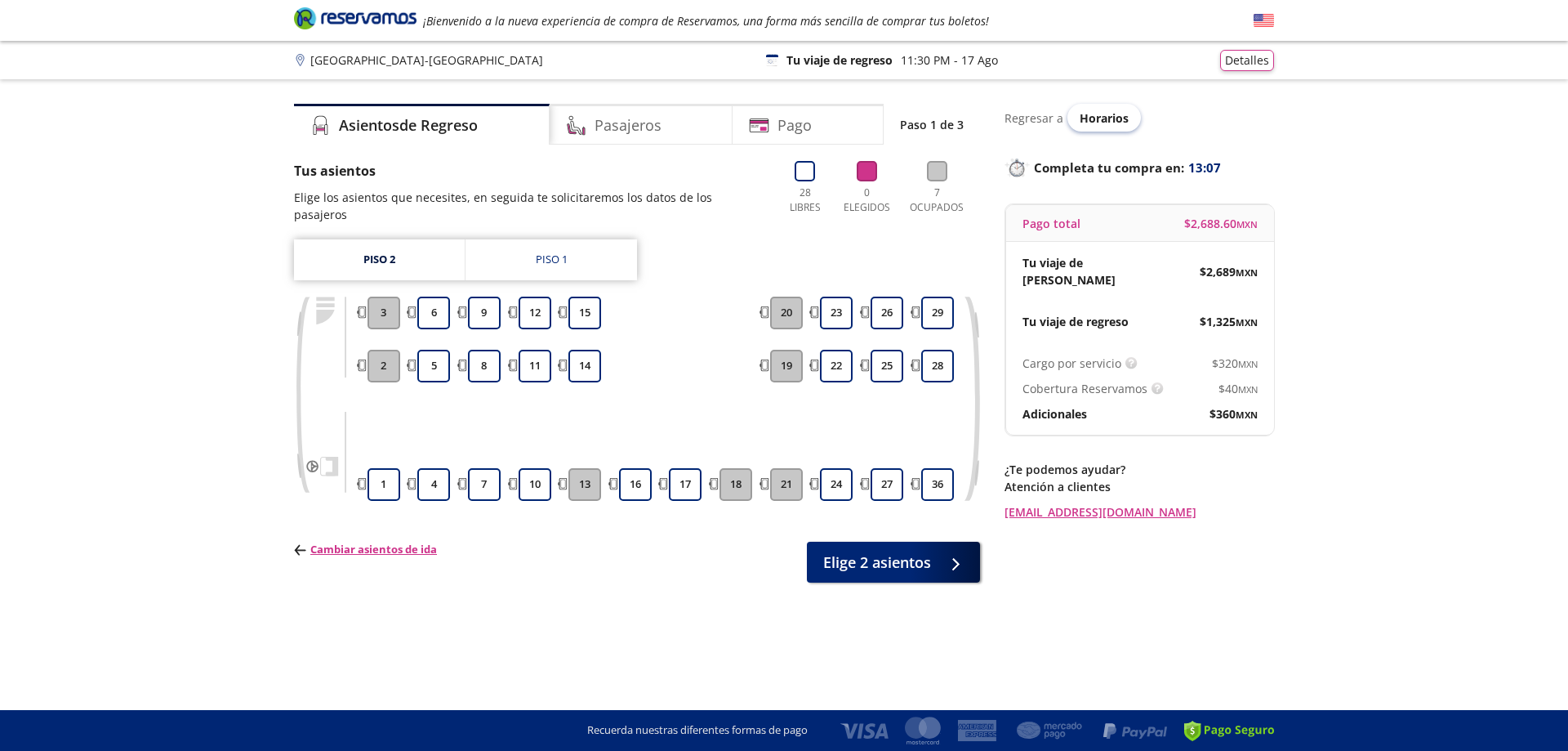
click at [1093, 114] on span "Horarios" at bounding box center [1104, 117] width 49 height 16
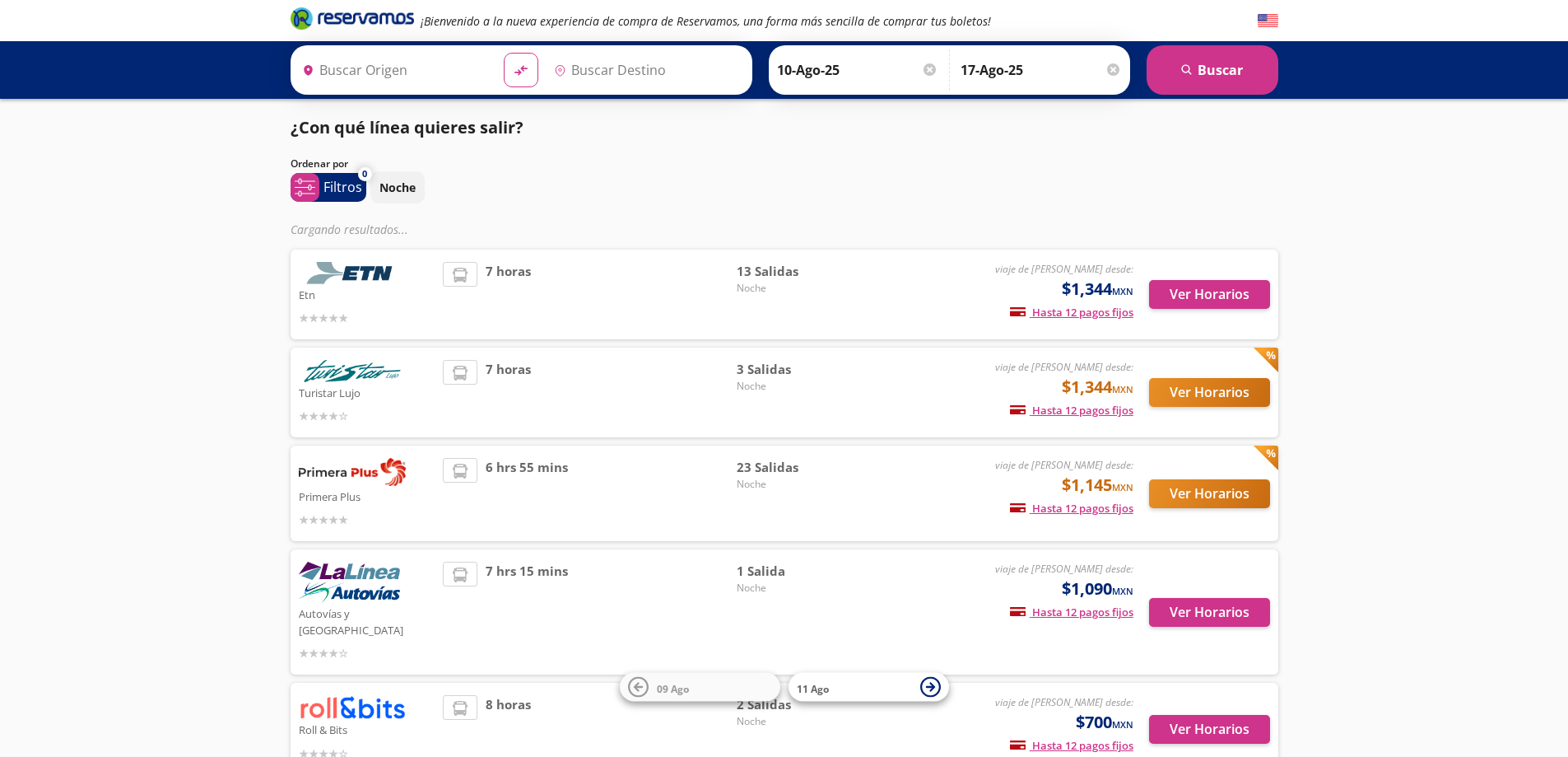
type input "[GEOGRAPHIC_DATA], [GEOGRAPHIC_DATA]"
click at [1232, 300] on button "Ver Horarios" at bounding box center [1209, 295] width 121 height 28
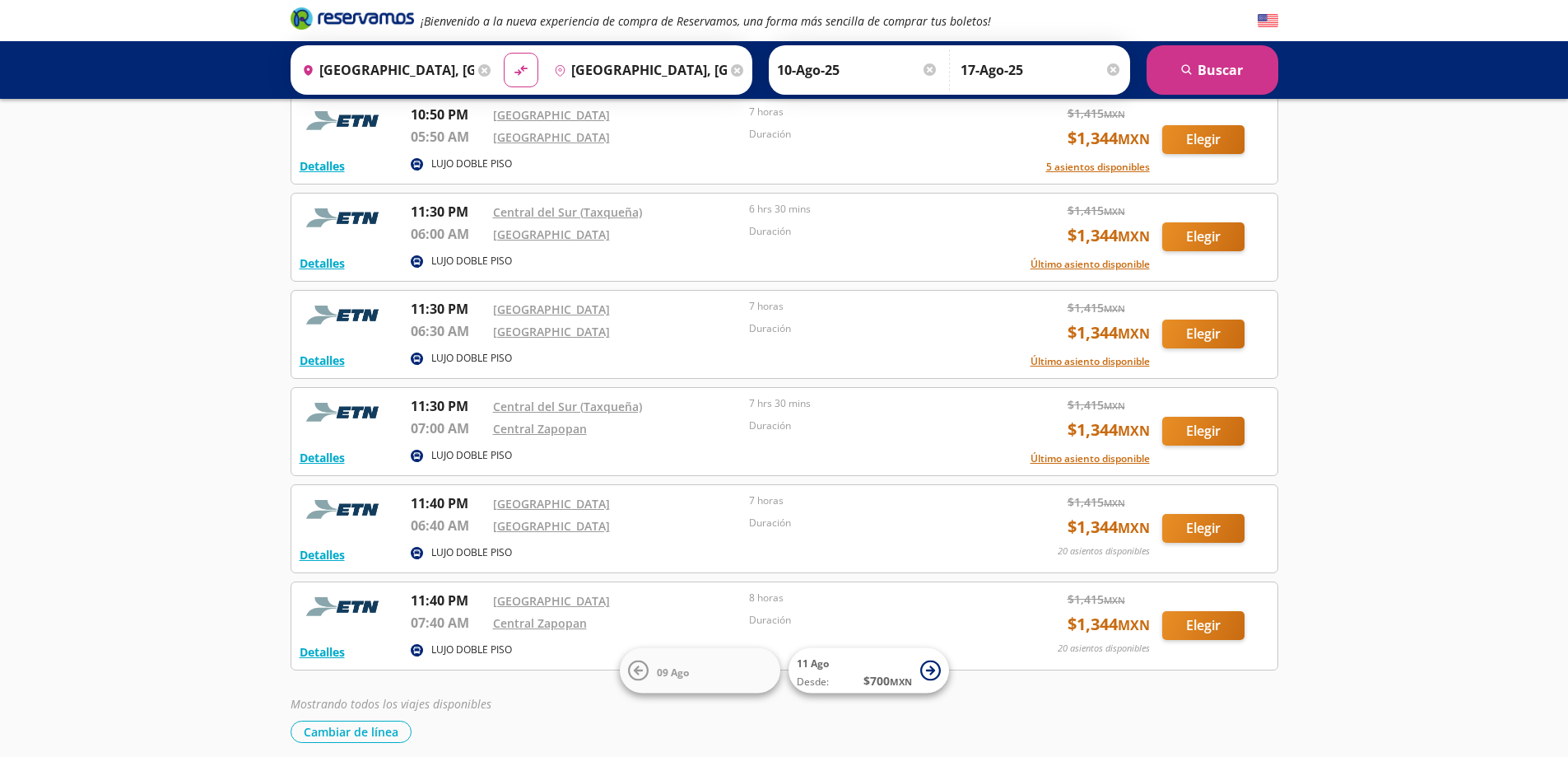
scroll to position [1029, 0]
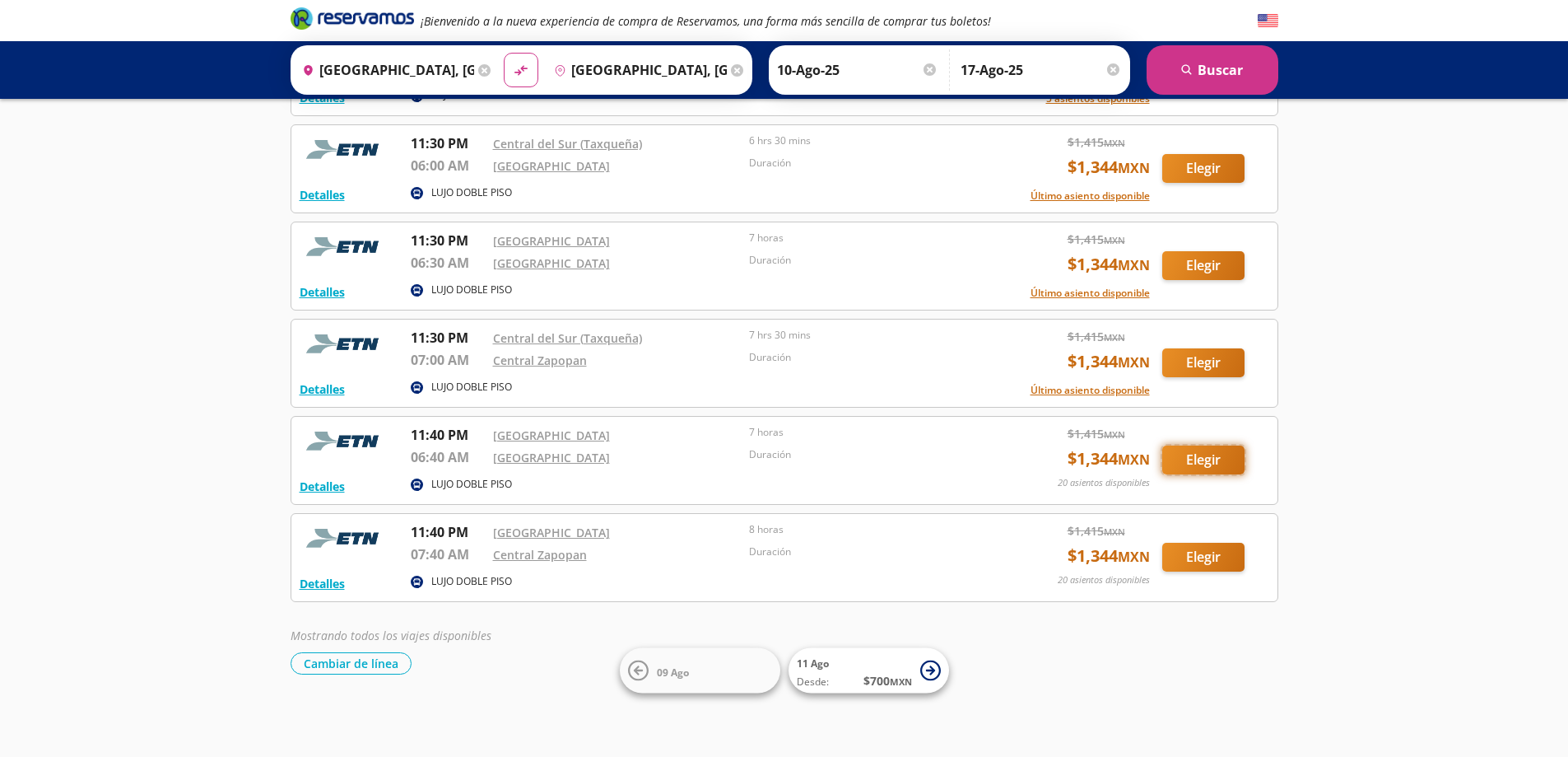
click at [1189, 447] on button "Elegir" at bounding box center [1203, 460] width 82 height 28
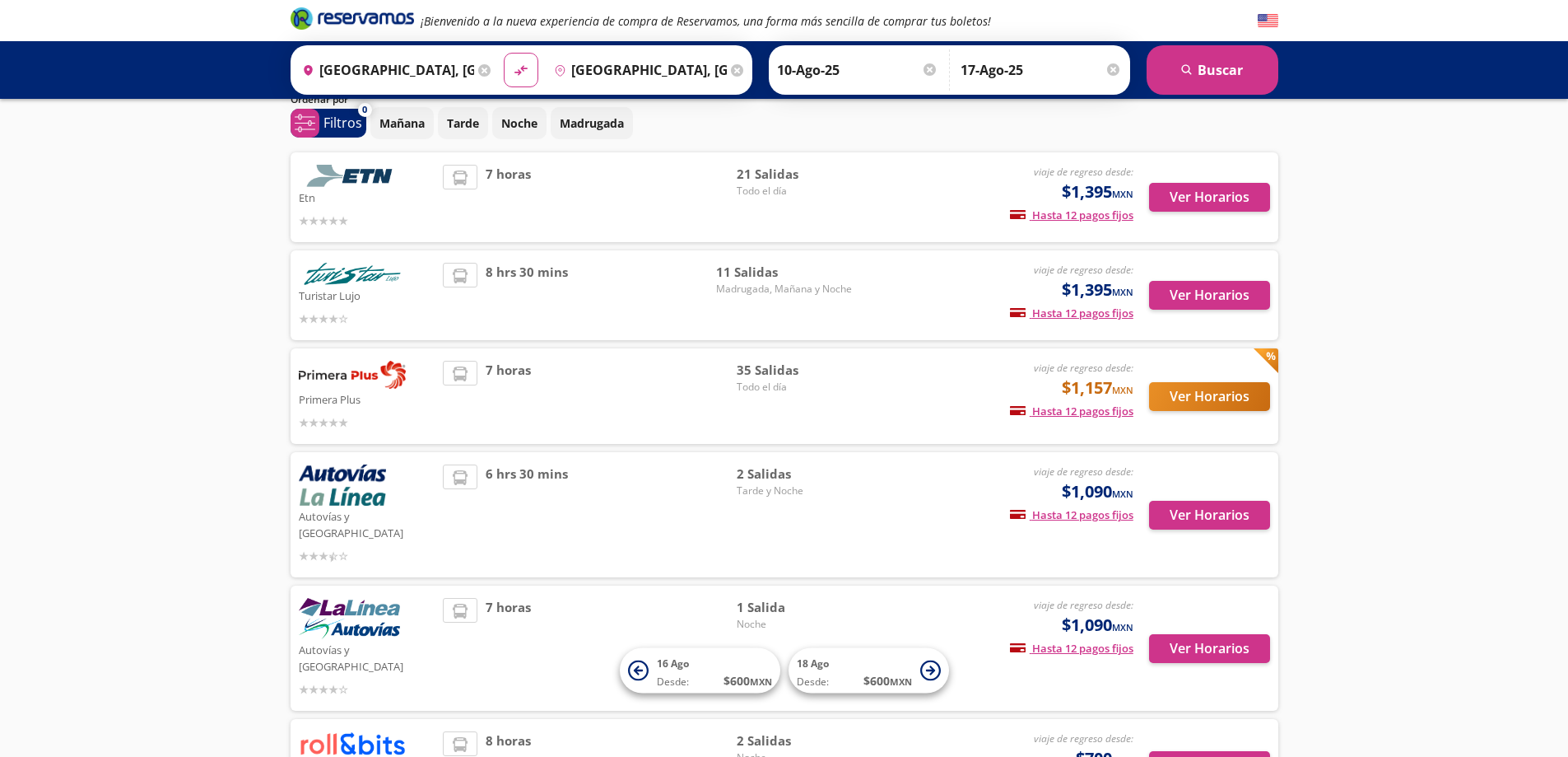
scroll to position [60, 0]
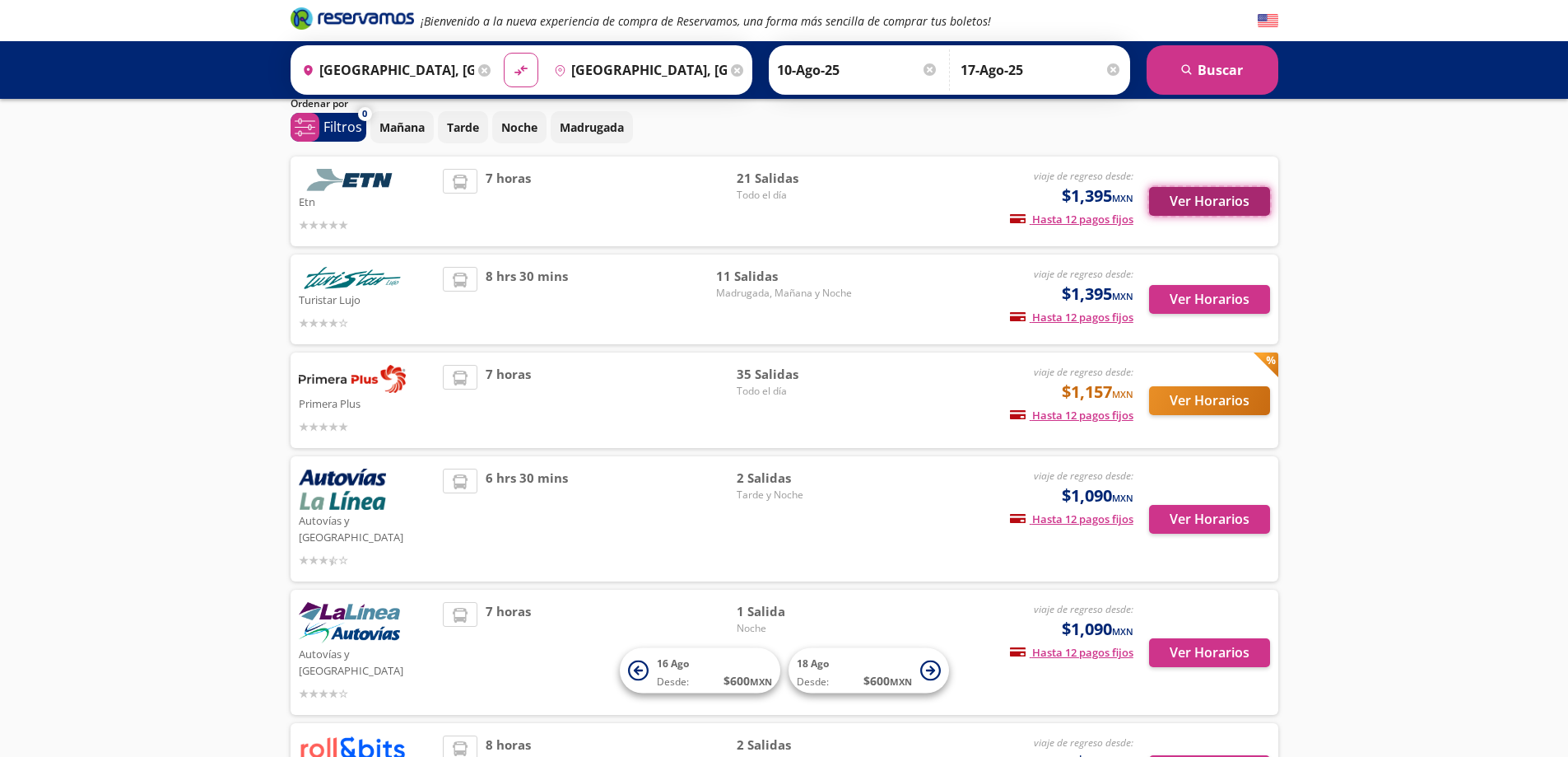
click at [1224, 198] on button "Ver Horarios" at bounding box center [1209, 201] width 121 height 28
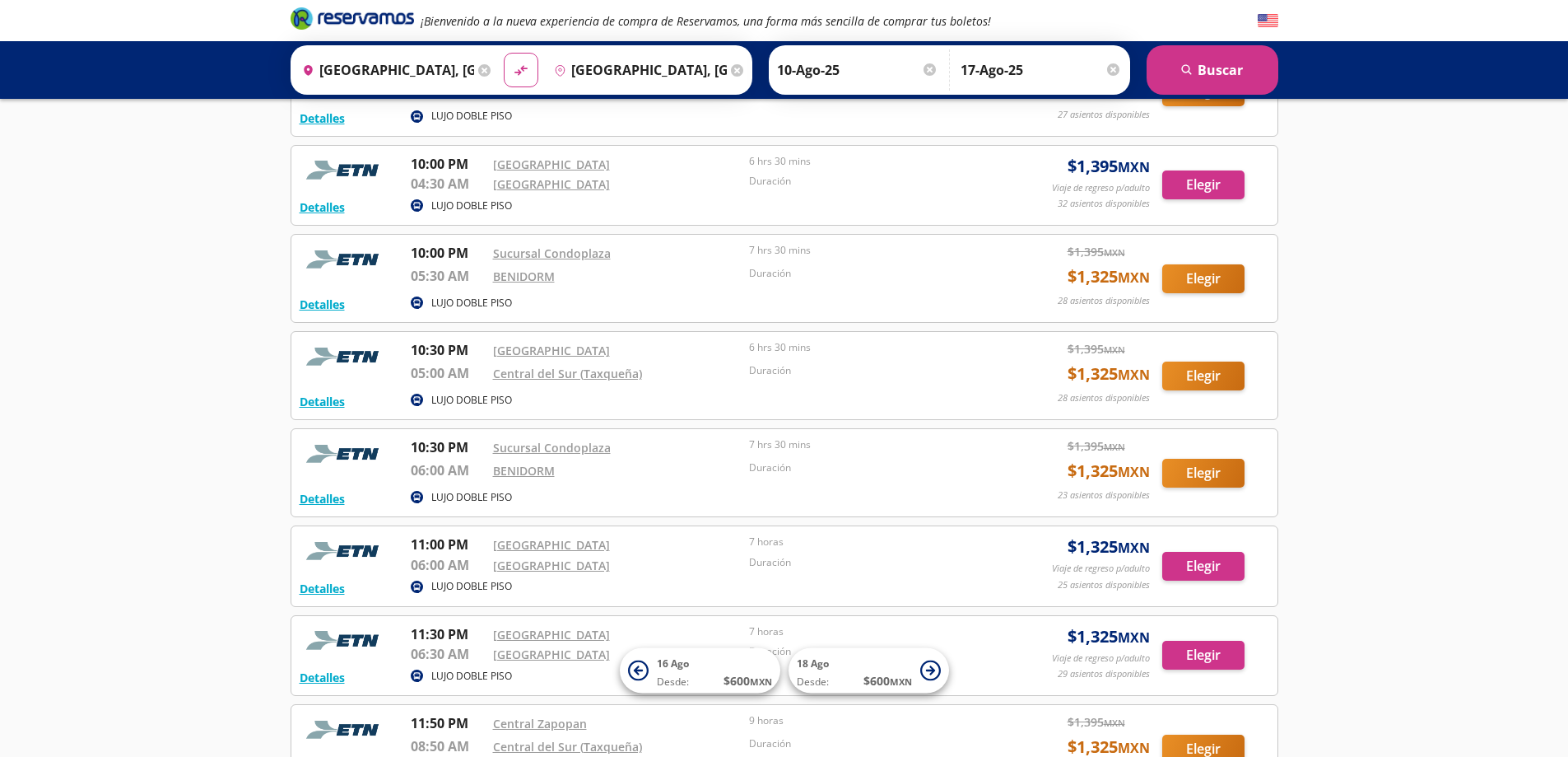
scroll to position [1634, 0]
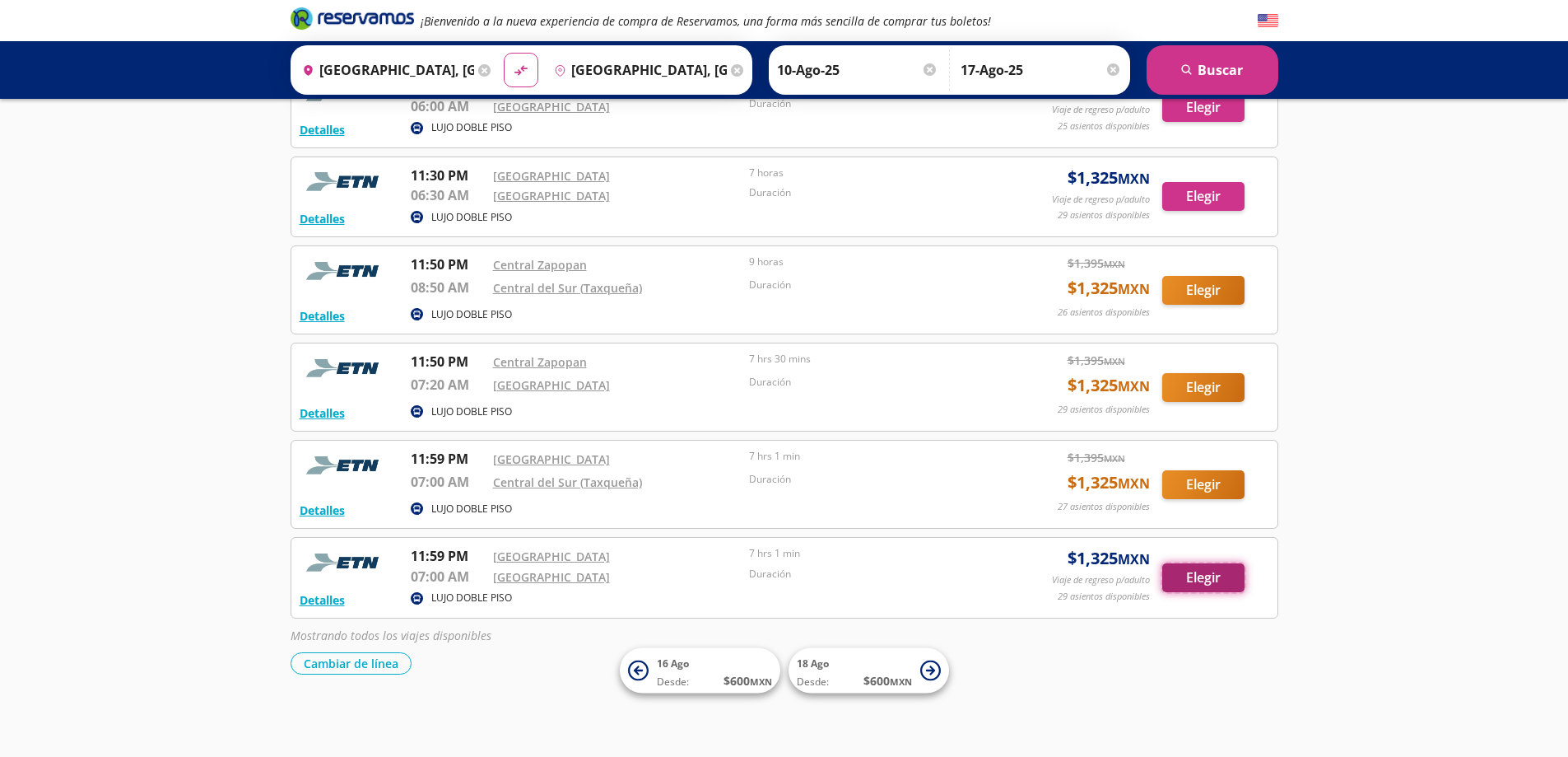
click at [1193, 582] on button "Elegir" at bounding box center [1203, 578] width 82 height 28
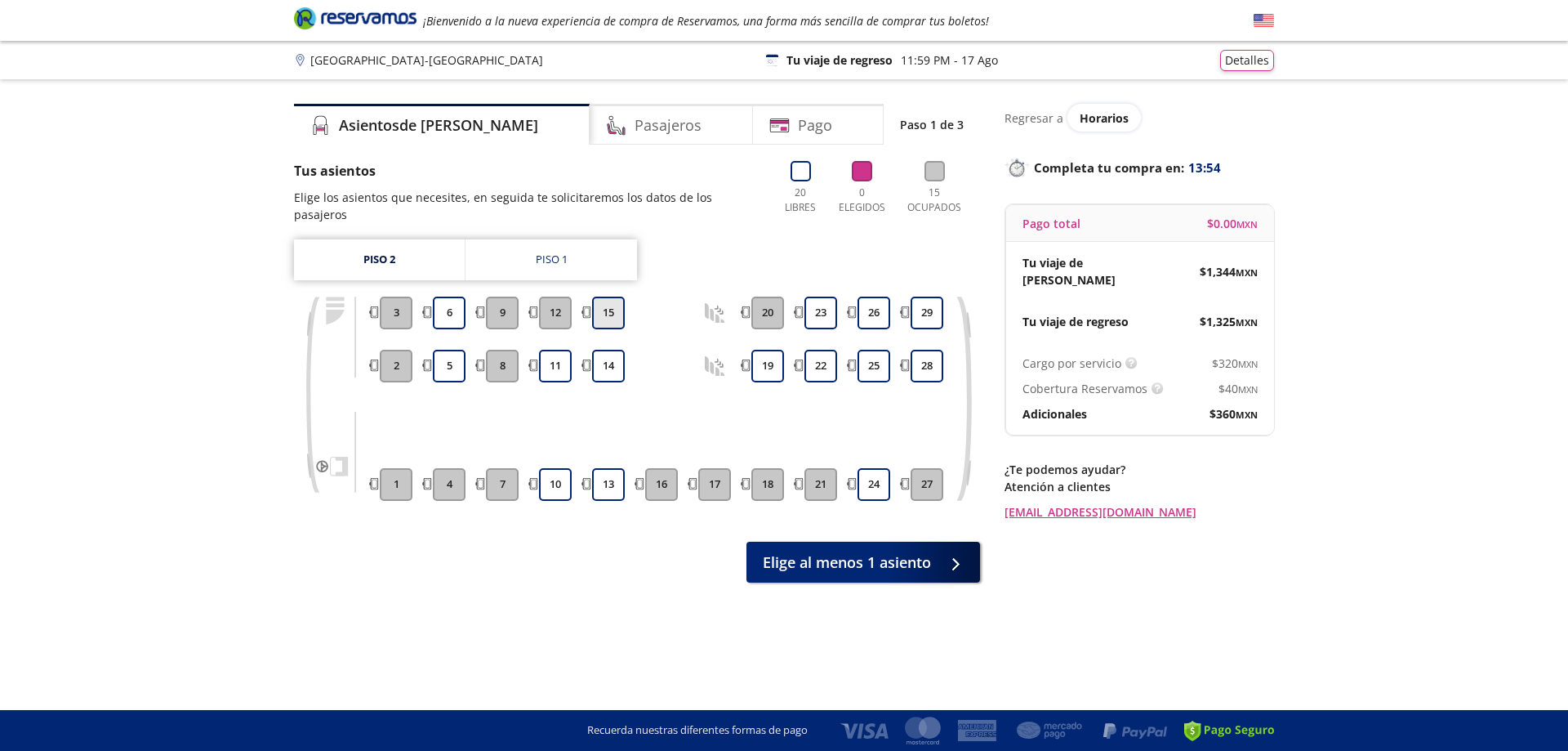
click at [599, 303] on button "15" at bounding box center [608, 313] width 33 height 33
click at [597, 350] on button "14" at bounding box center [608, 366] width 33 height 33
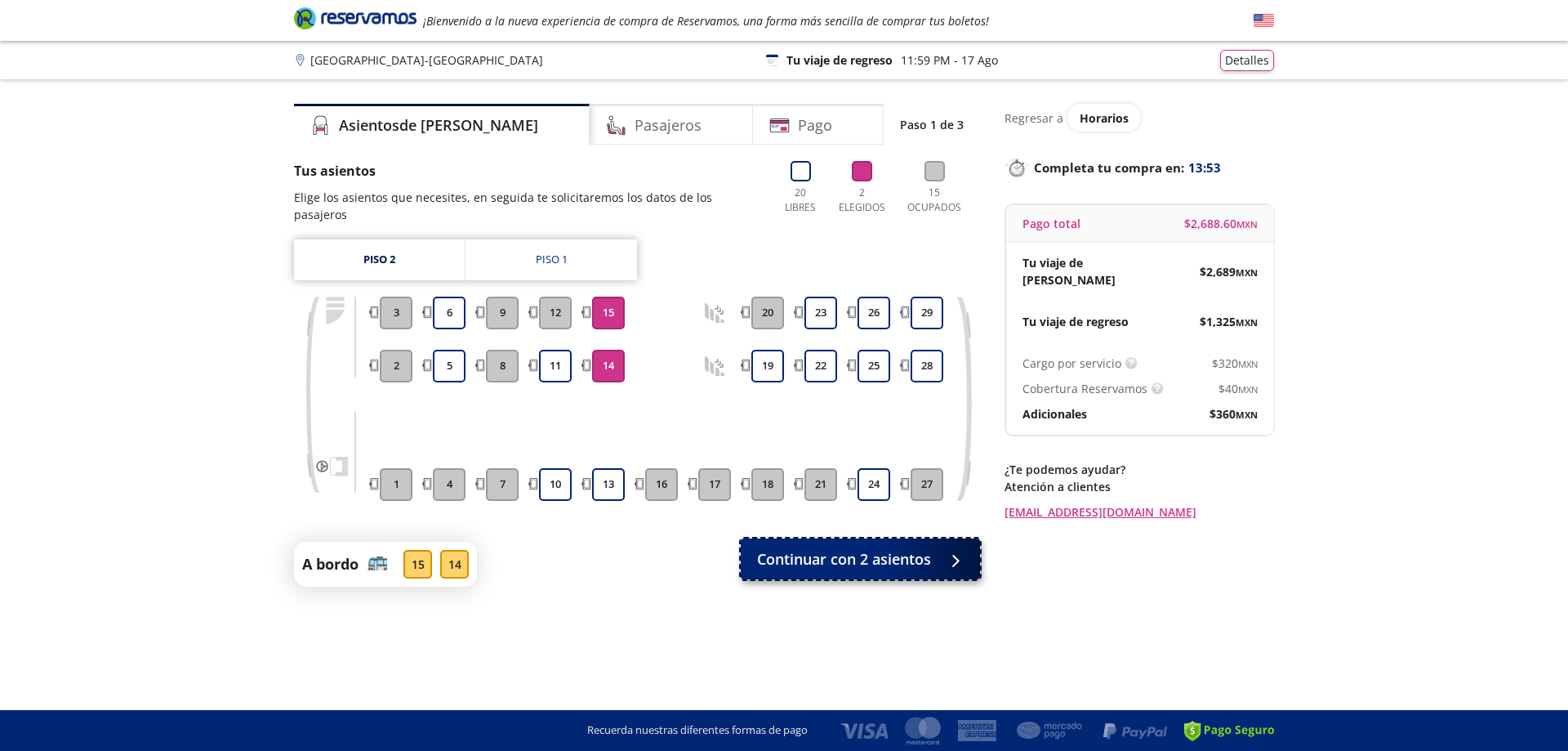
click at [853, 548] on span "Continuar con 2 asientos" at bounding box center [844, 558] width 174 height 22
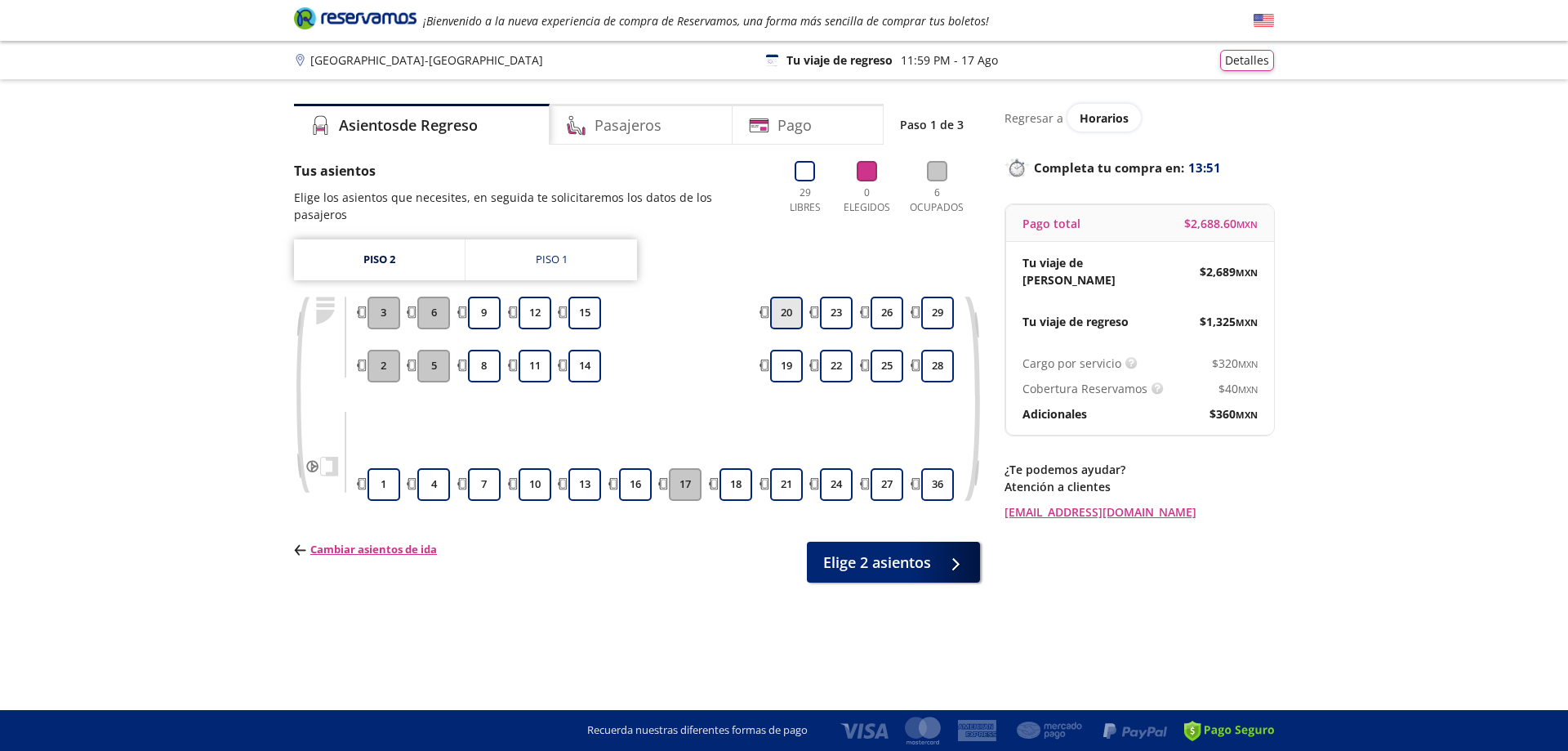
click at [784, 297] on button "20" at bounding box center [786, 313] width 33 height 33
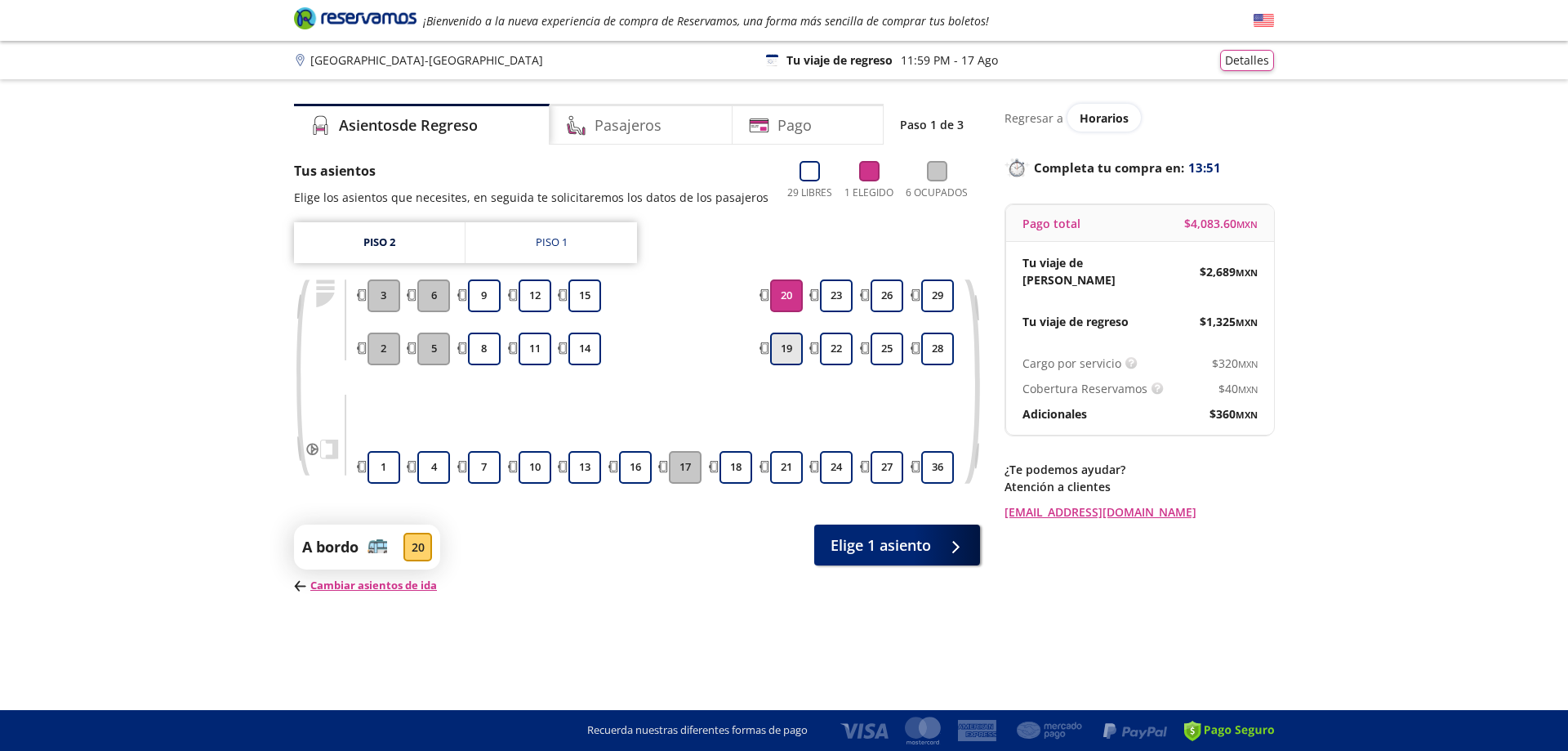
click at [780, 340] on button "19" at bounding box center [786, 349] width 33 height 33
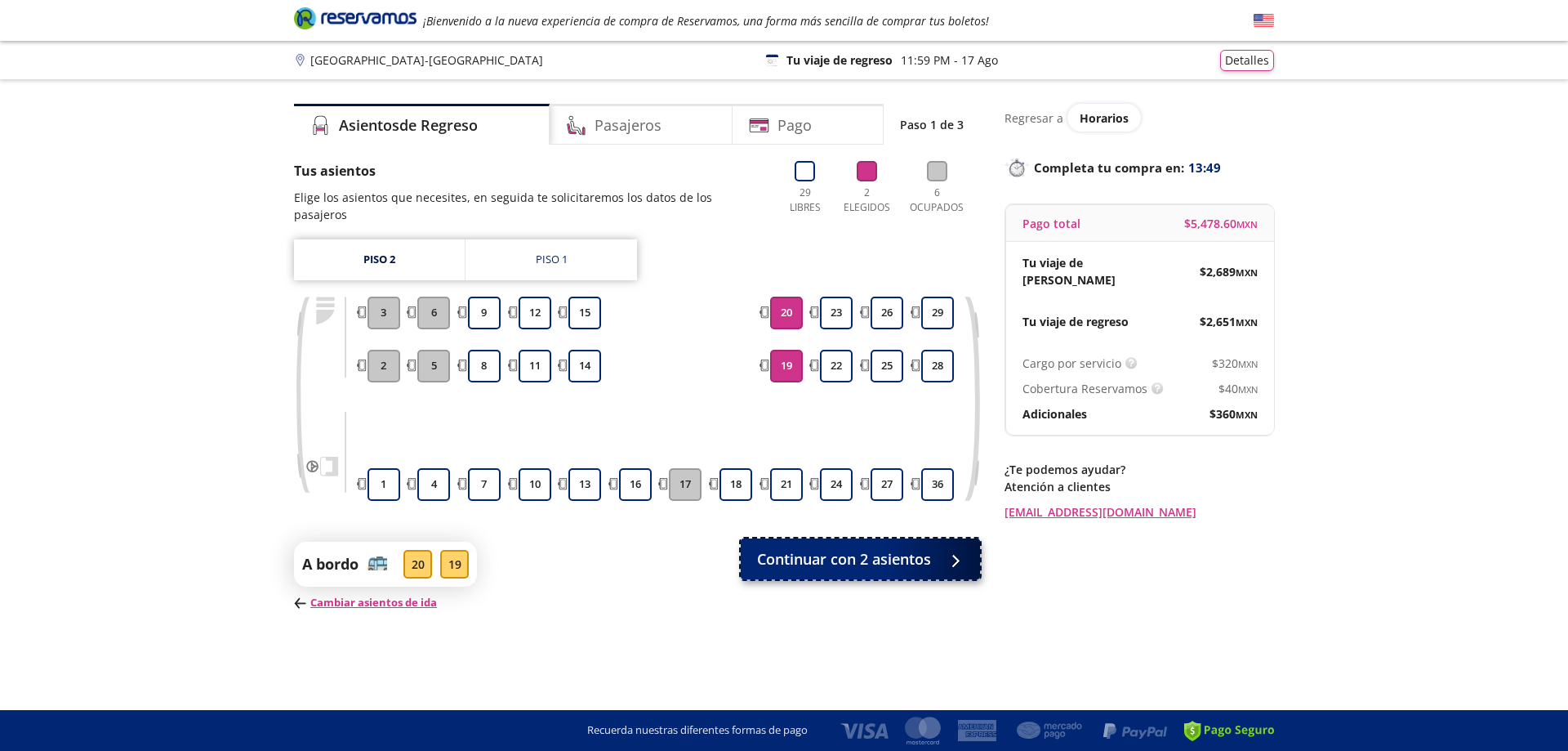
click at [847, 548] on span "Continuar con 2 asientos" at bounding box center [844, 558] width 174 height 22
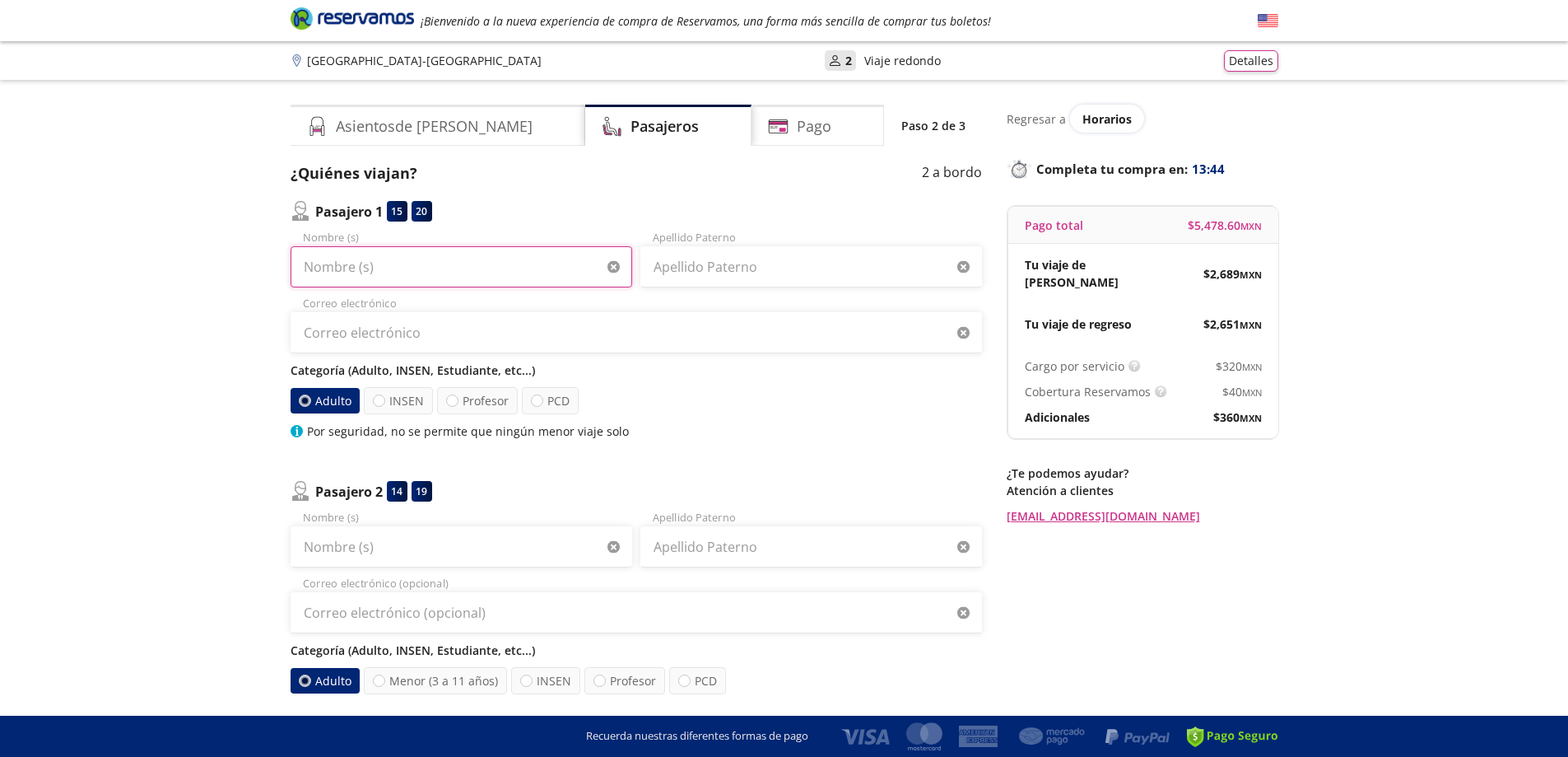
click at [355, 263] on input "Nombre (s)" at bounding box center [461, 266] width 342 height 41
type input "JUAN ROBERTO"
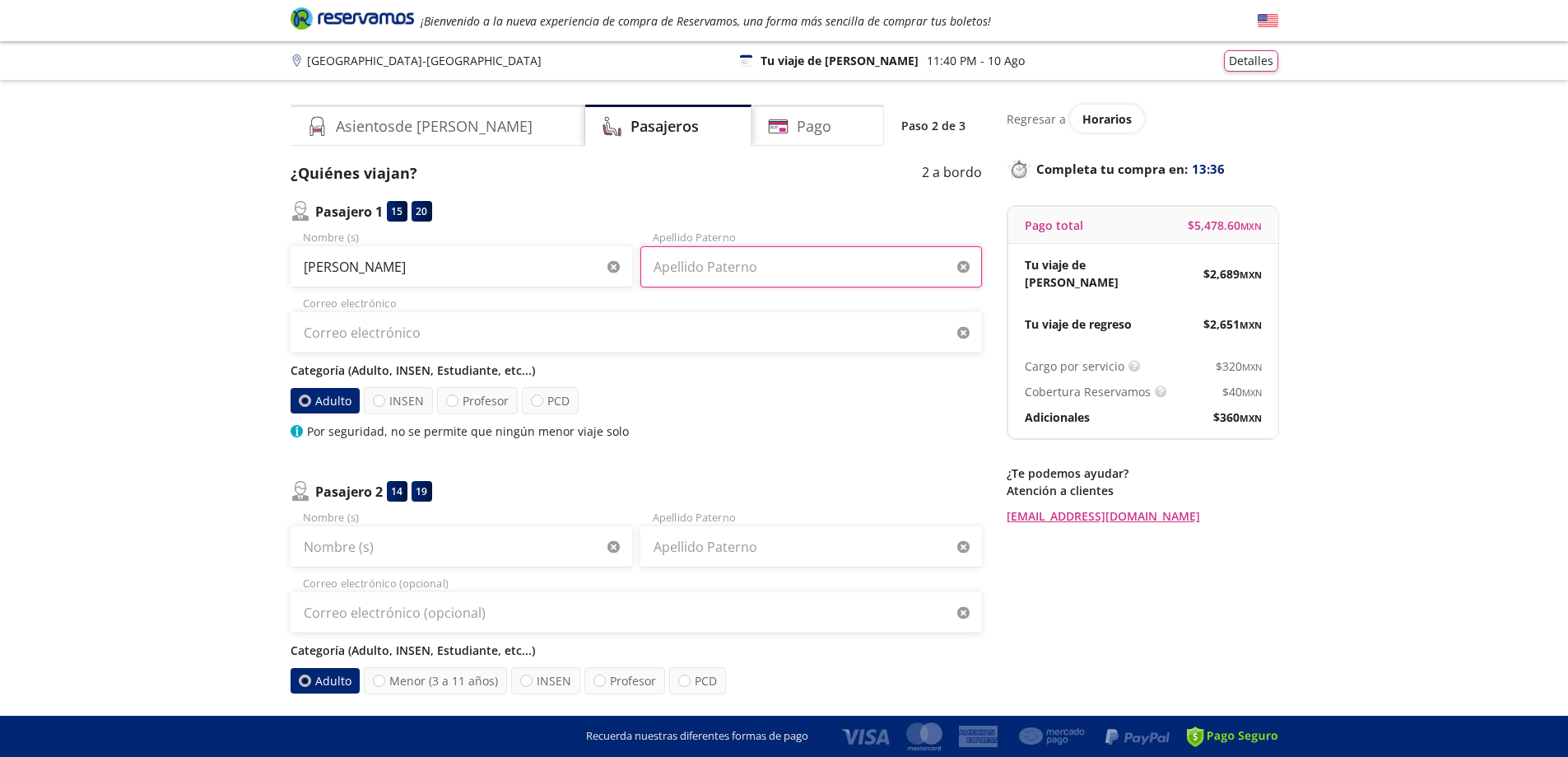
click at [696, 268] on input "Apellido Paterno" at bounding box center [811, 266] width 342 height 41
type input "ORTEGA"
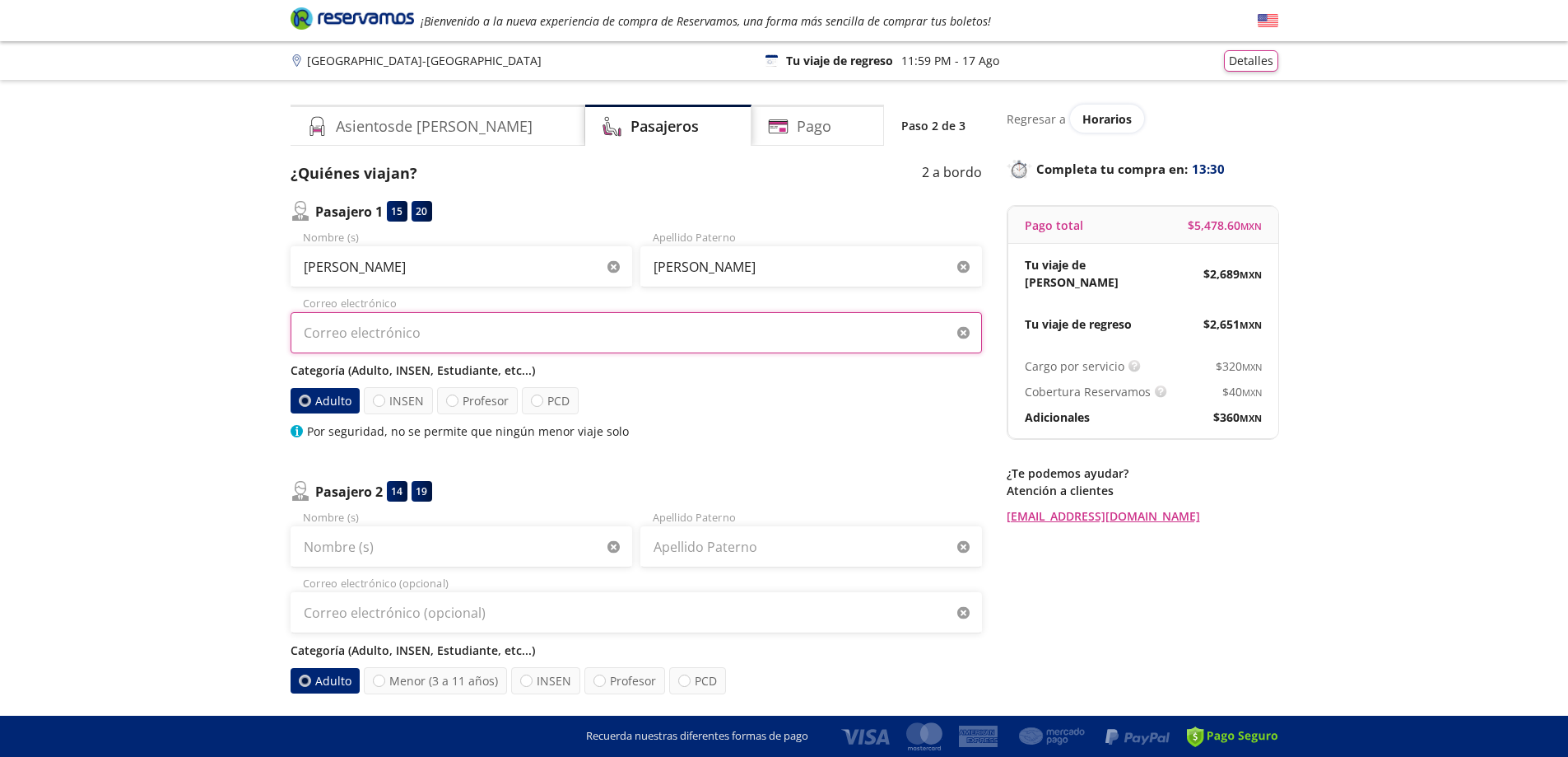
click at [375, 332] on input "Correo electrónico" at bounding box center [636, 332] width 691 height 41
type input "K"
type input "keremcita14@gmail.com"
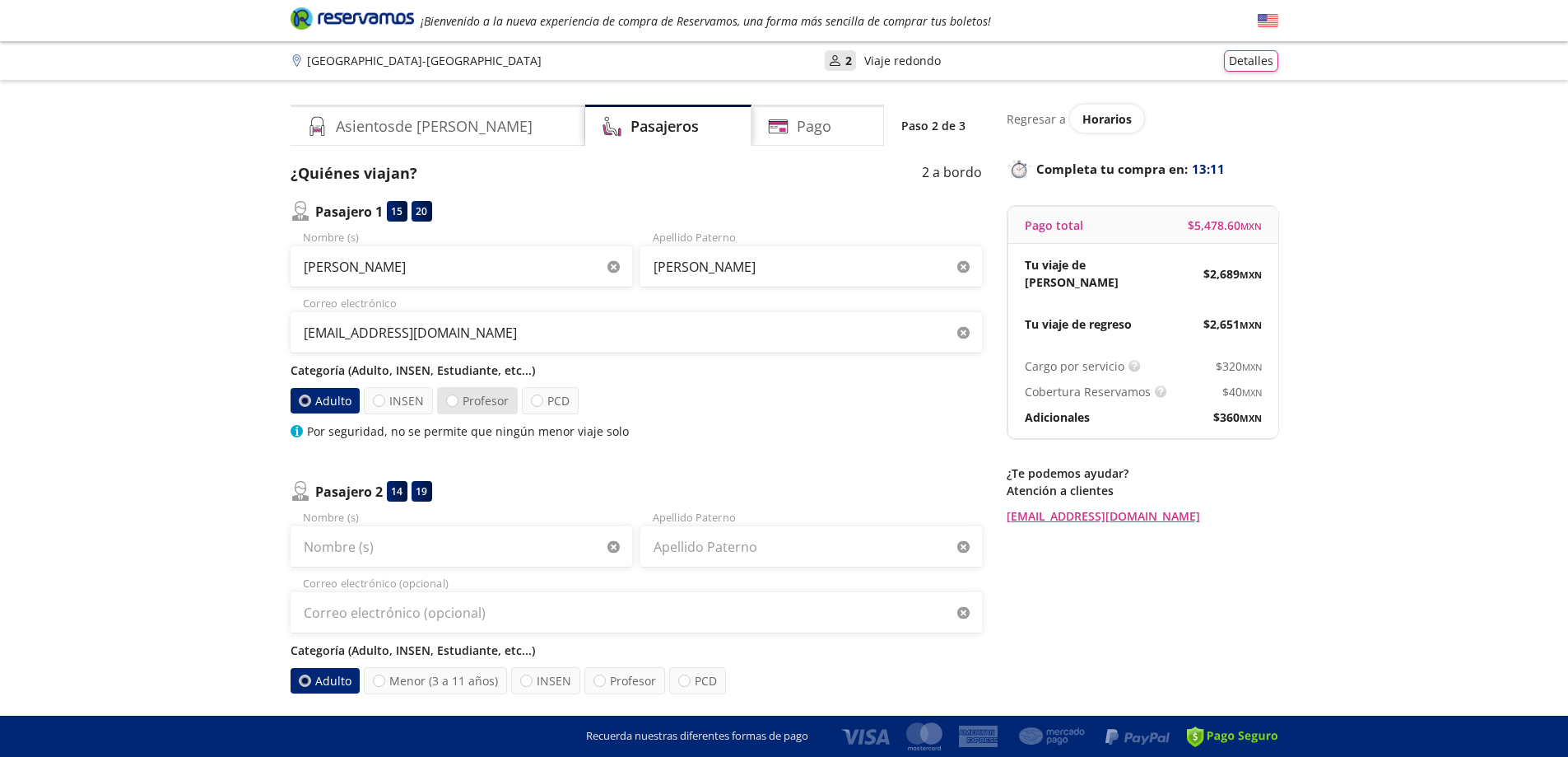
click at [454, 407] on label "Profesor" at bounding box center [477, 401] width 80 height 27
click at [454, 406] on input "Profesor" at bounding box center [452, 400] width 10 height 10
radio input "true"
radio input "false"
click at [385, 542] on input "Nombre (s)" at bounding box center [461, 546] width 342 height 41
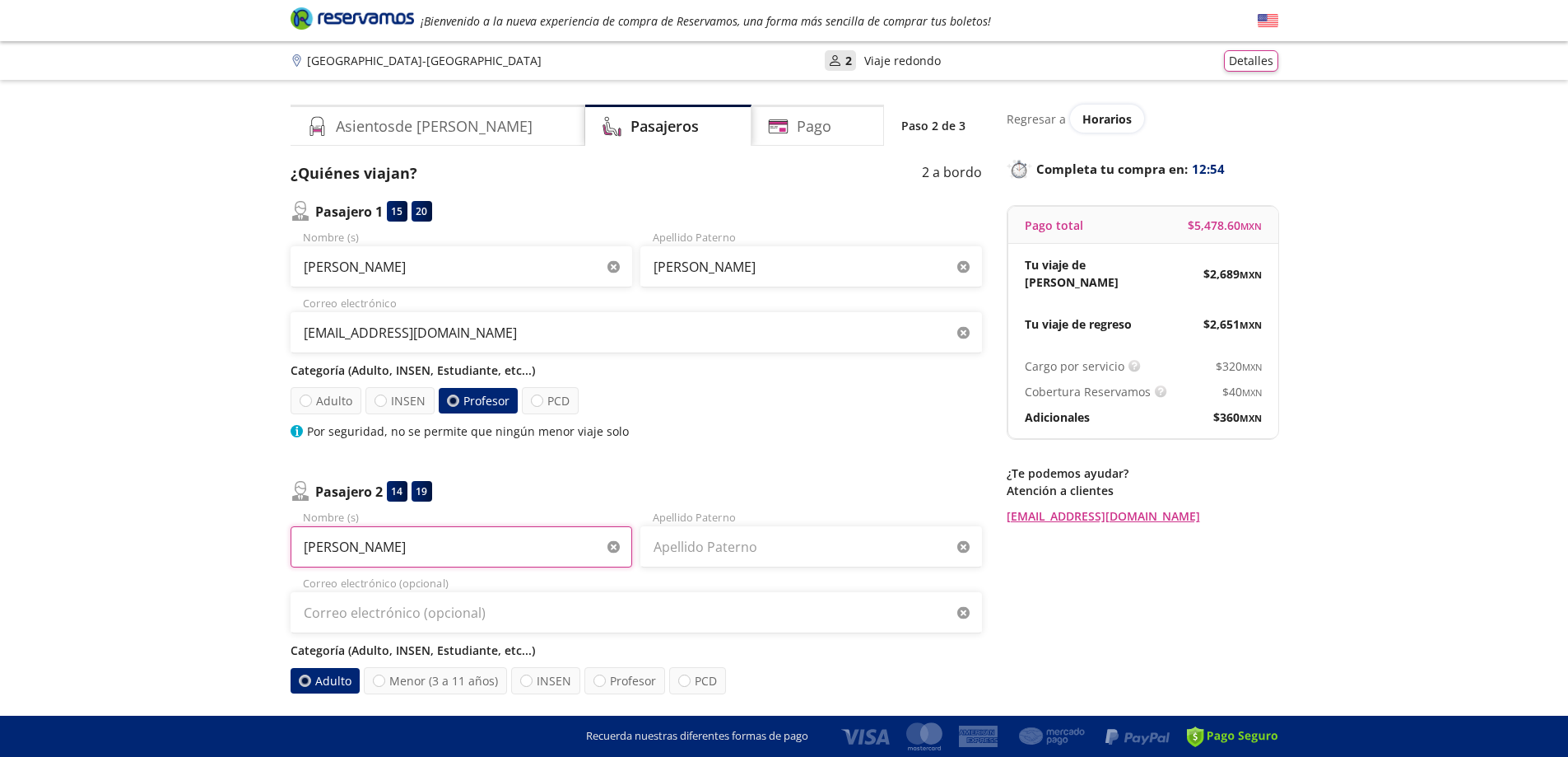
type input "KEREM DAMARIS"
click at [712, 538] on input "Apellido Paterno" at bounding box center [811, 546] width 342 height 41
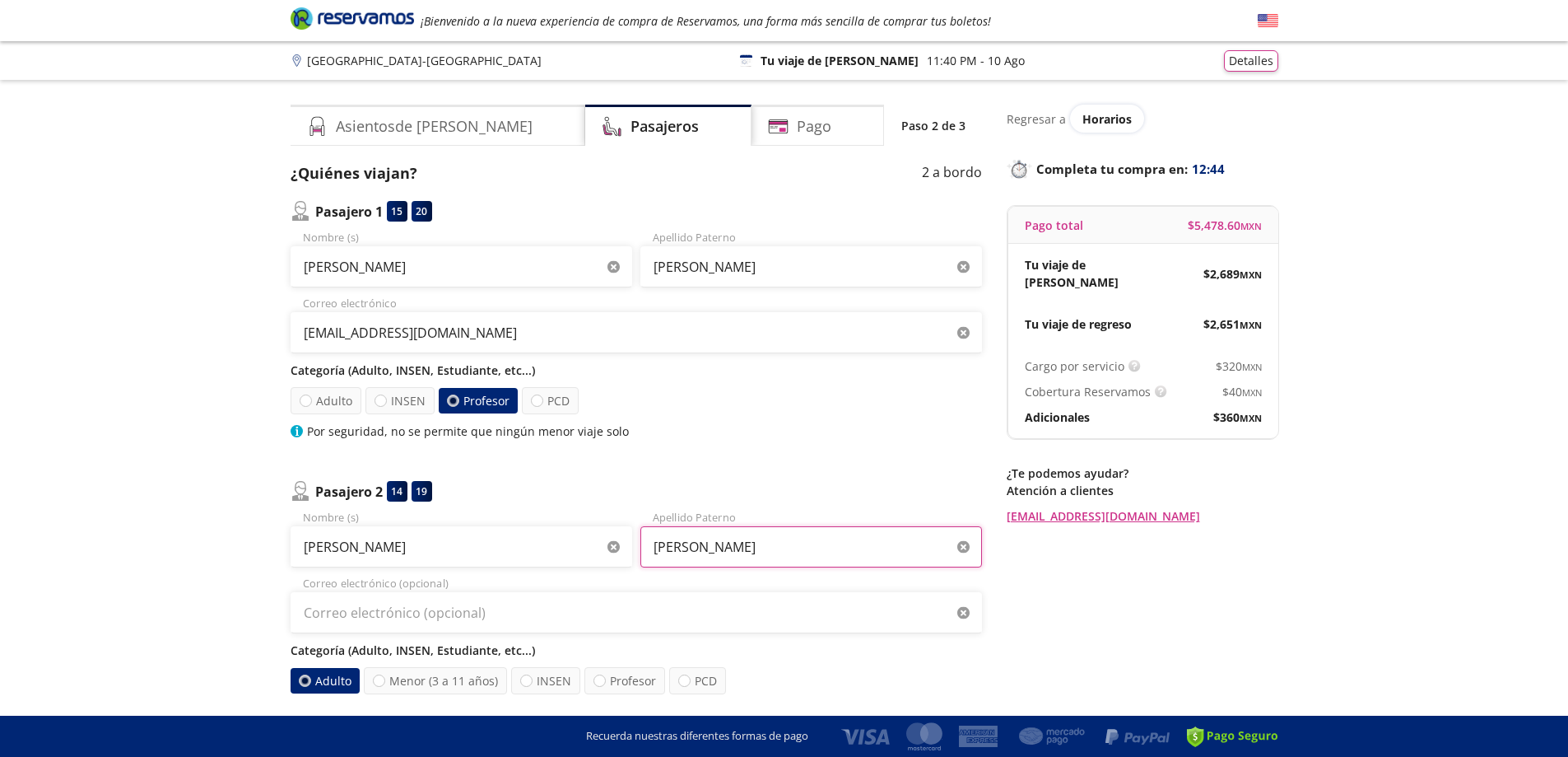
type input "ARIAS"
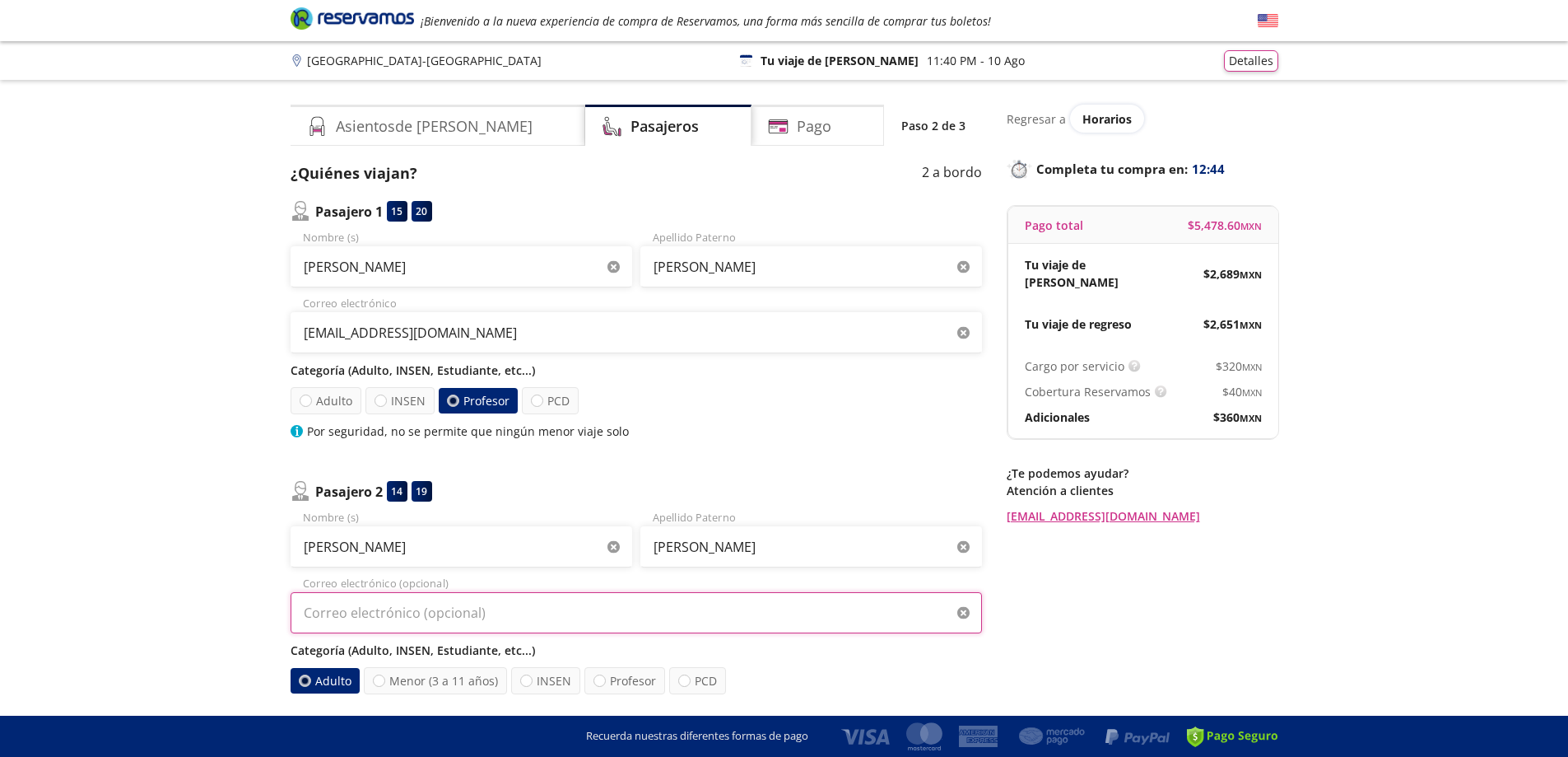
click at [508, 607] on input "Correo electrónico (opcional)" at bounding box center [636, 612] width 691 height 41
type input "K"
type input "keemcita14@gmail.com"
click at [596, 686] on div at bounding box center [599, 680] width 12 height 12
click at [596, 686] on input "Profesor" at bounding box center [599, 680] width 10 height 10
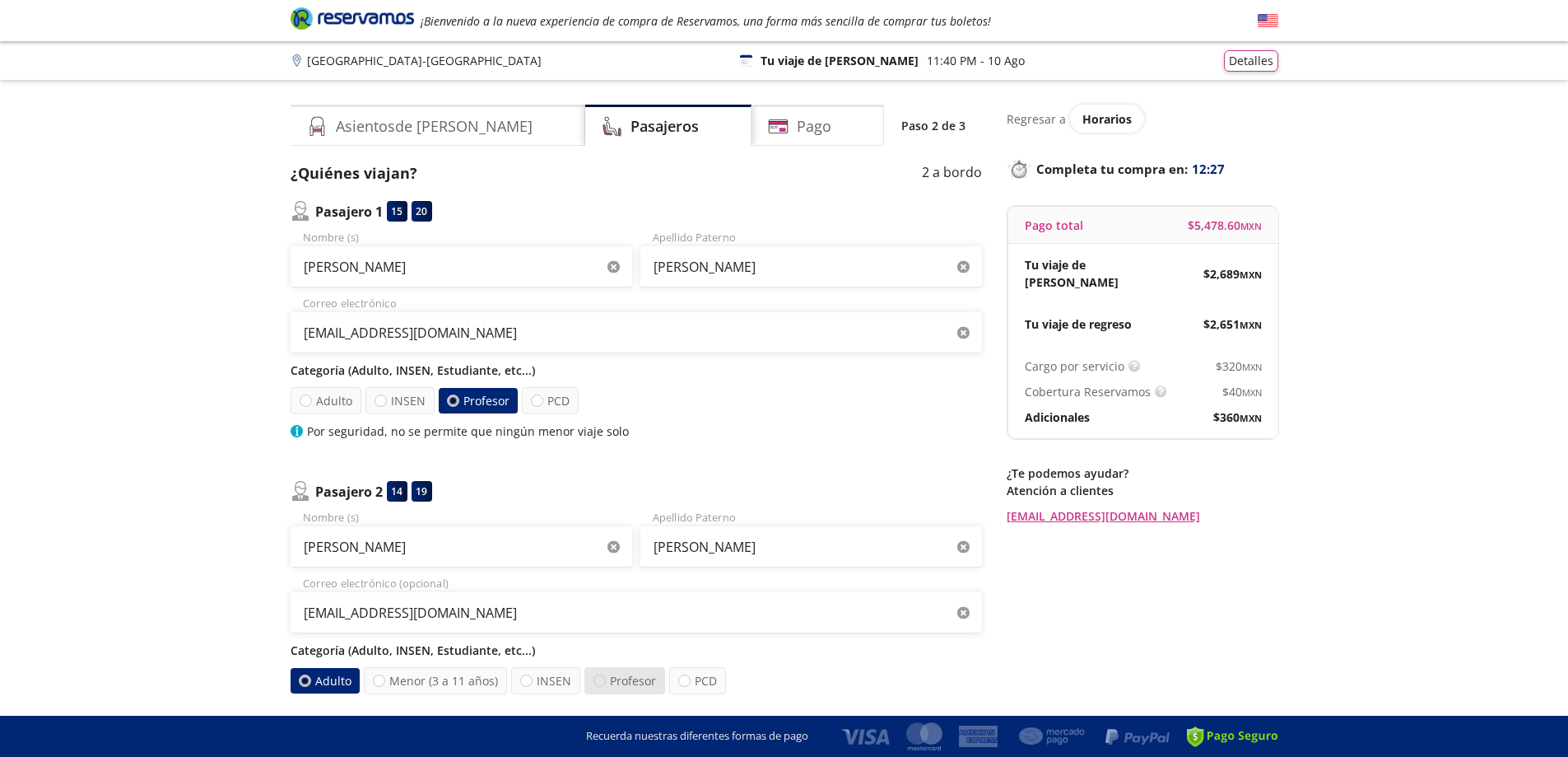
radio input "true"
radio input "false"
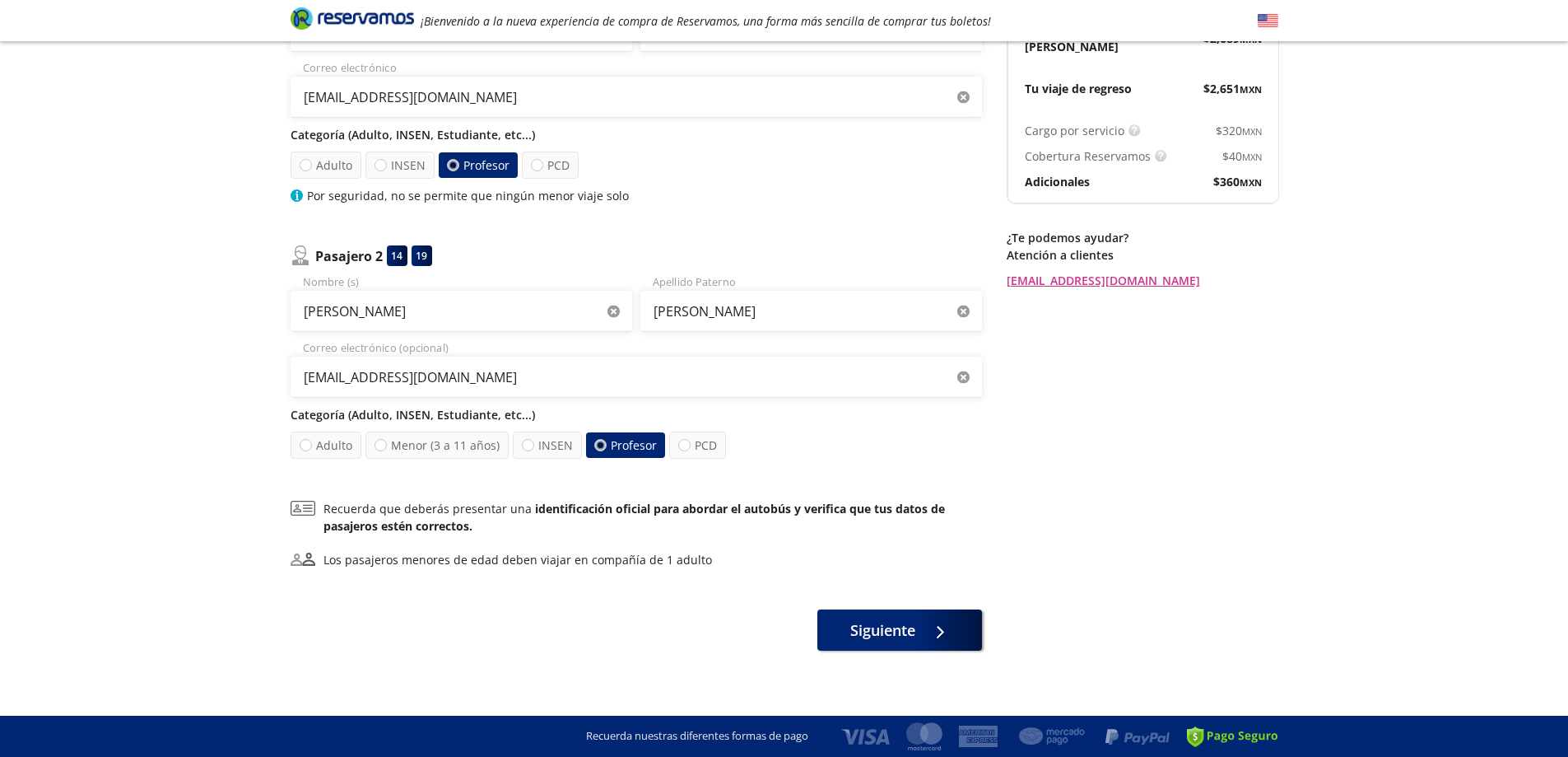
scroll to position [244, 0]
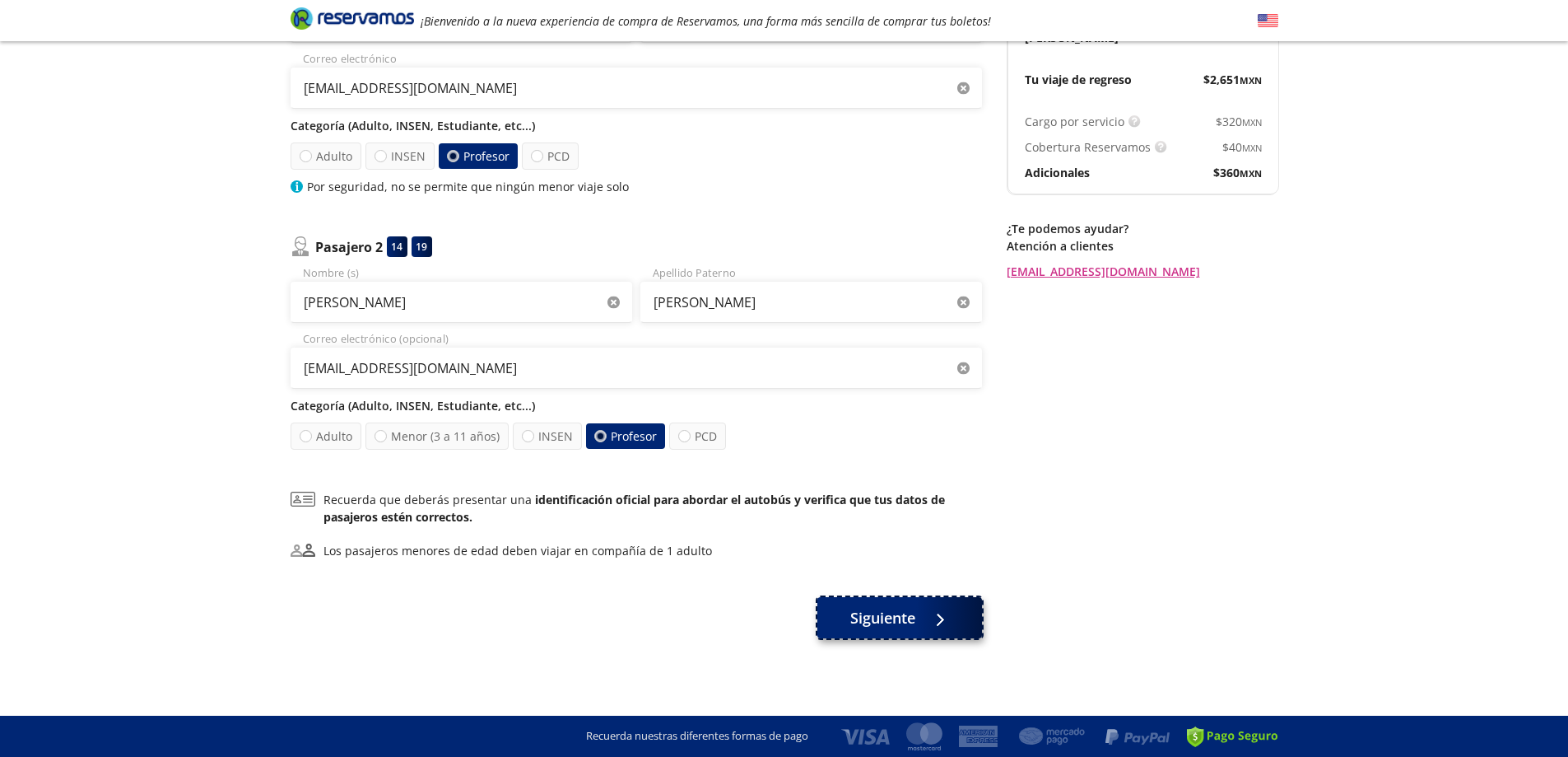
click at [856, 629] on button "Siguiente" at bounding box center [900, 617] width 165 height 41
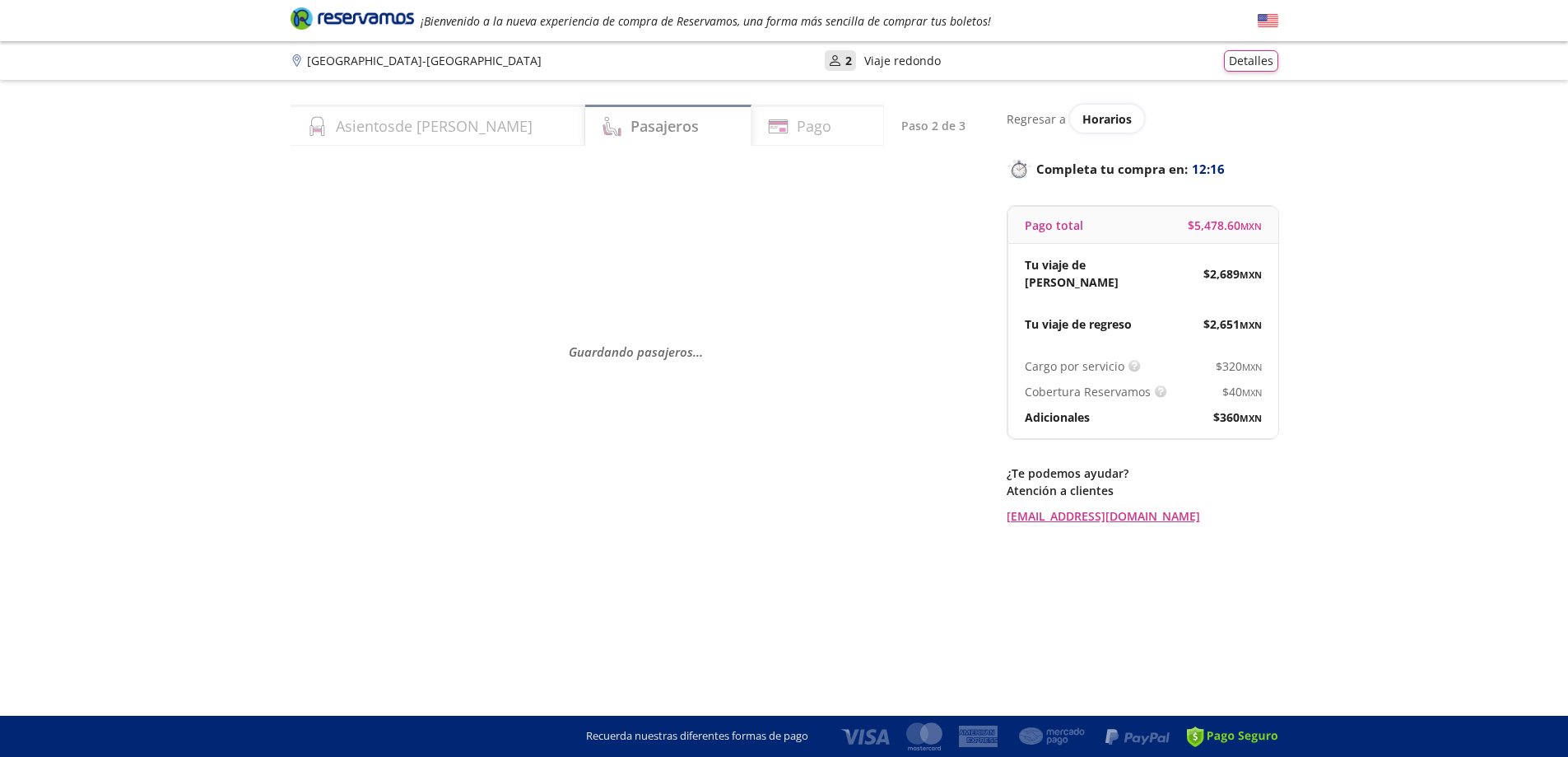
scroll to position [0, 0]
select select "MX"
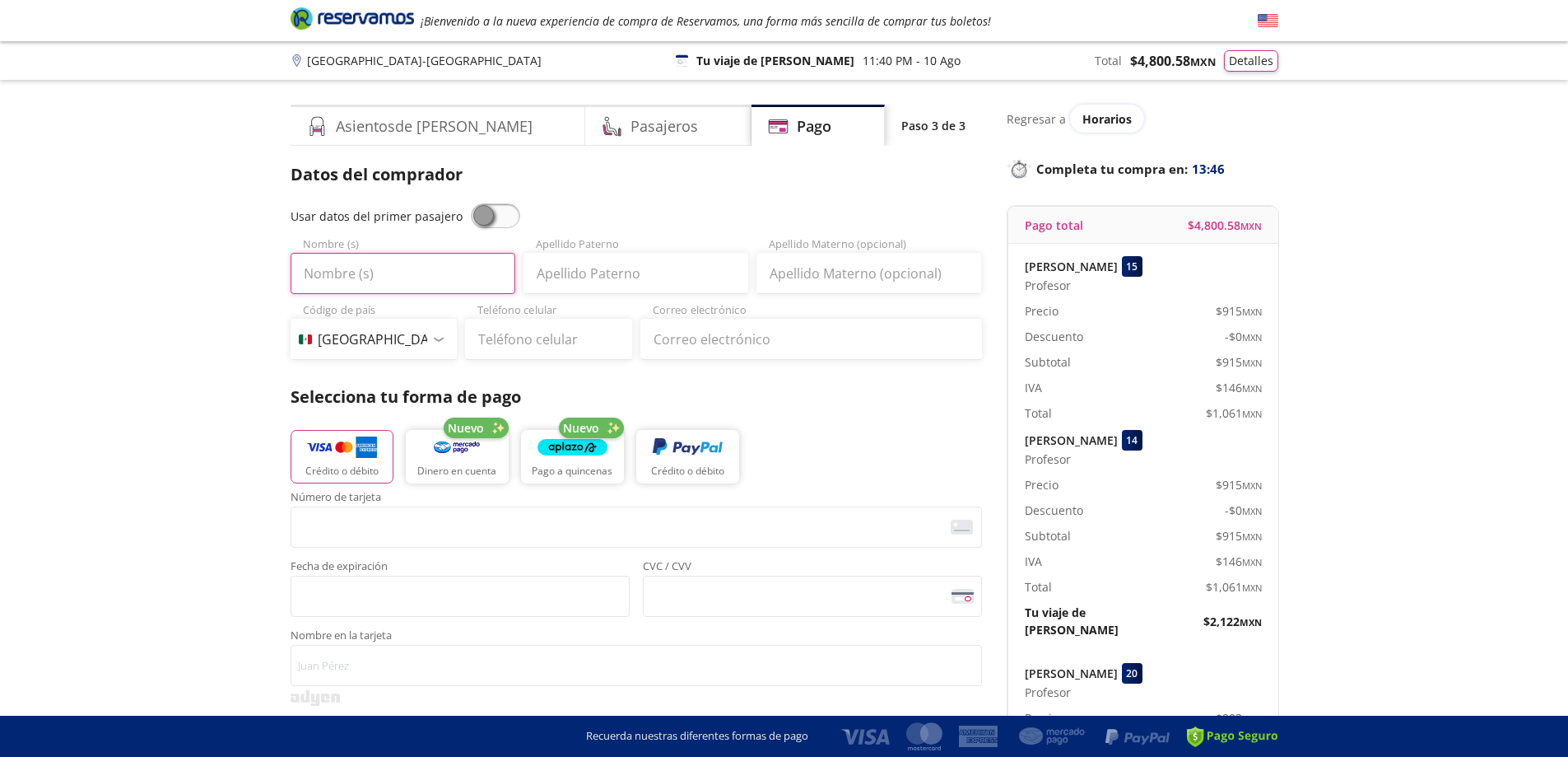
click at [358, 279] on input "Nombre (s)" at bounding box center [402, 273] width 224 height 41
type input "k"
type input "KEREM DAMARIS"
click at [624, 279] on input "Apellido Paterno" at bounding box center [635, 273] width 224 height 41
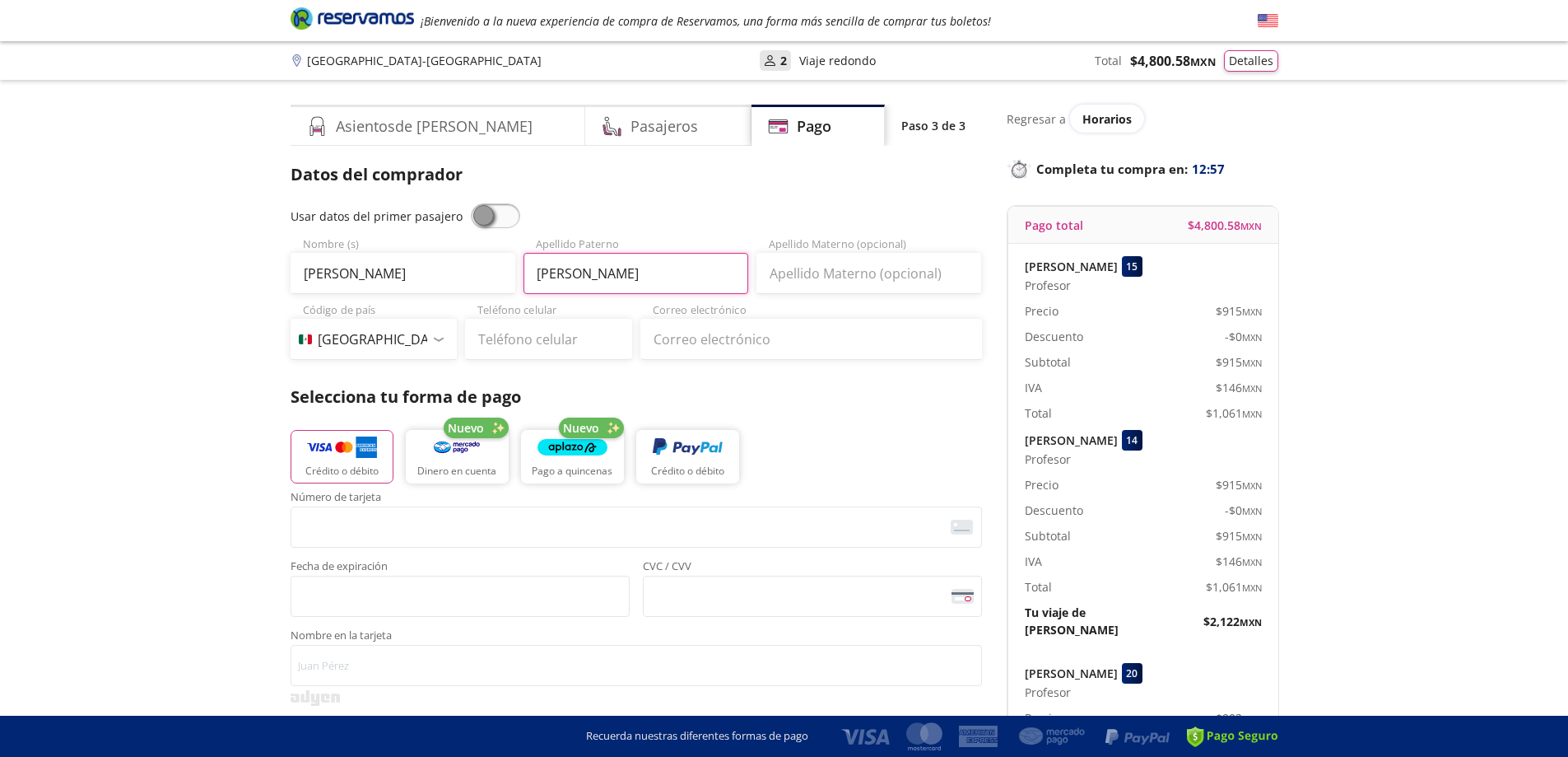
type input "ARIAS"
click at [814, 261] on input "Apellido Materno (opcional)" at bounding box center [868, 273] width 224 height 41
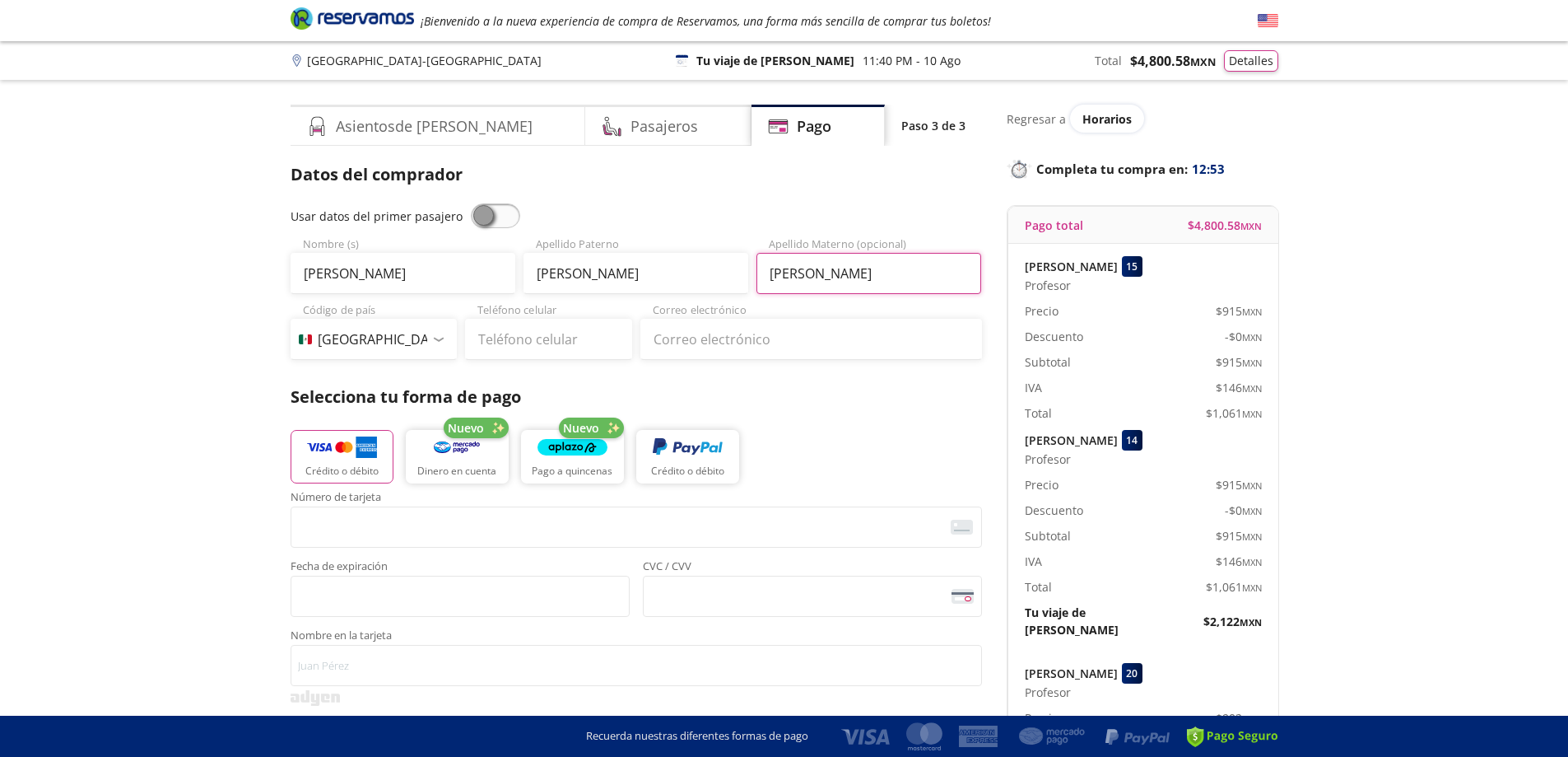
type input "CONTRERAS"
click at [551, 332] on input "Teléfono celular" at bounding box center [548, 338] width 167 height 41
type input "55 2955 9129"
click at [693, 343] on input "Correo electrónico" at bounding box center [811, 338] width 342 height 41
type input "keremcita14@gmail.com"
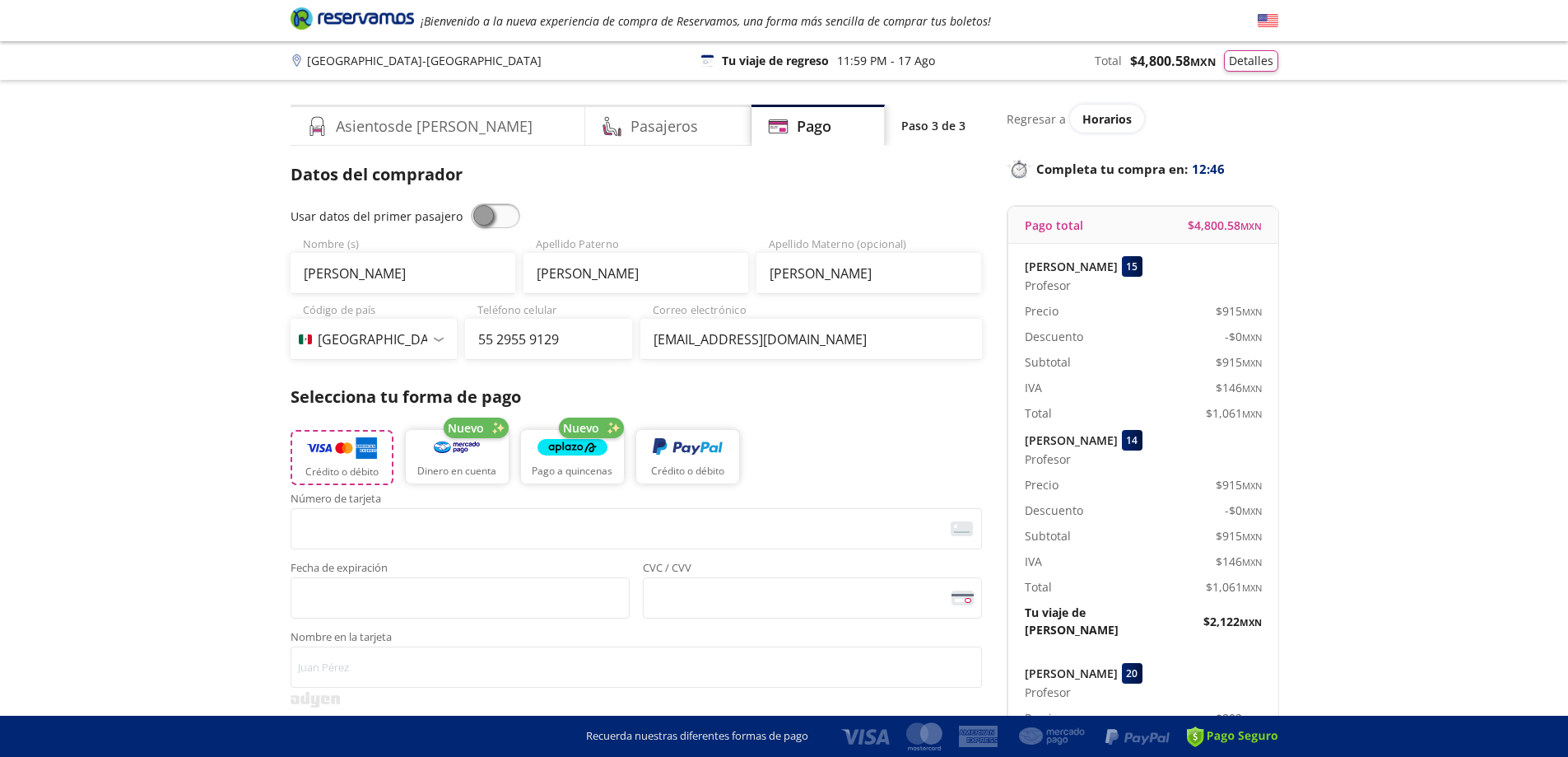
click at [346, 452] on img "button" at bounding box center [342, 448] width 70 height 25
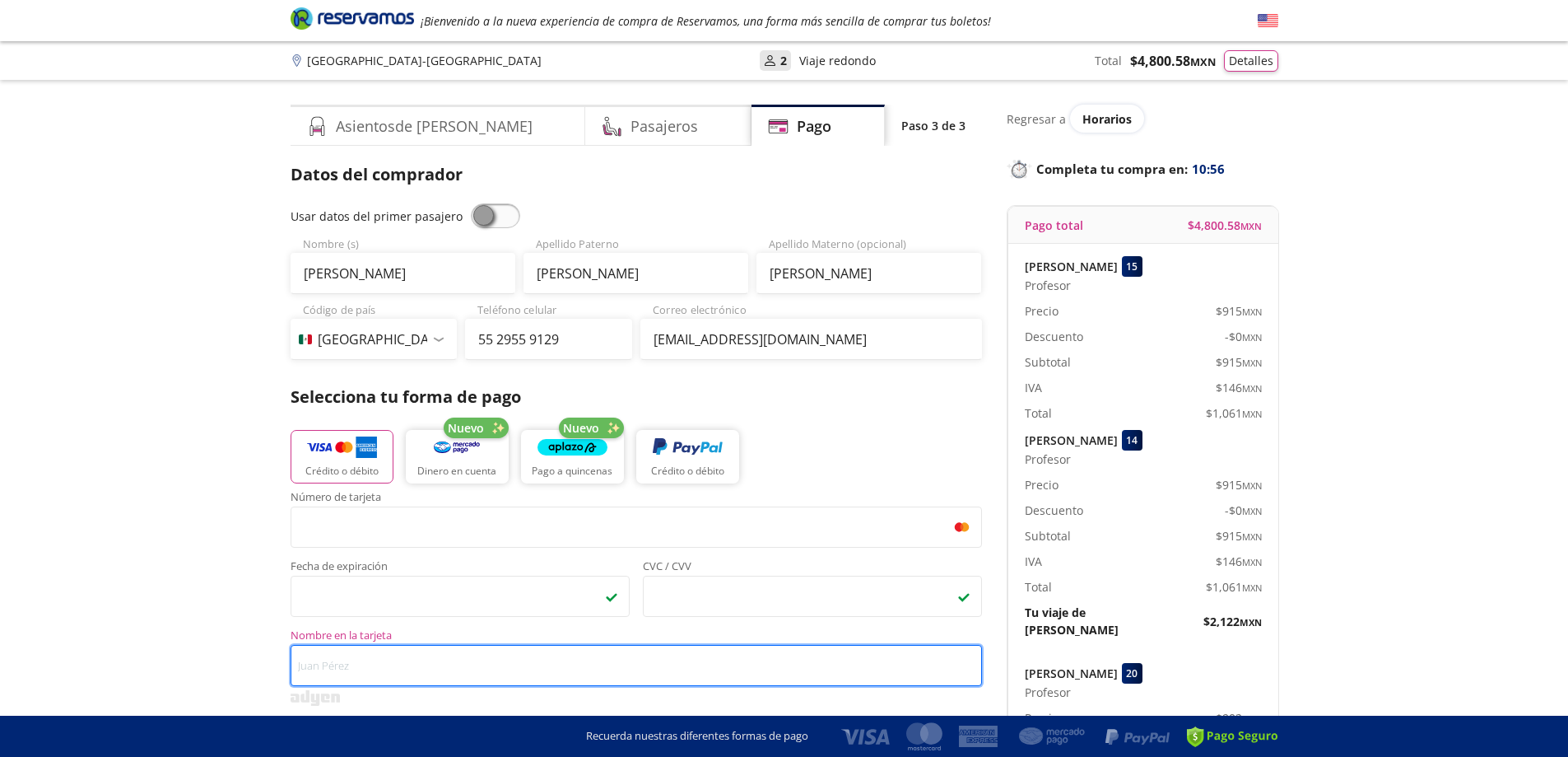
click at [342, 674] on input "Nombre en la tarjeta" at bounding box center [636, 665] width 691 height 41
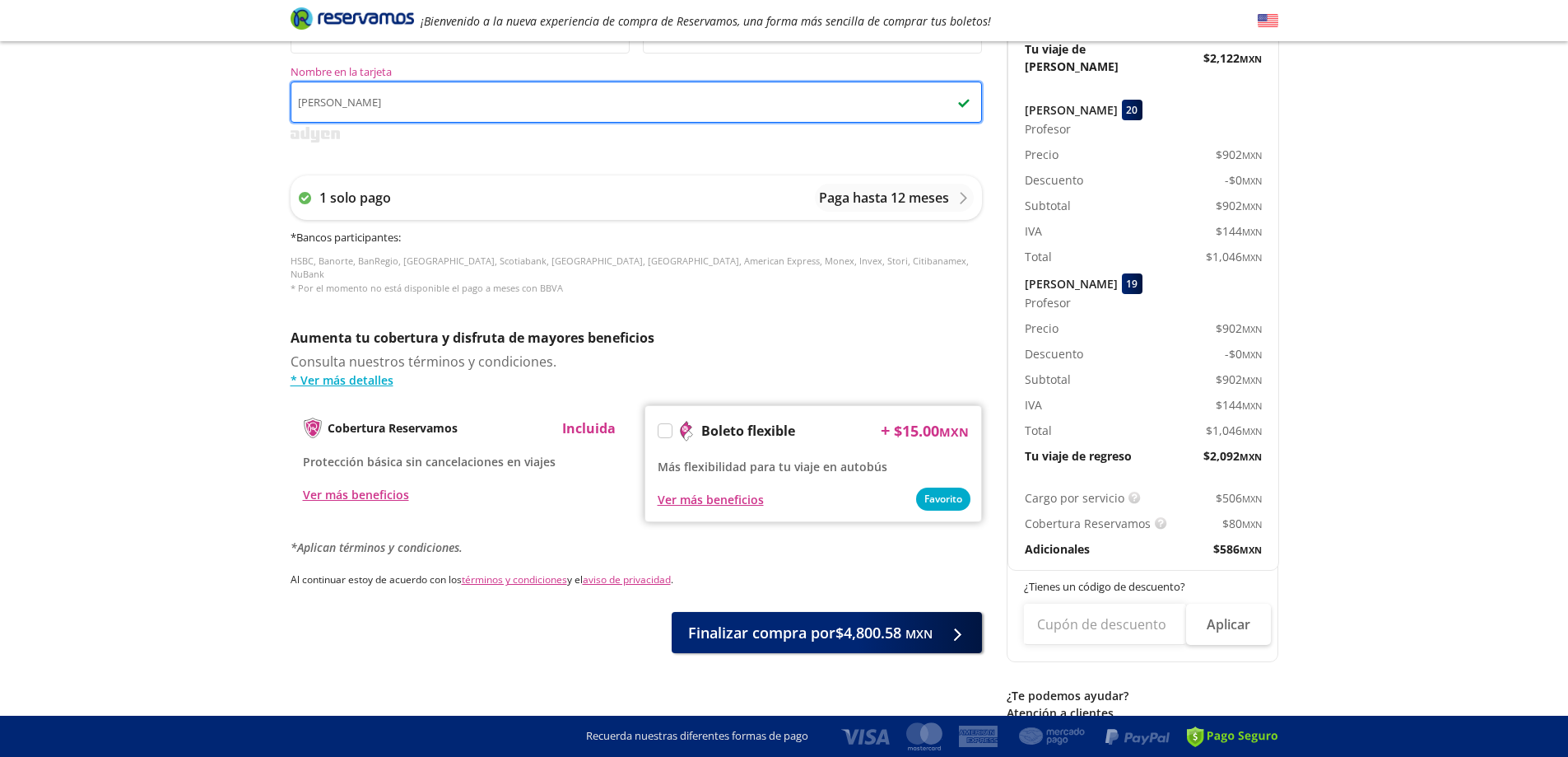
scroll to position [575, 0]
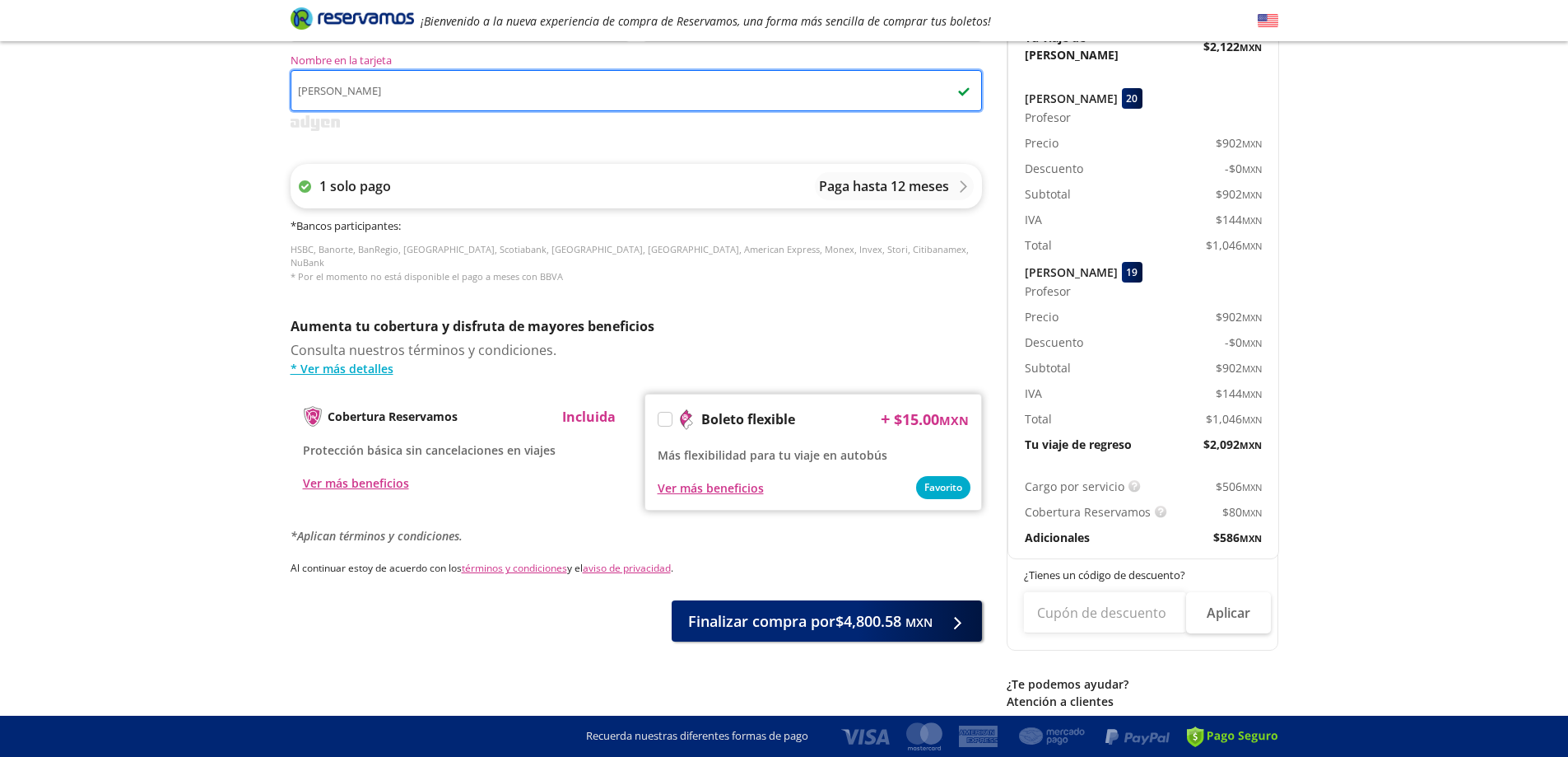
type input "KEREM DAMARIS ARIAS CONTRERAS"
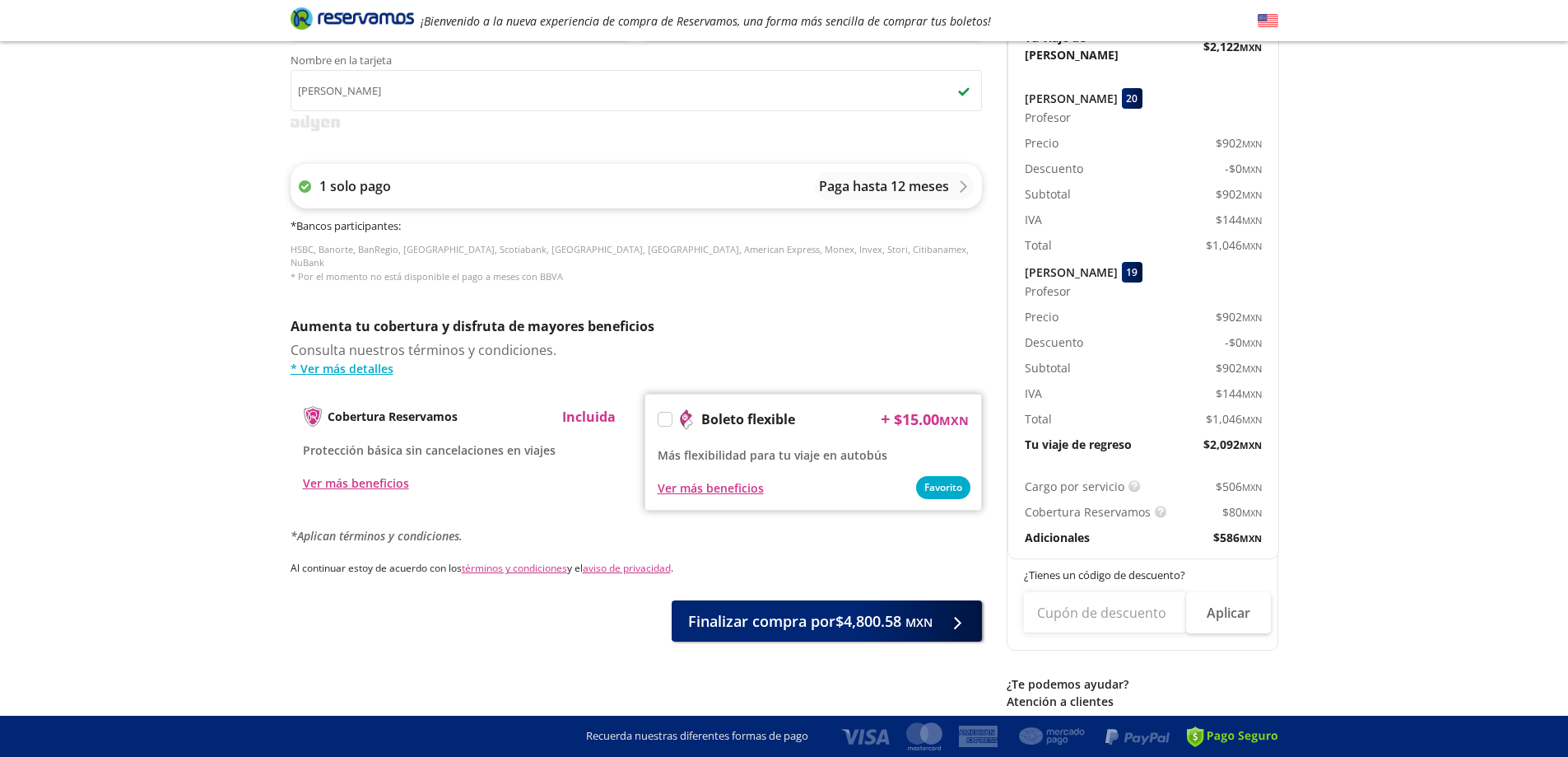
click at [698, 193] on div "1 solo pago Paga hasta 12 meses" at bounding box center [636, 186] width 691 height 45
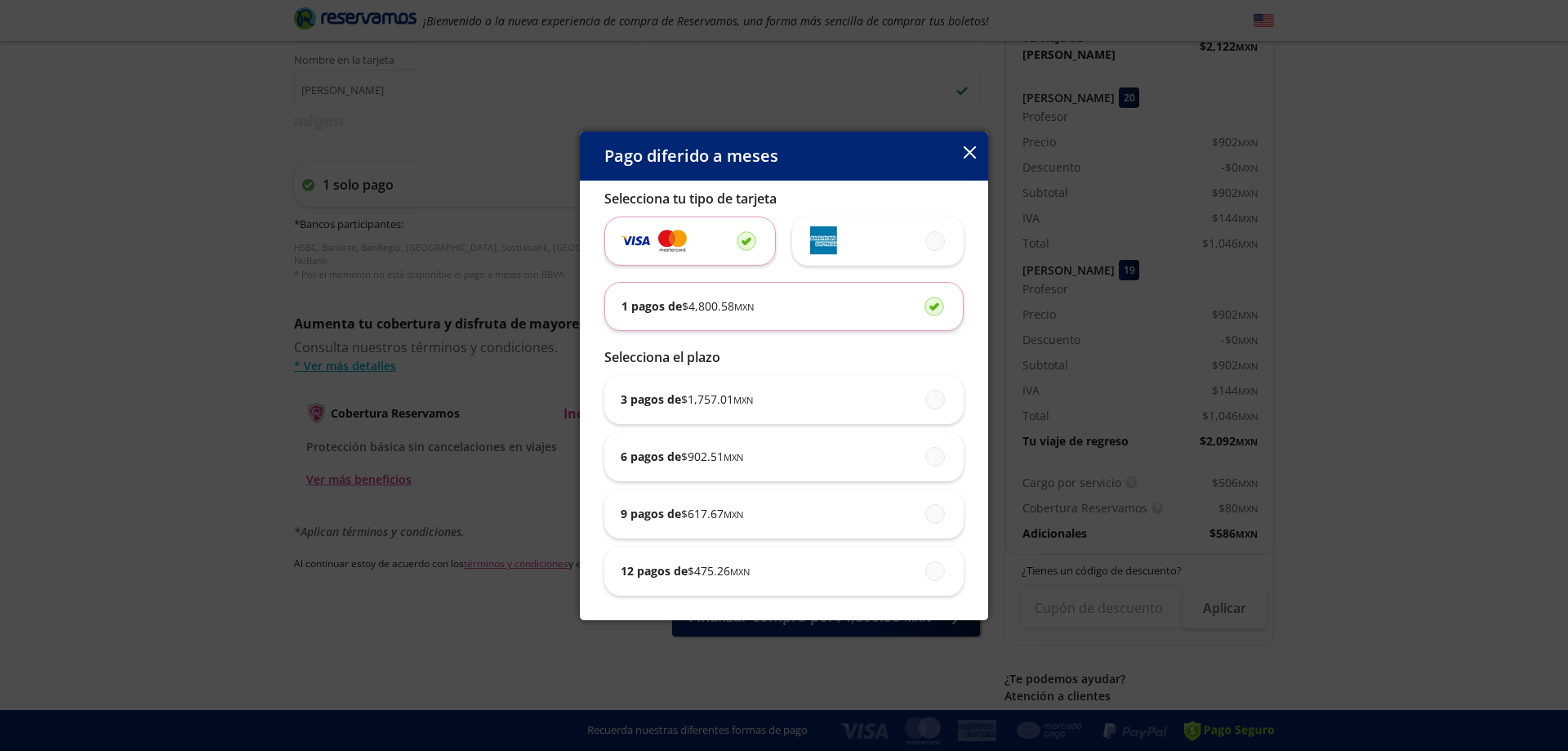
click at [971, 153] on icon "button" at bounding box center [970, 152] width 12 height 12
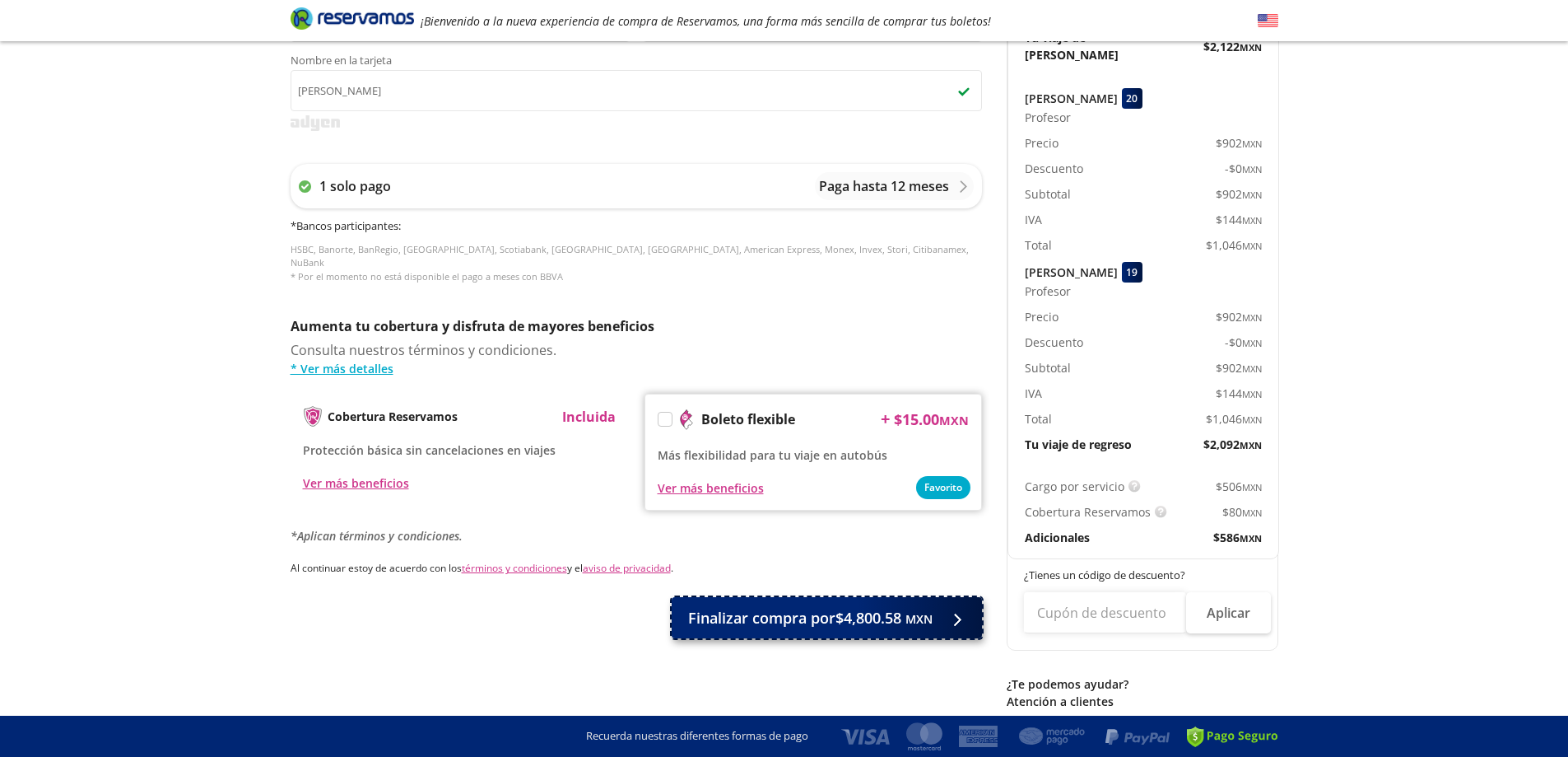
click at [842, 612] on span "Finalizar compra por $4,800.58 MXN" at bounding box center [811, 618] width 244 height 22
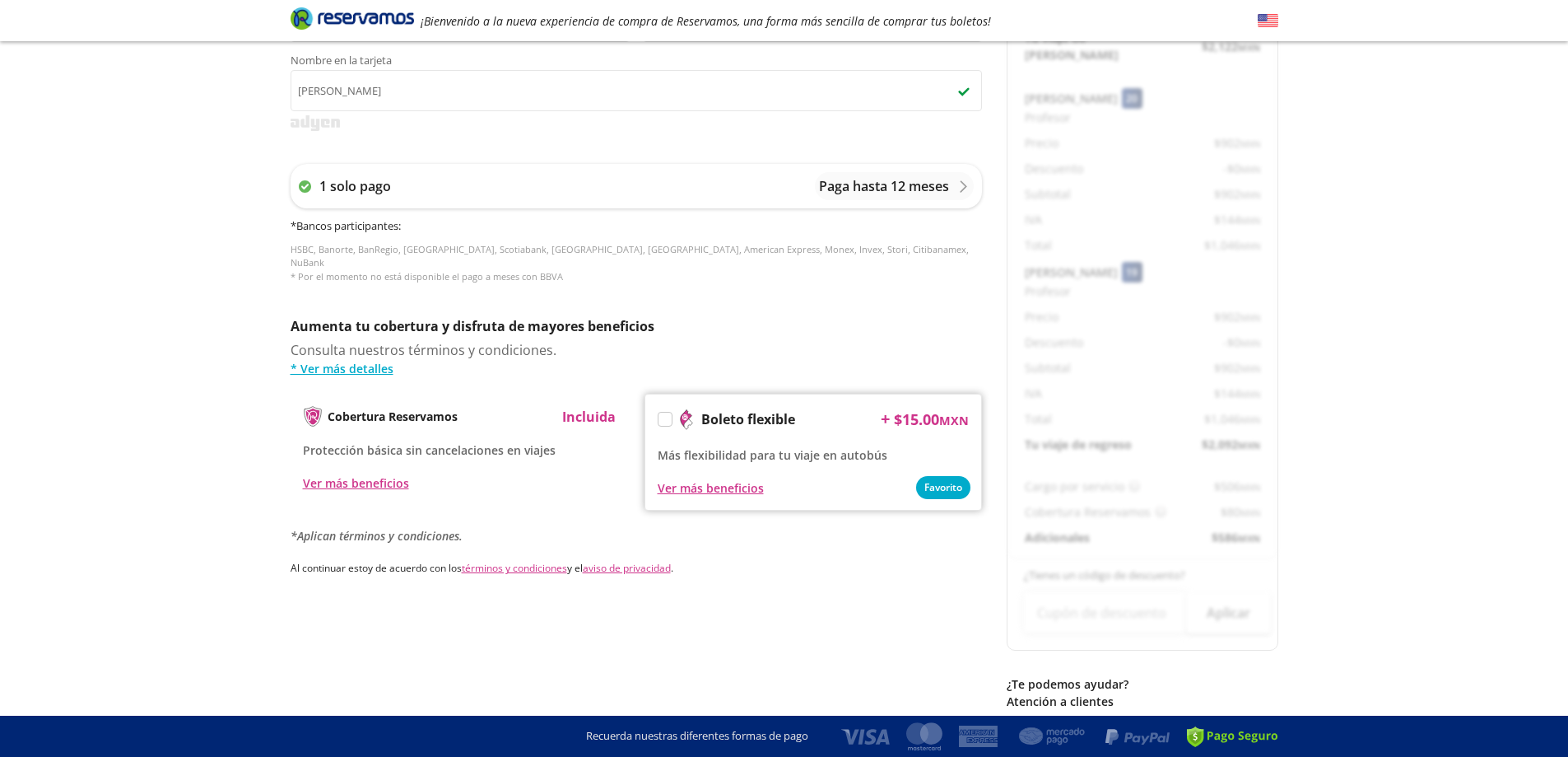
scroll to position [0, 0]
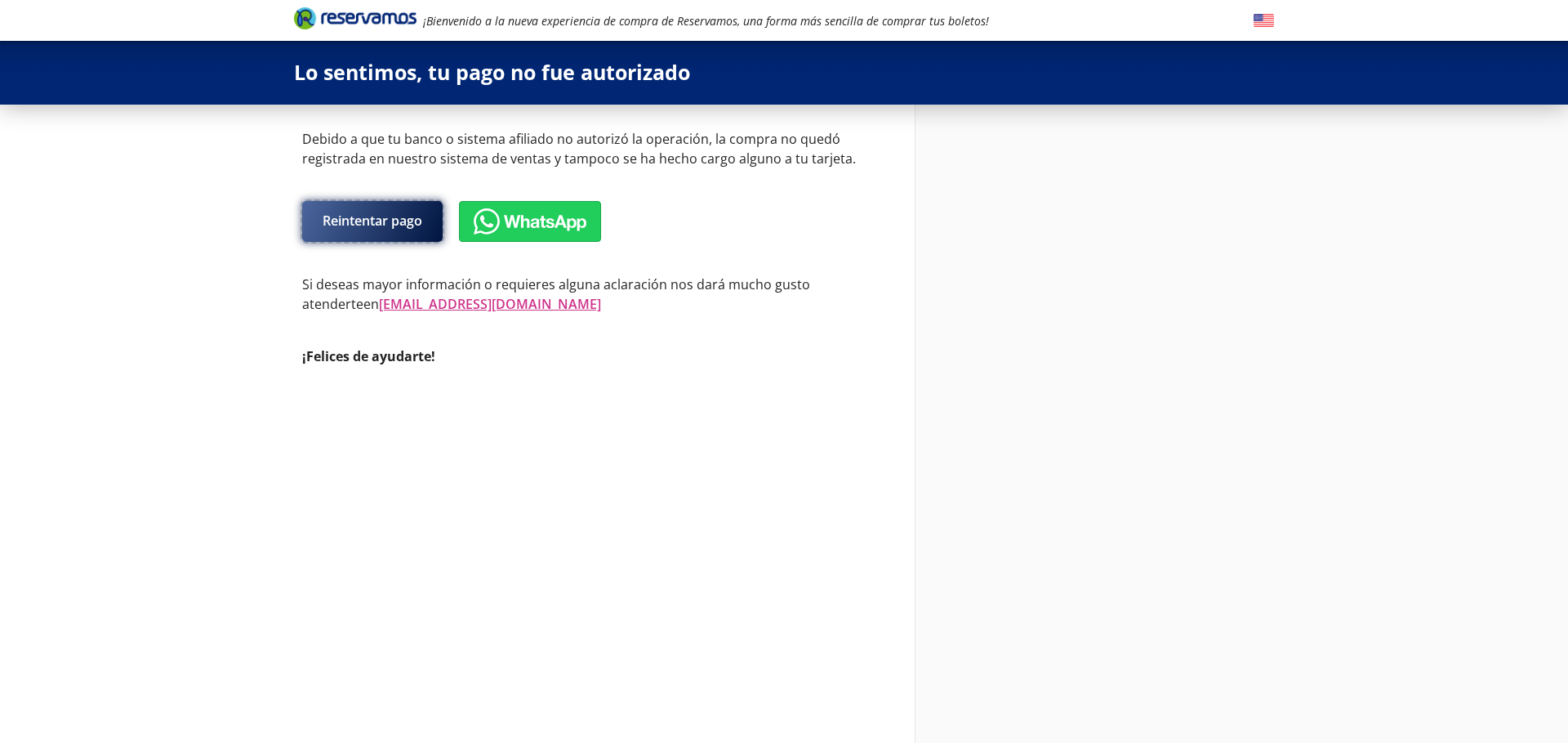
click at [395, 217] on button "Reintentar pago" at bounding box center [373, 221] width 141 height 40
select select "MX"
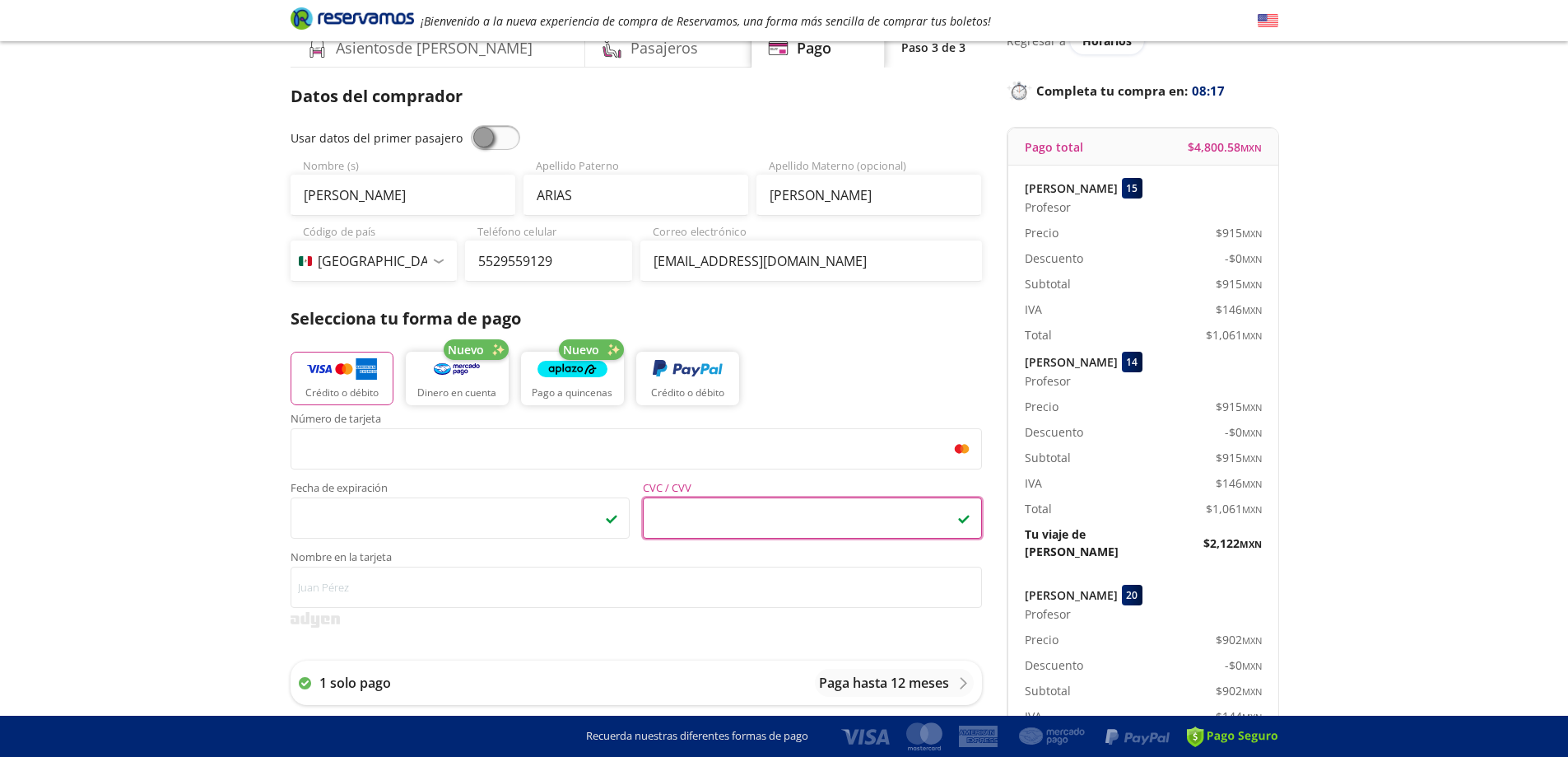
scroll to position [165, 0]
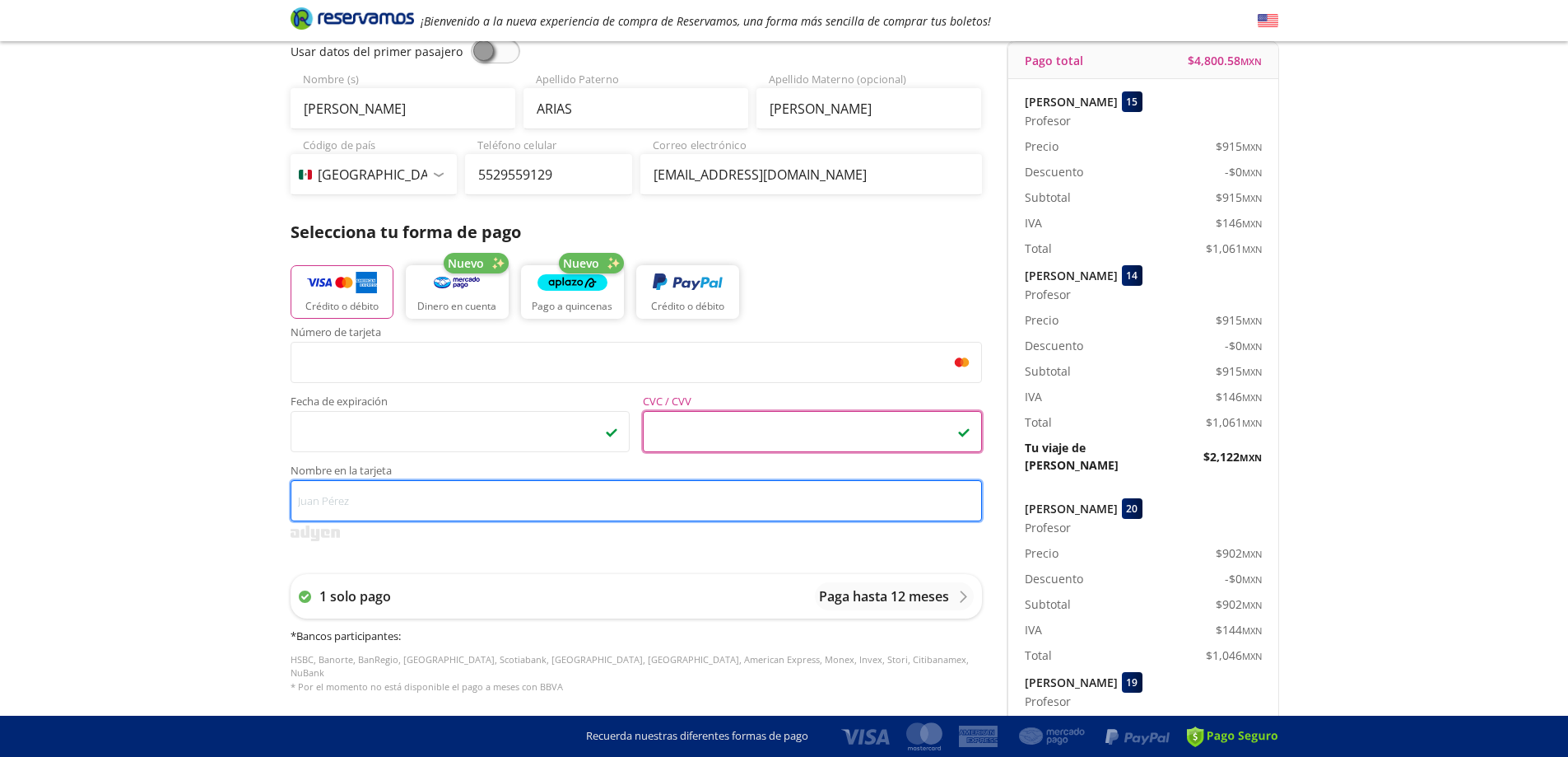
click at [498, 482] on input "Nombre en la tarjeta" at bounding box center [636, 500] width 691 height 41
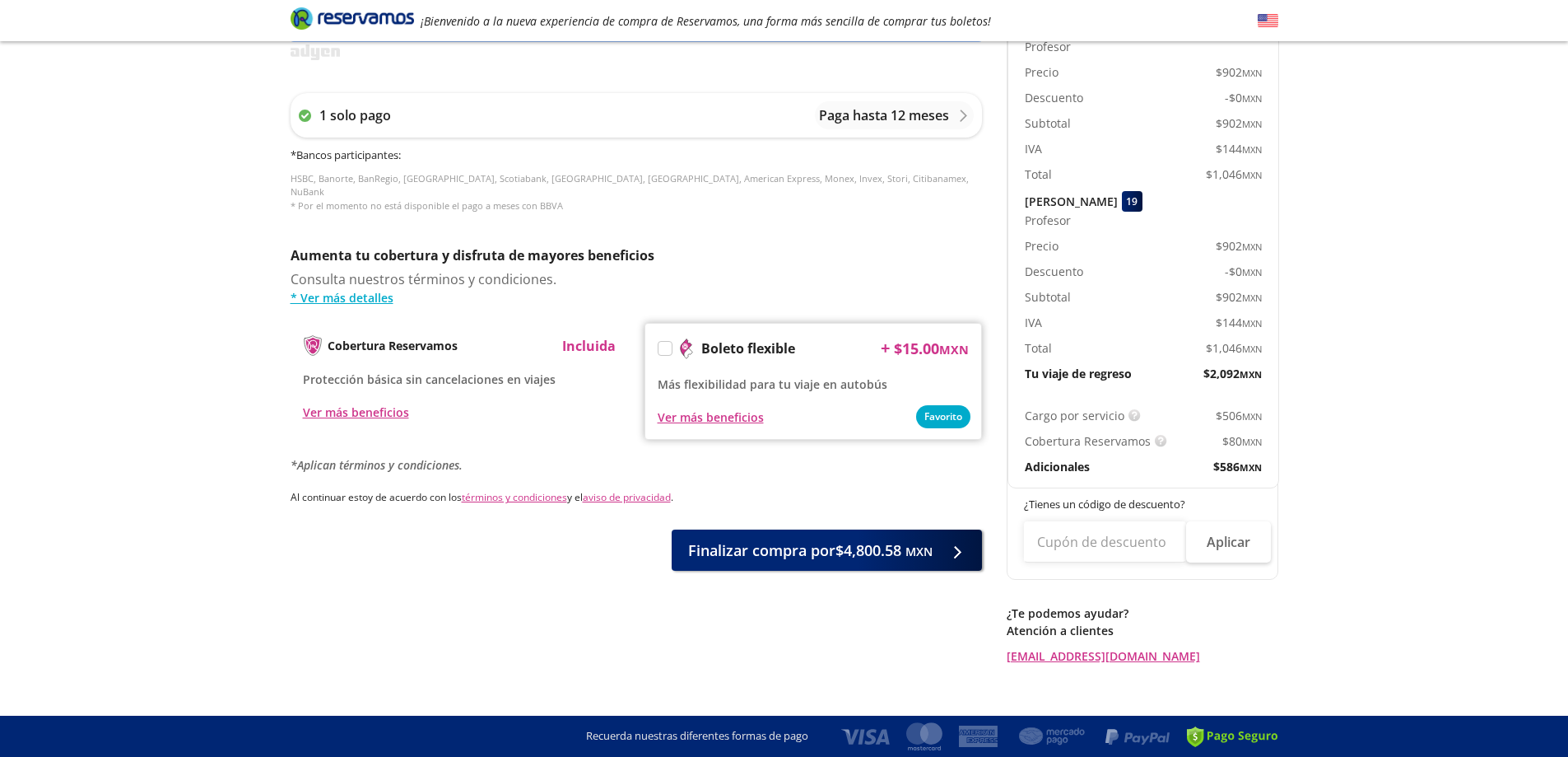
scroll to position [648, 0]
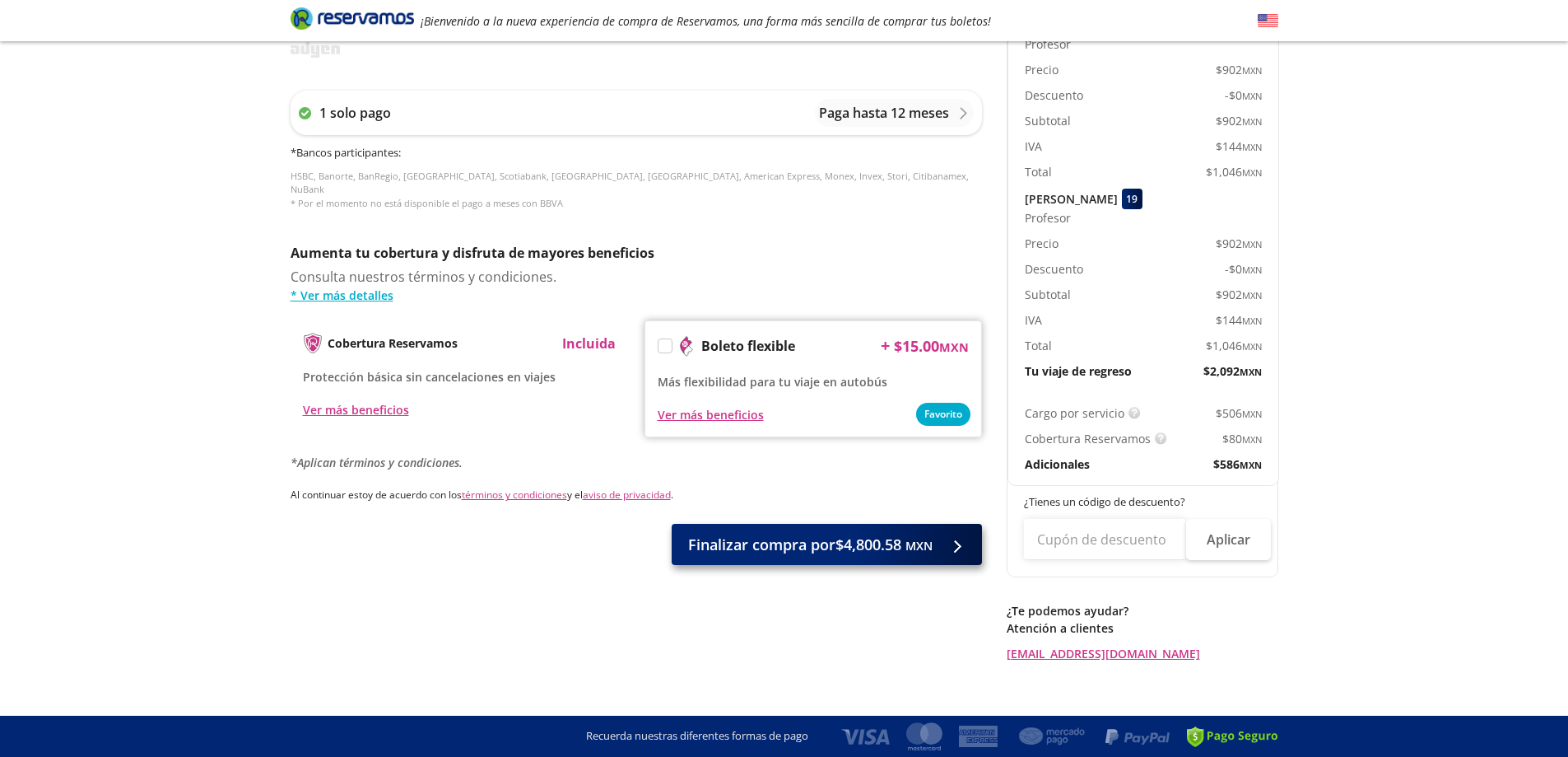
type input "KEREM ARIAS"
click at [846, 533] on span "Finalizar compra por $4,800.58 MXN" at bounding box center [811, 544] width 244 height 22
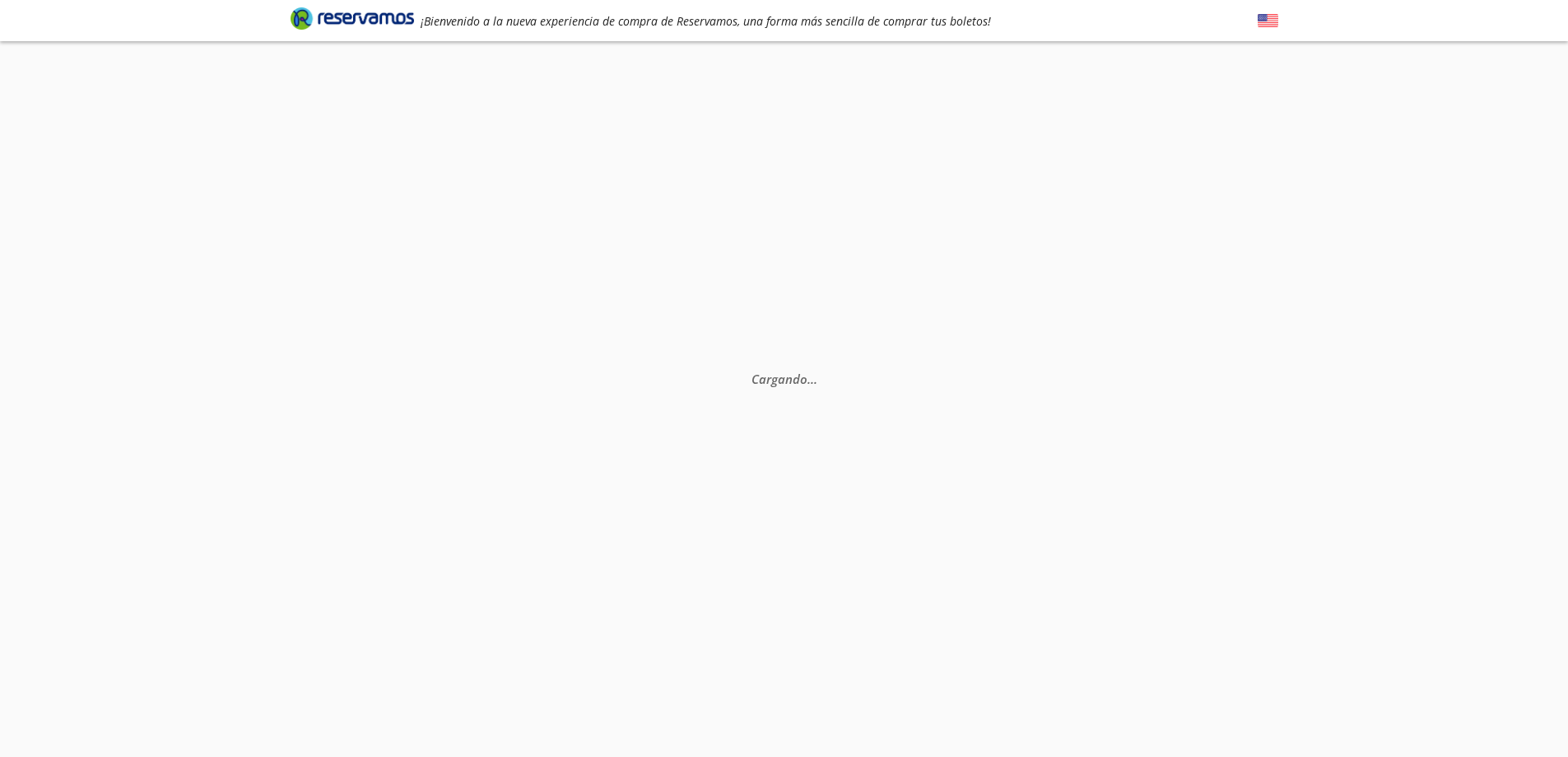
scroll to position [0, 0]
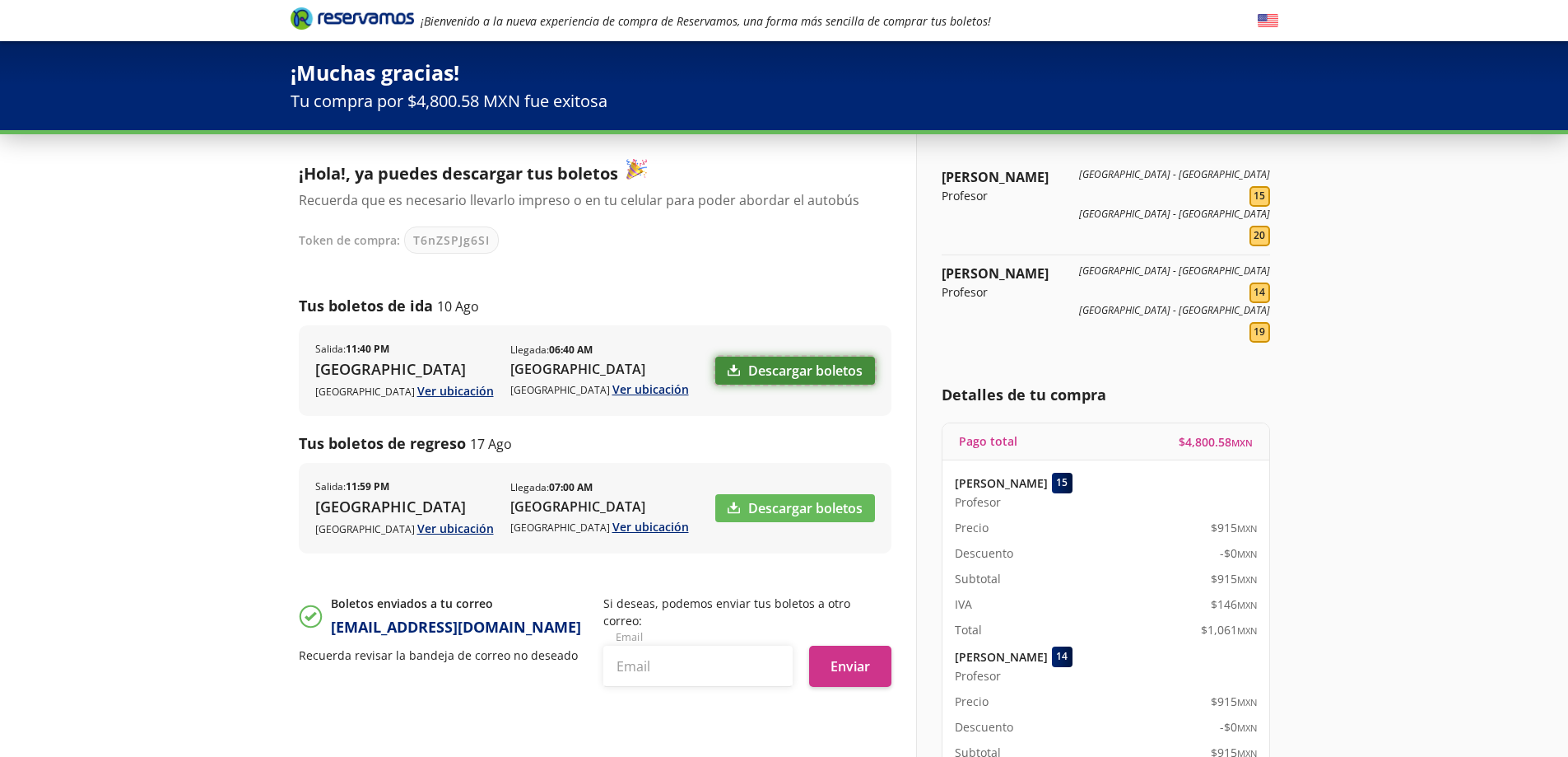
click at [762, 373] on link "Descargar boletos" at bounding box center [794, 370] width 160 height 28
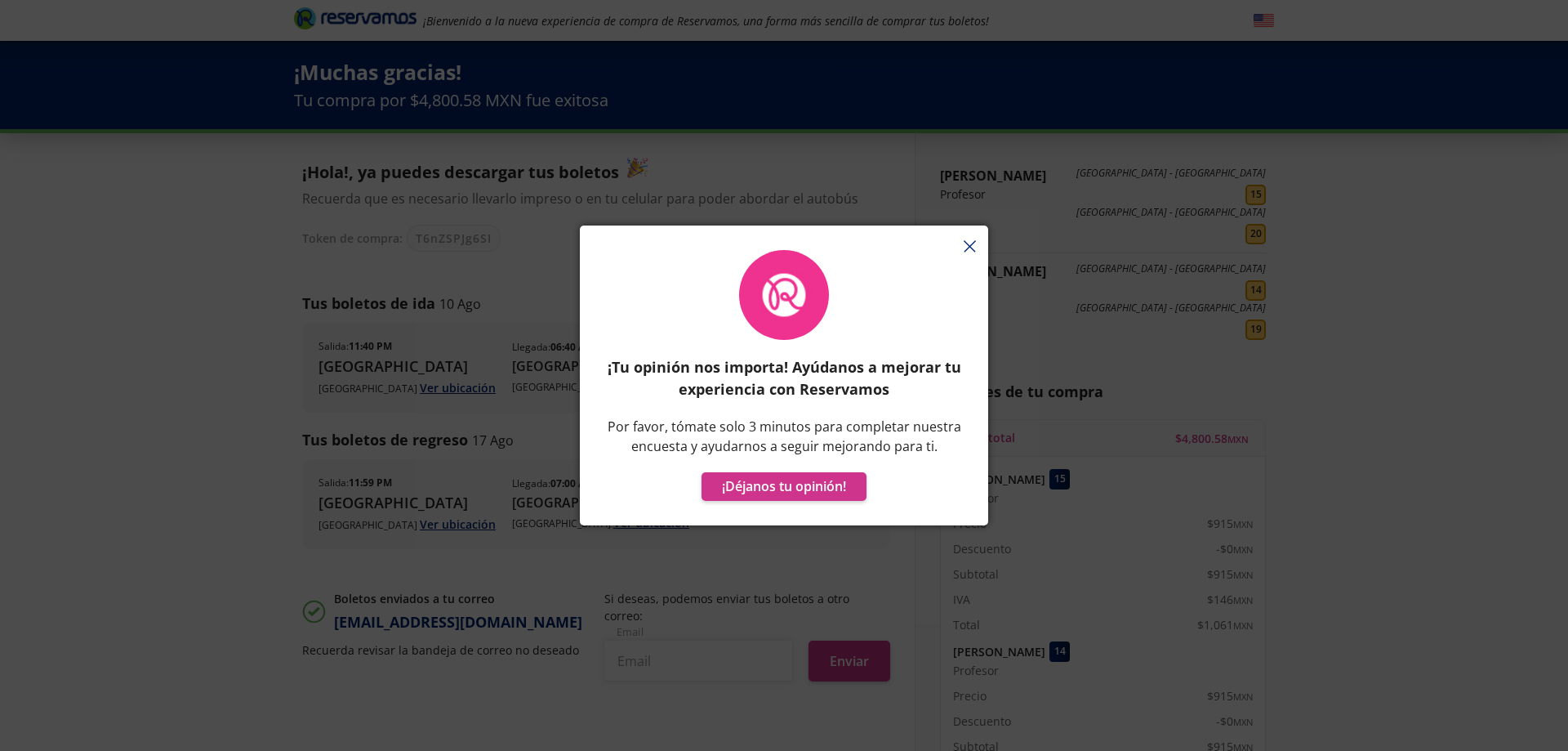
click at [966, 247] on div "¡Tu opinión nos importa! Ayúdanos a mejorar tu experiencia con Reservamos Por f…" at bounding box center [784, 383] width 409 height 284
click at [971, 247] on div "¡Tu opinión nos importa! Ayúdanos a mejorar tu experiencia con Reservamos Por f…" at bounding box center [784, 383] width 409 height 284
click at [967, 247] on div "¡Tu opinión nos importa! Ayúdanos a mejorar tu experiencia con Reservamos Por f…" at bounding box center [784, 383] width 409 height 284
click at [965, 245] on div "¡Tu opinión nos importa! Ayúdanos a mejorar tu experiencia con Reservamos Por f…" at bounding box center [784, 383] width 409 height 284
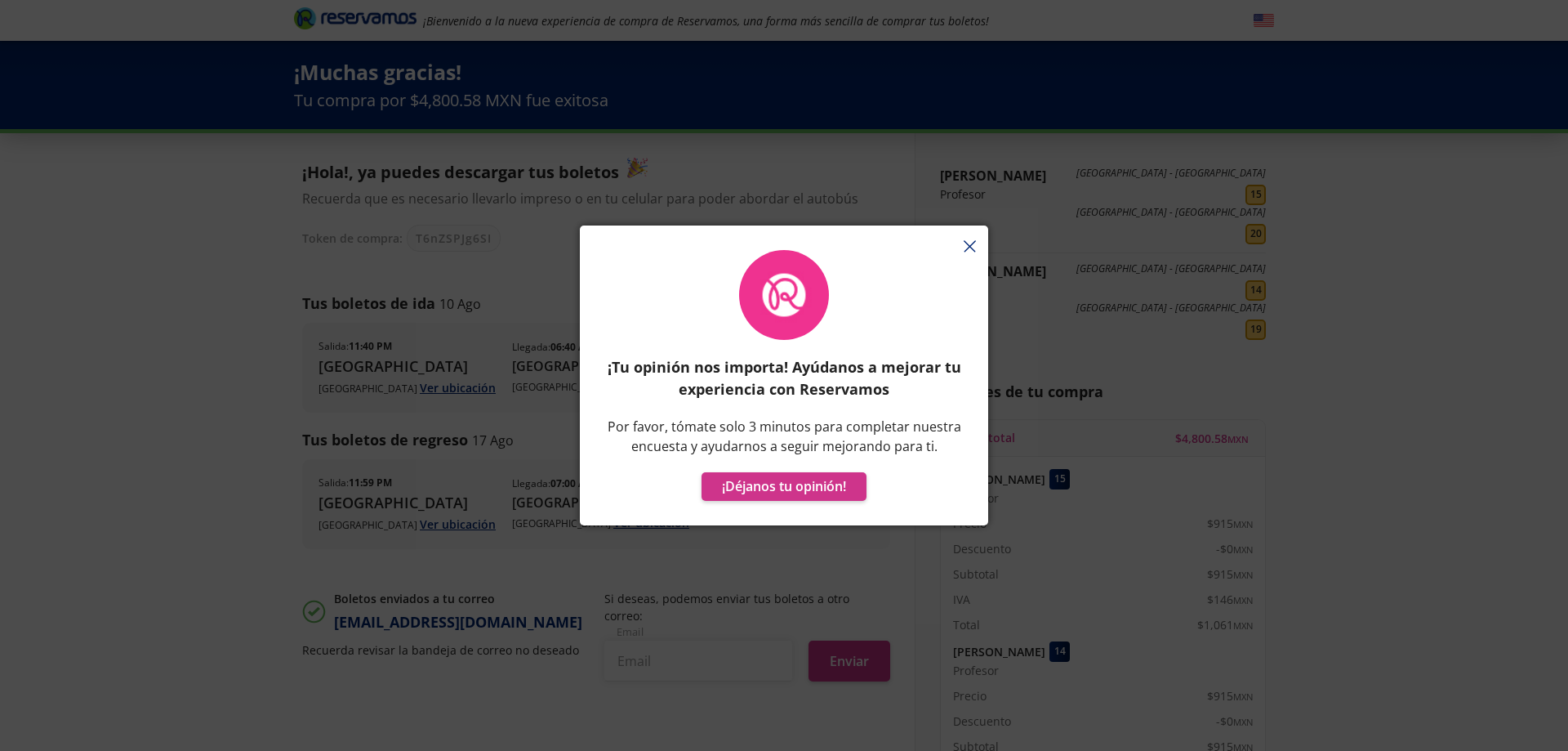
click at [965, 245] on div "¡Tu opinión nos importa! Ayúdanos a mejorar tu experiencia con Reservamos Por f…" at bounding box center [784, 383] width 409 height 284
click at [369, 297] on div "¡Tu opinión nos importa! Ayúdanos a mejorar tu experiencia con Reservamos Por f…" at bounding box center [784, 375] width 1568 height 751
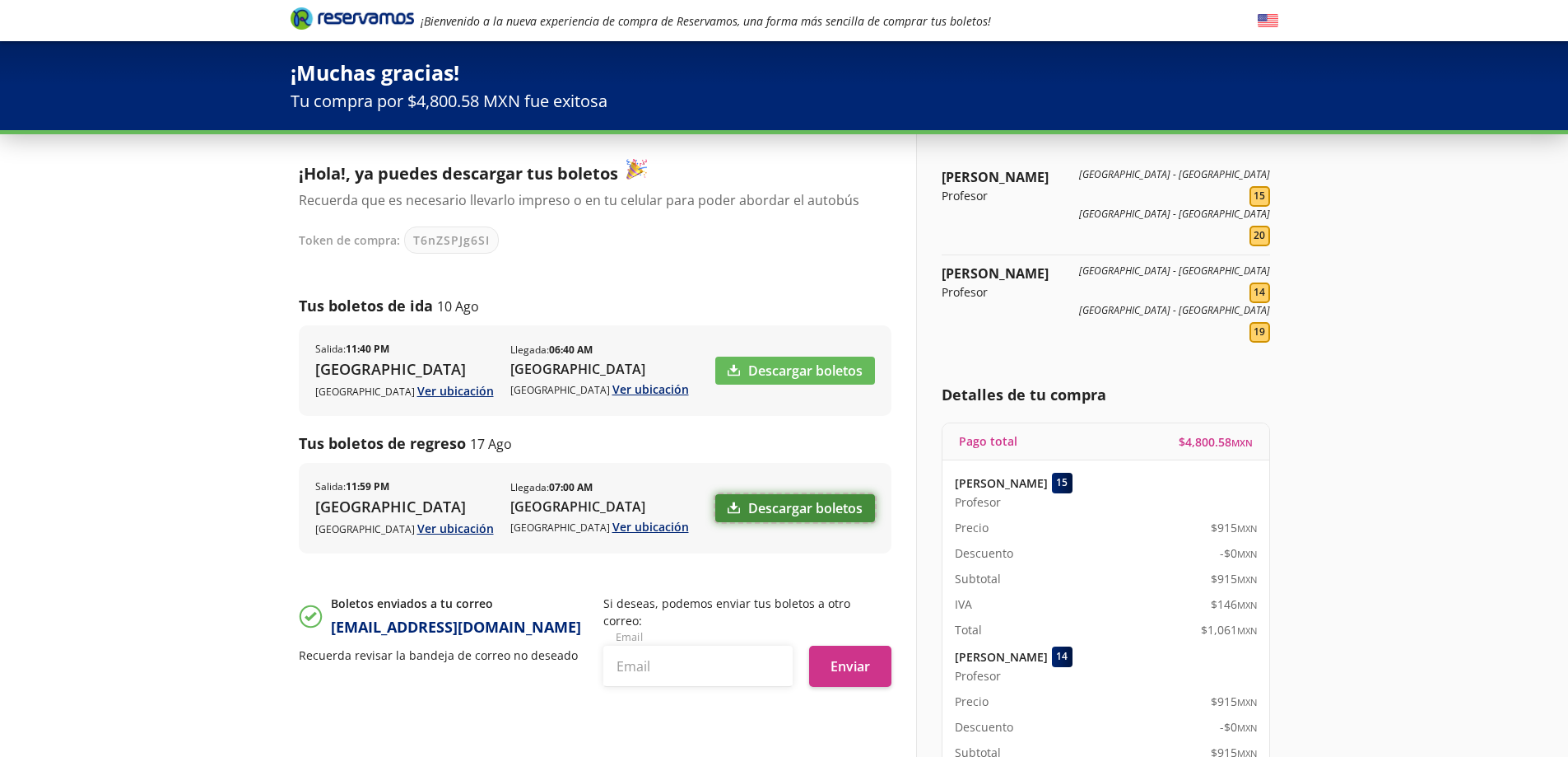
click at [823, 506] on link "Descargar boletos" at bounding box center [794, 509] width 160 height 28
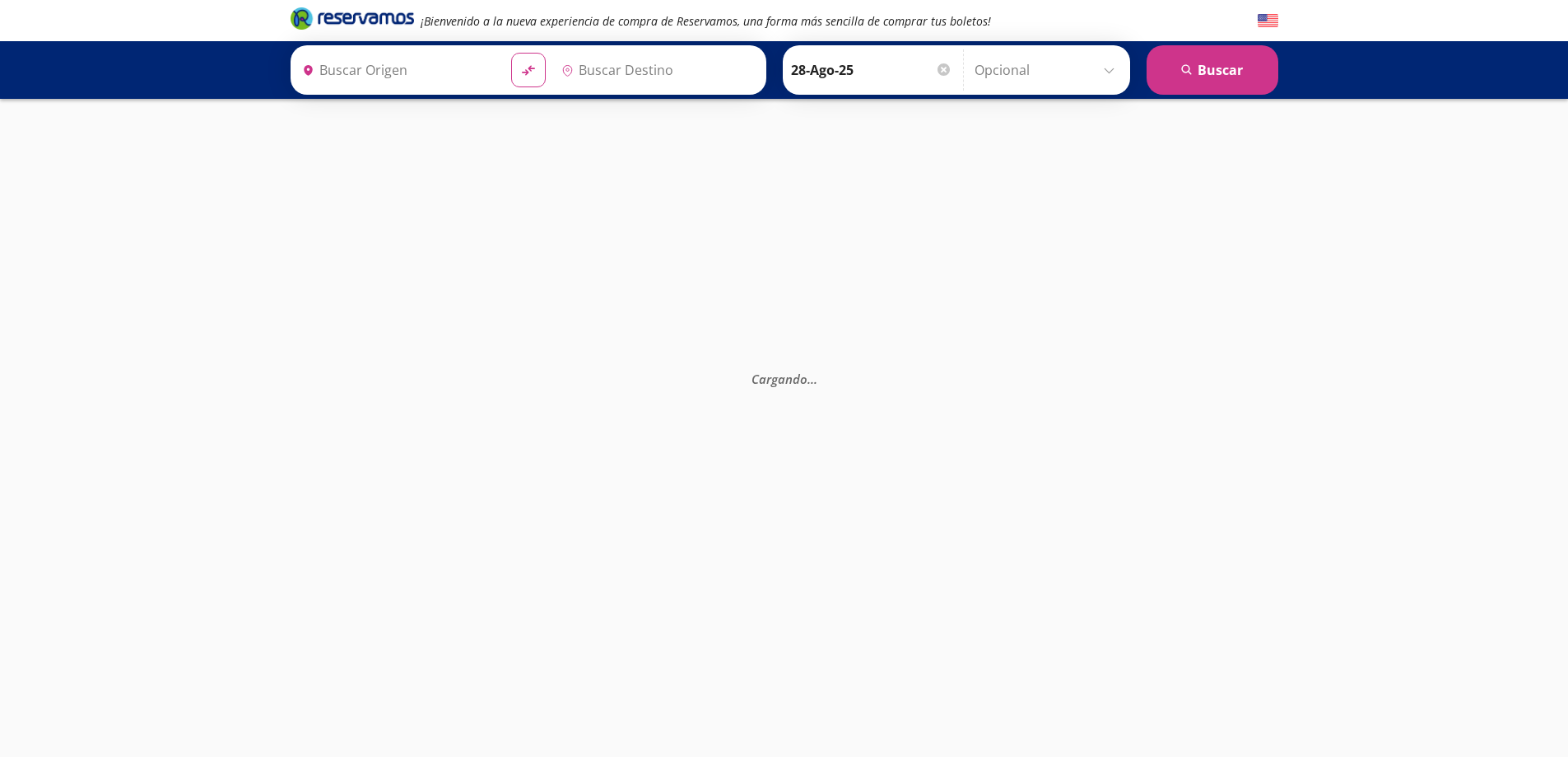
type input "[GEOGRAPHIC_DATA], [GEOGRAPHIC_DATA]"
